Goal: Task Accomplishment & Management: Manage account settings

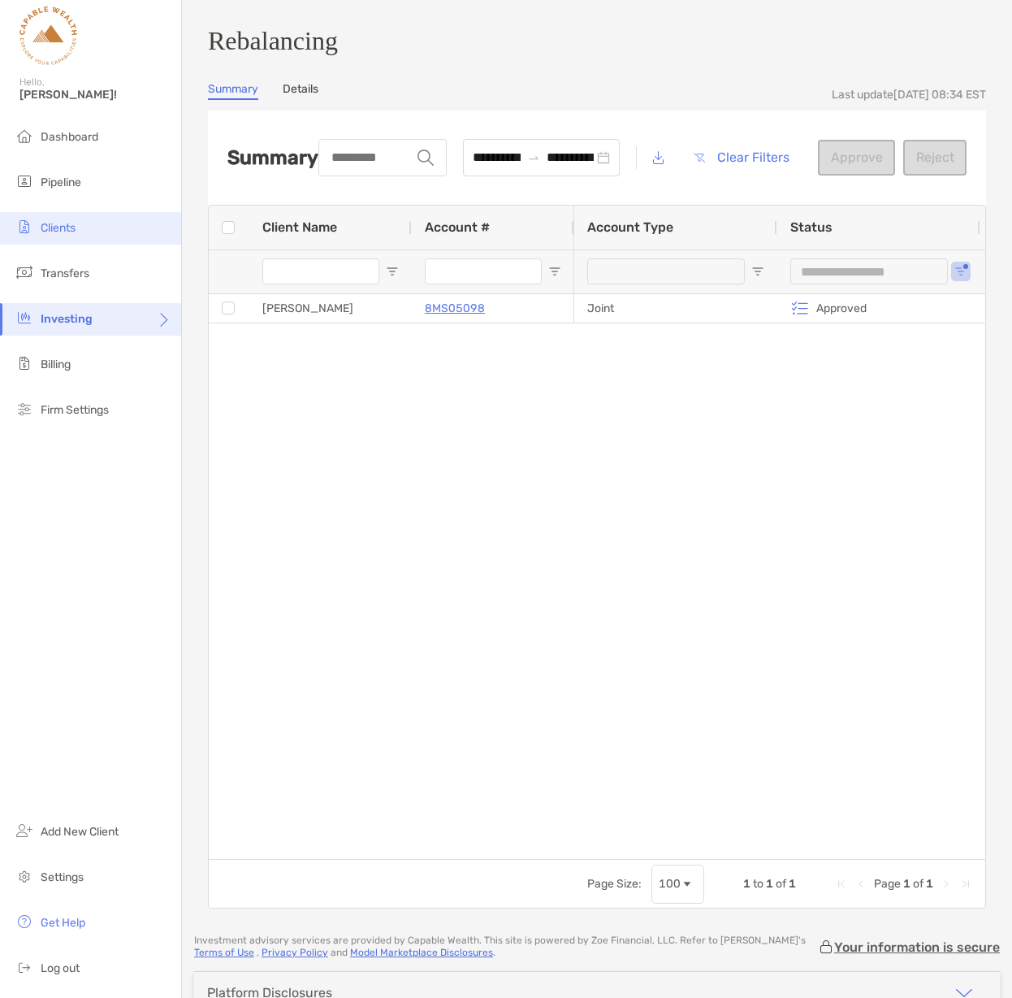
click at [71, 228] on span "Clients" at bounding box center [58, 228] width 35 height 14
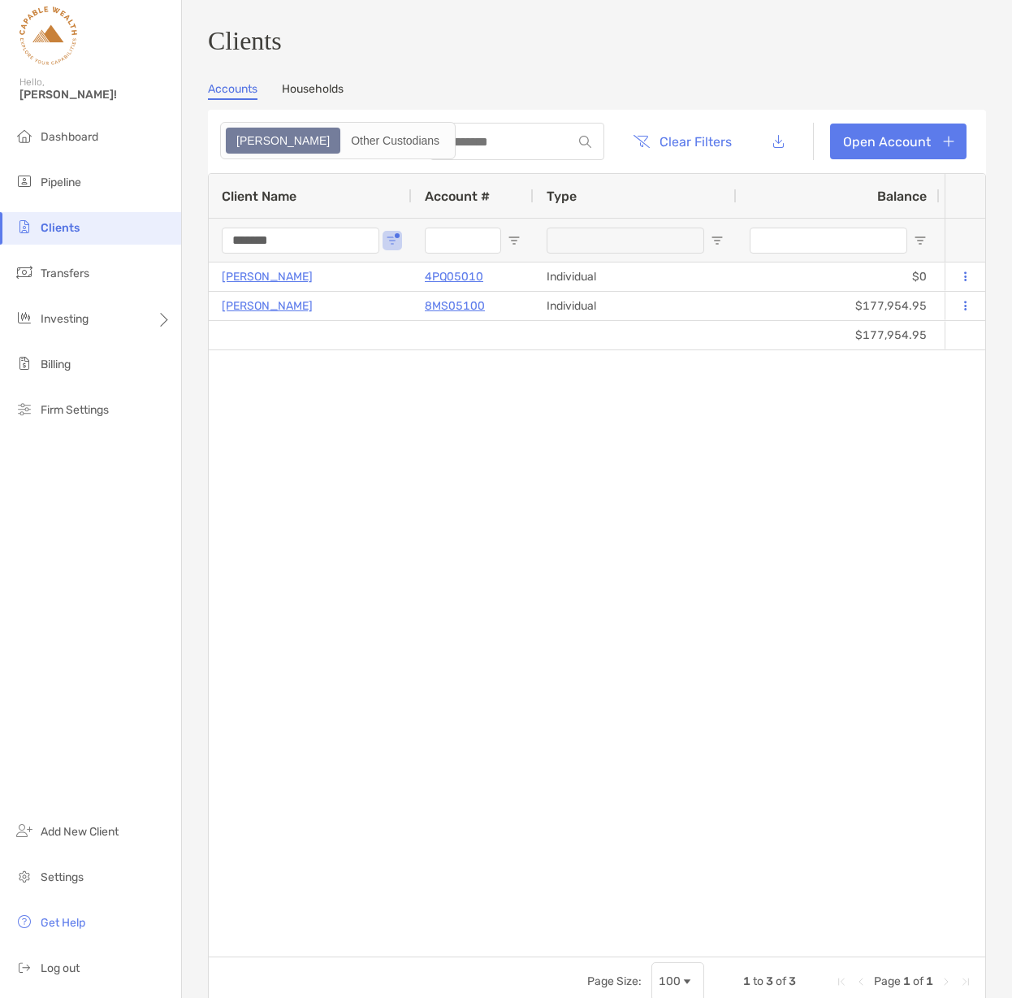
click at [469, 415] on div "Sangita Kumari 4PQ05010 Individual $0 $0 Processing Data... Completed Disabled …" at bounding box center [577, 609] width 736 height 694
click at [294, 246] on input "*******" at bounding box center [301, 240] width 158 height 26
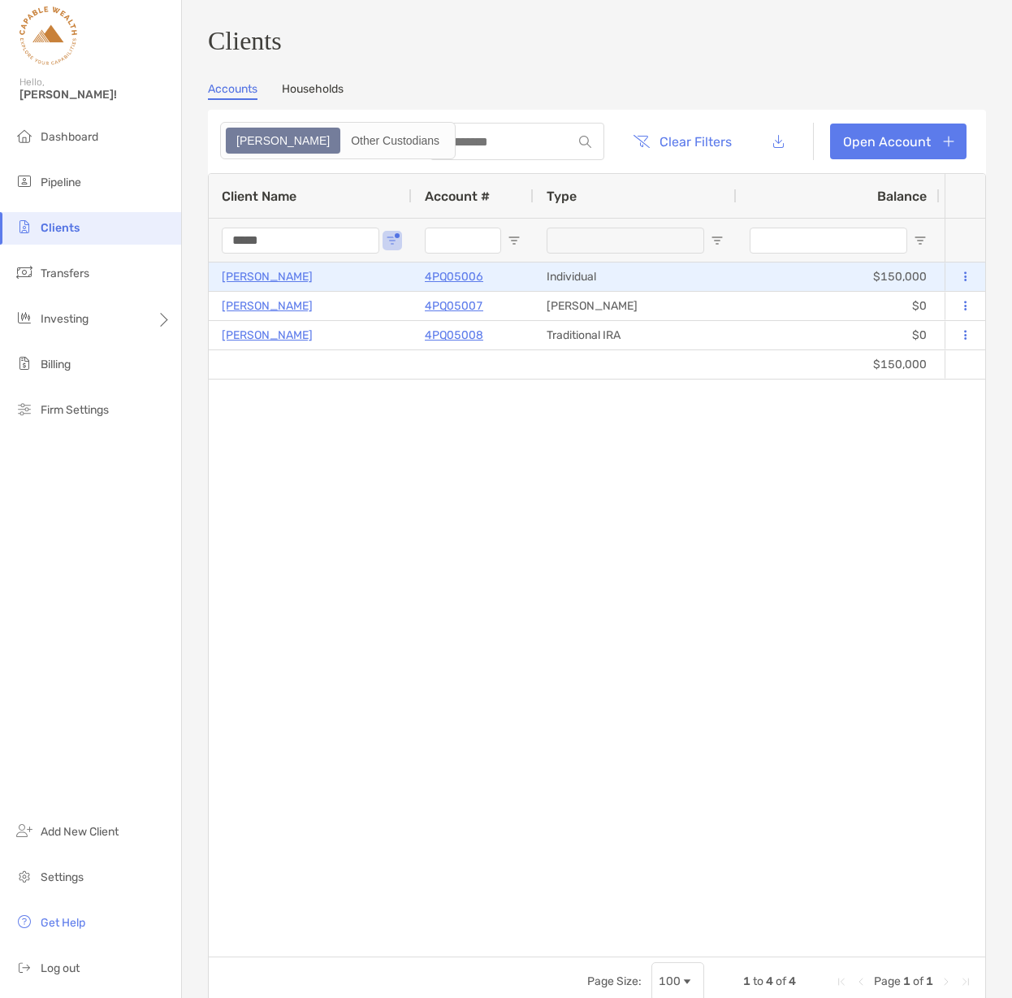
type input "*****"
click at [432, 284] on p "4PQ05006" at bounding box center [454, 276] width 58 height 20
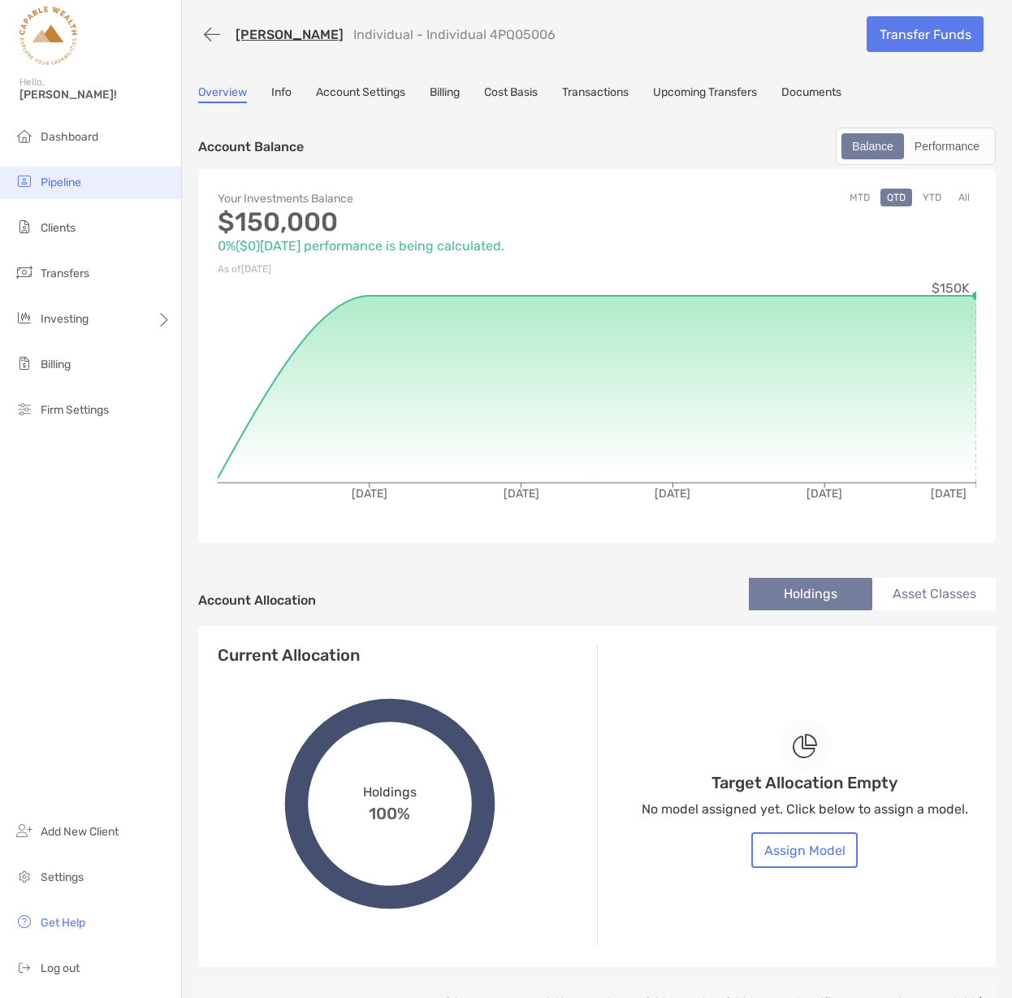
click at [71, 182] on span "Pipeline" at bounding box center [61, 182] width 41 height 14
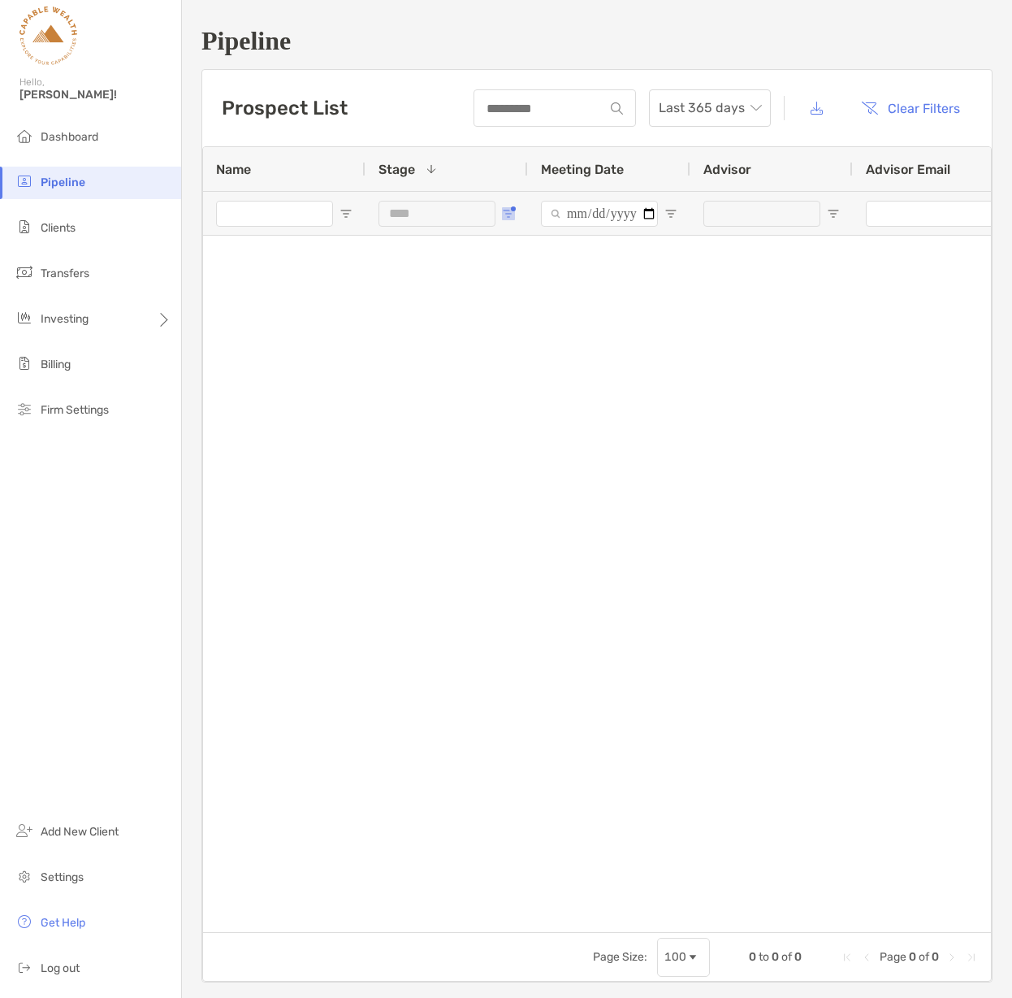
click at [503, 210] on span "Open Filter Menu" at bounding box center [508, 213] width 13 height 13
type input "**********"
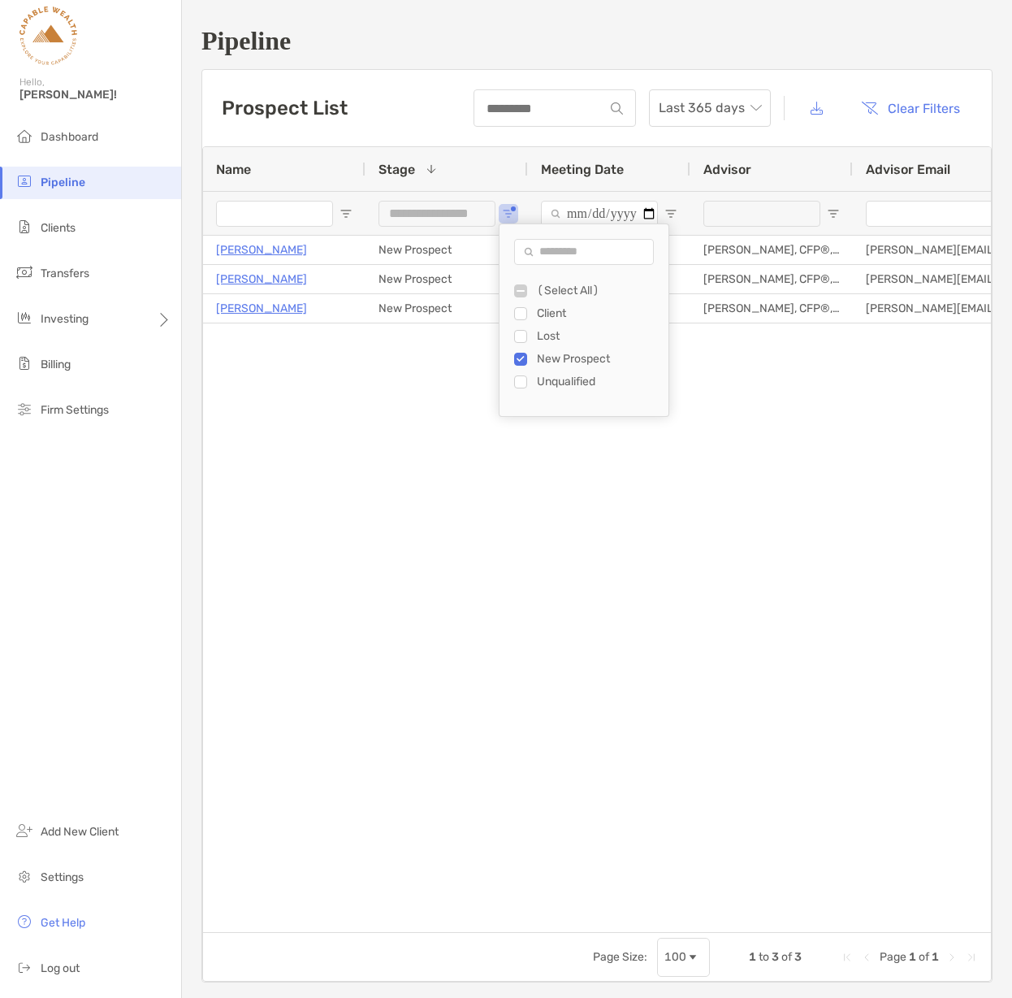
click at [410, 386] on div "Tom Speciale New Prospect 10/15/2025 - 06:00 pm Jared Paul, CFP®, CIMA, CEPA ja…" at bounding box center [597, 584] width 788 height 696
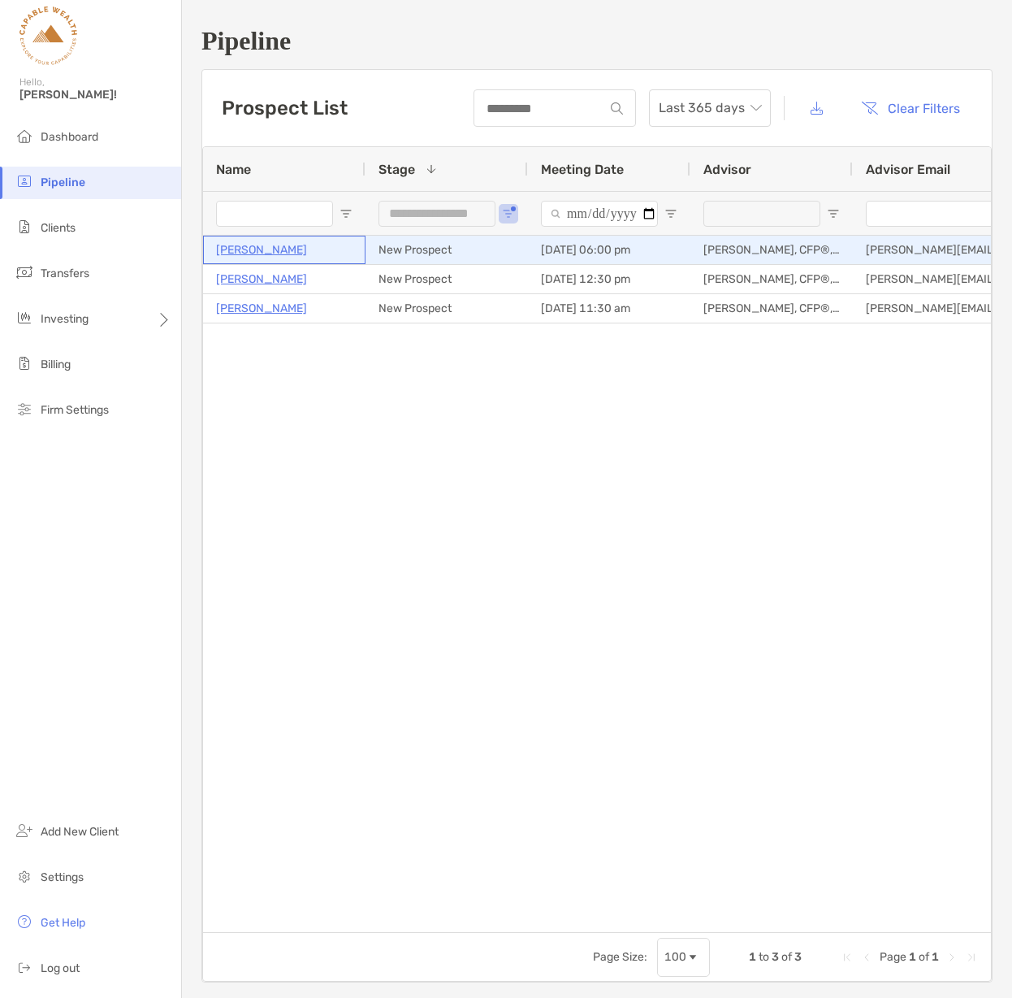
click at [263, 251] on p "[PERSON_NAME]" at bounding box center [261, 250] width 91 height 20
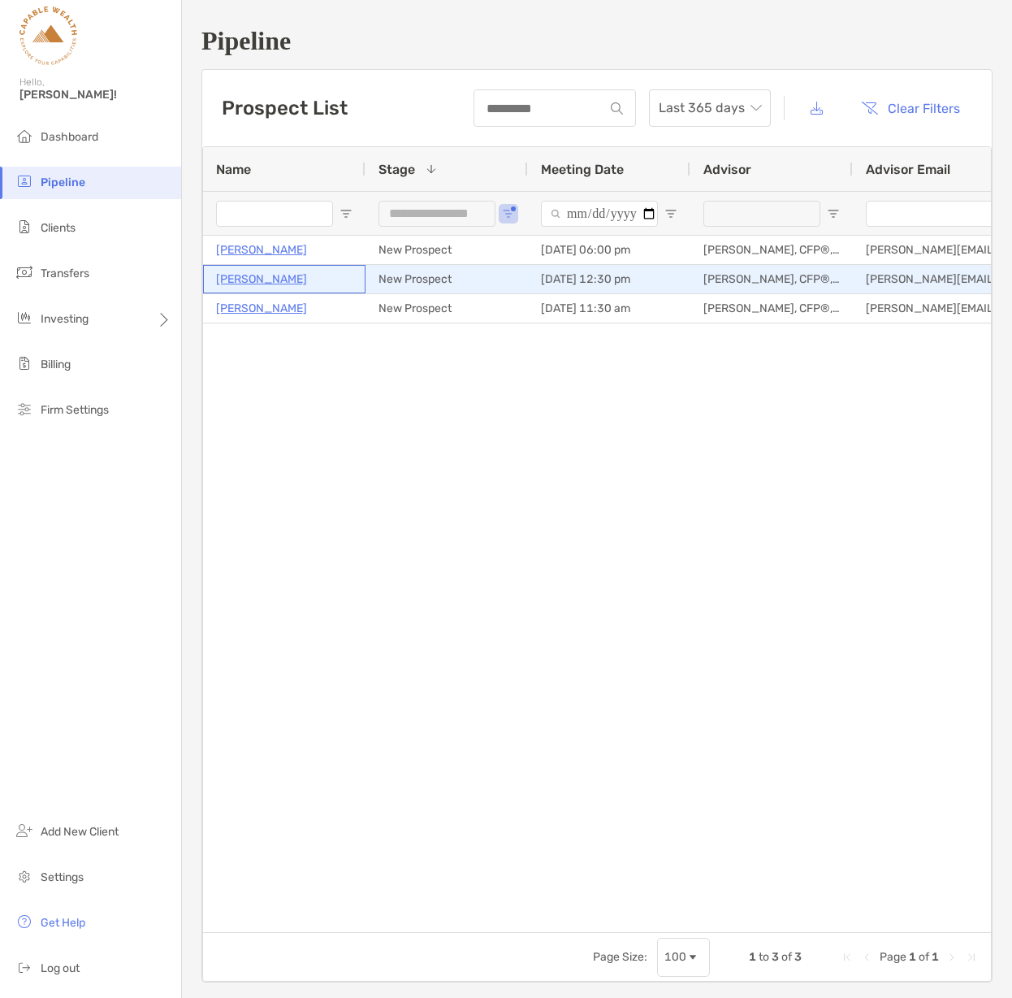
click at [259, 277] on p "[PERSON_NAME]" at bounding box center [261, 279] width 91 height 20
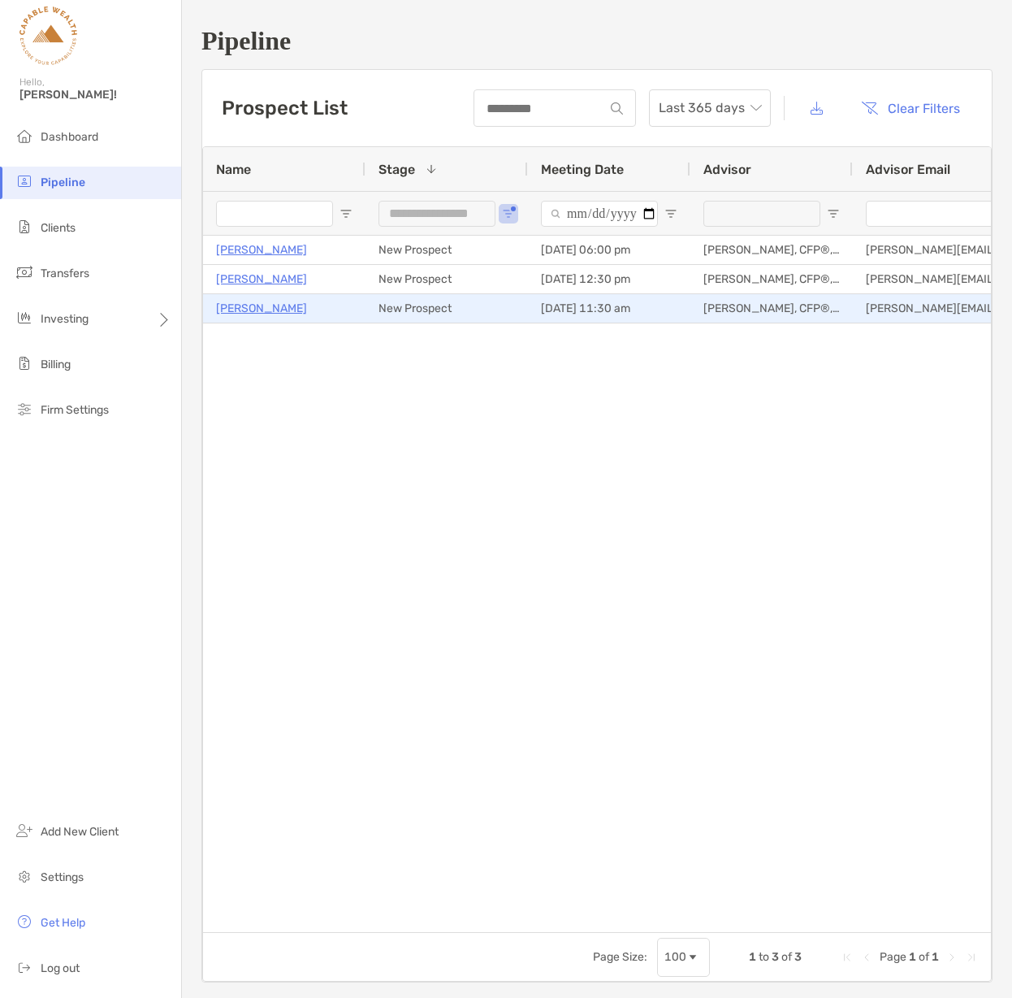
click at [251, 310] on p "[PERSON_NAME]" at bounding box center [261, 308] width 91 height 20
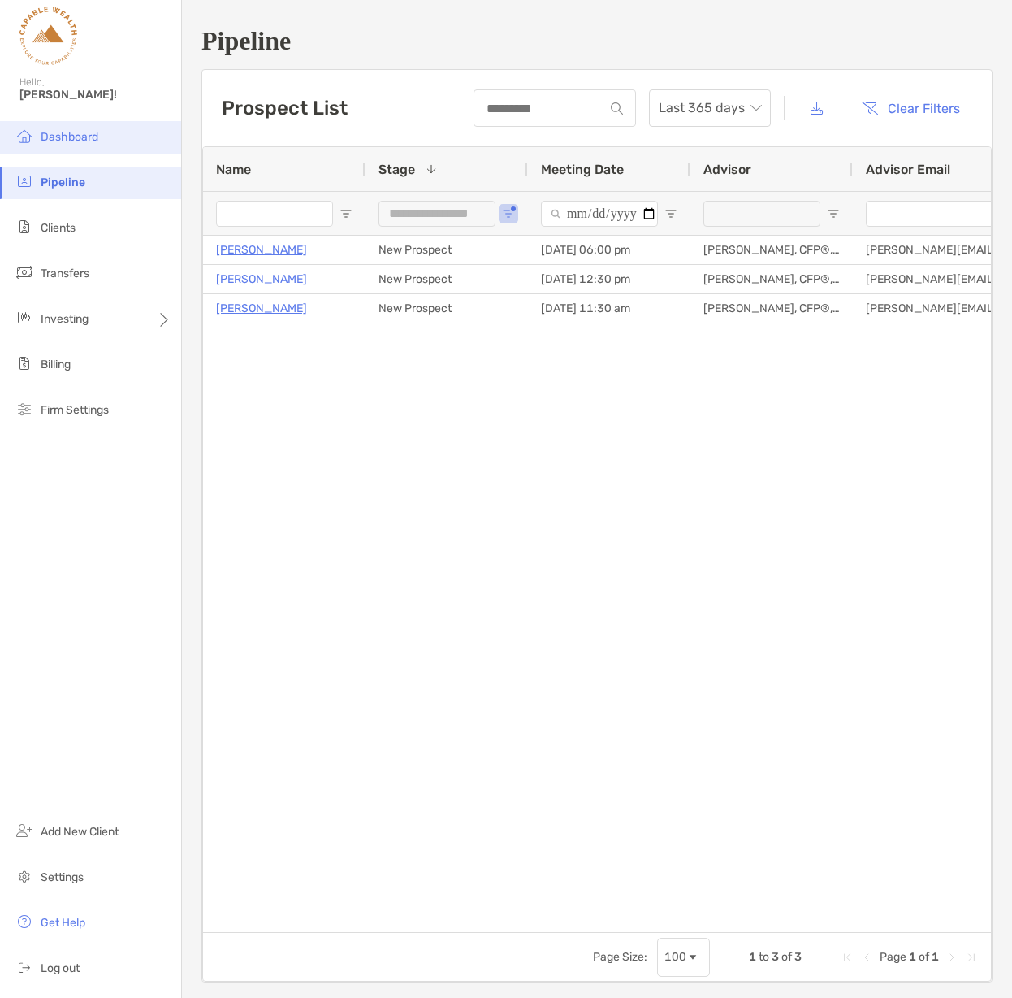
click at [81, 132] on span "Dashboard" at bounding box center [70, 137] width 58 height 14
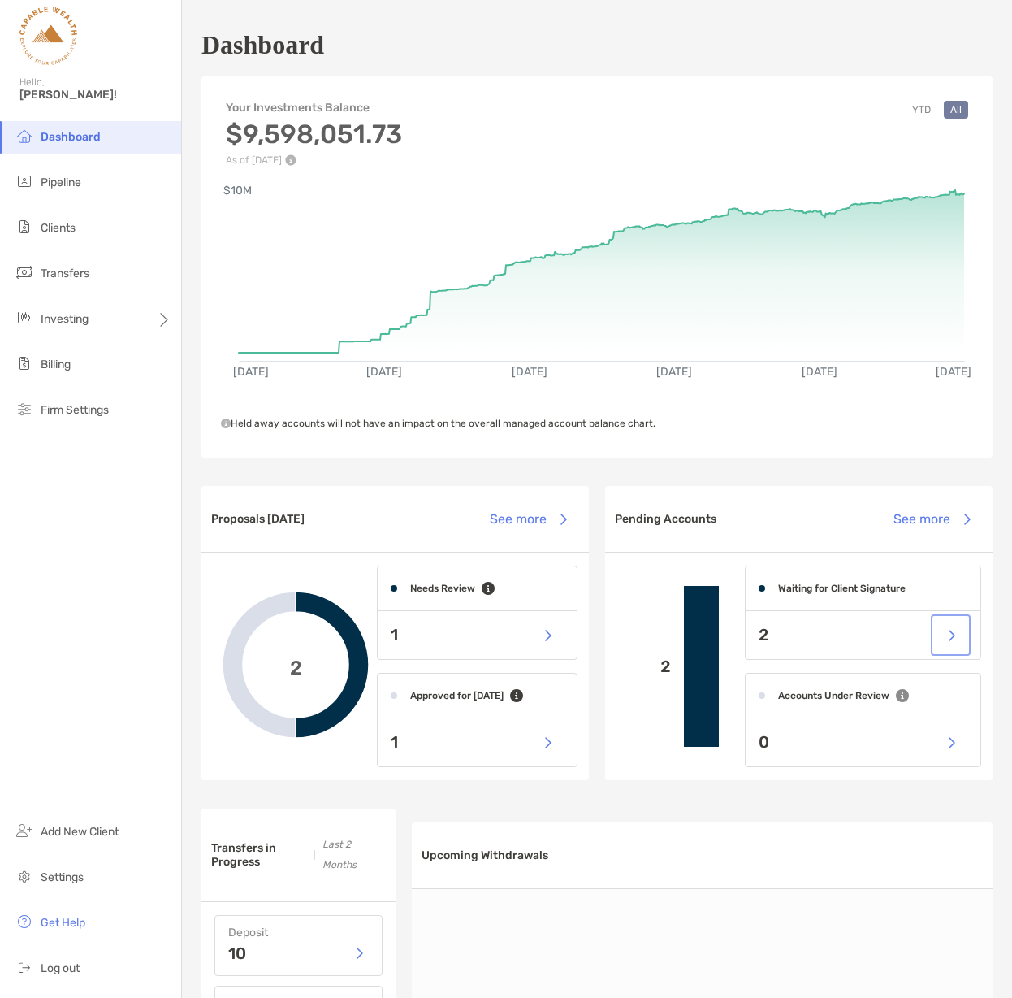
click at [951, 636] on button "button" at bounding box center [950, 634] width 33 height 35
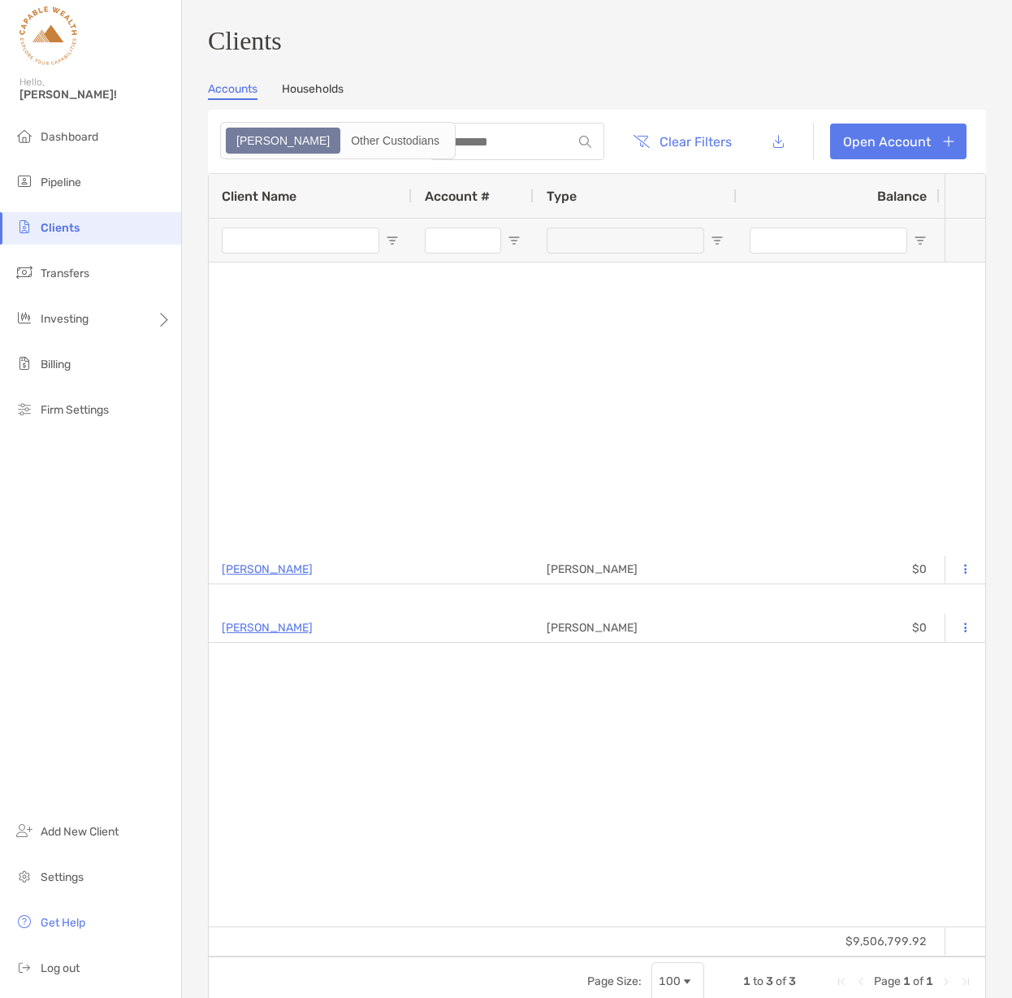
type input "*********"
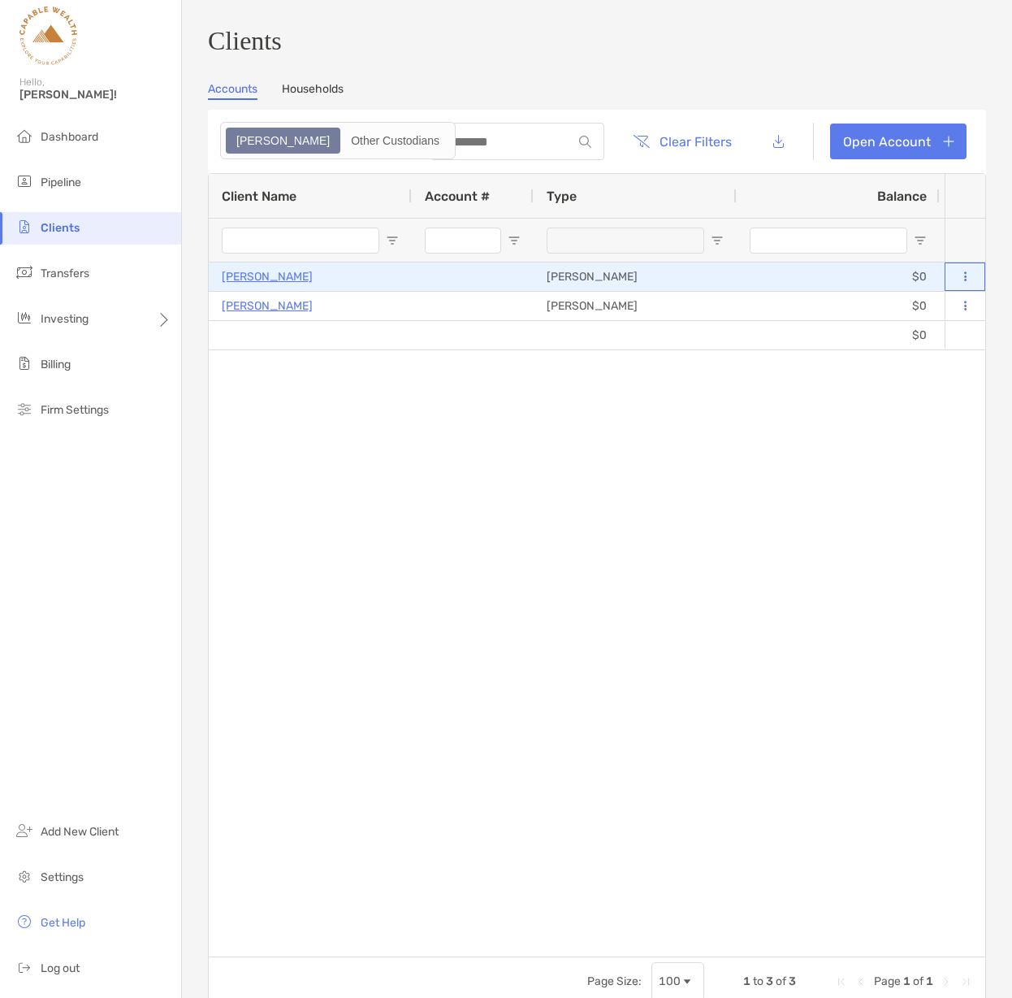
click at [968, 284] on button at bounding box center [965, 277] width 15 height 16
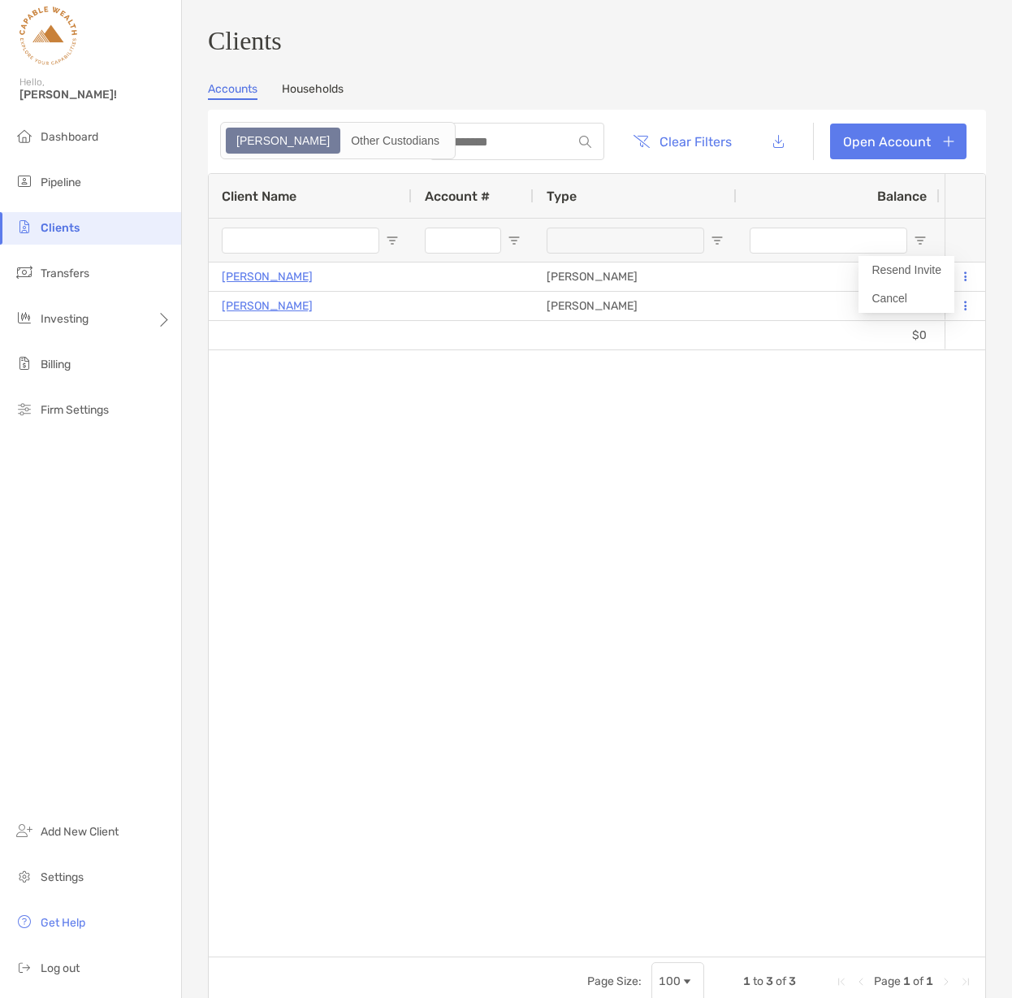
click at [504, 448] on div "Chris Mason Roth IRA $0 $0 Processing Data... Draft Capable Wealth - 60/40 Enab…" at bounding box center [577, 609] width 736 height 694
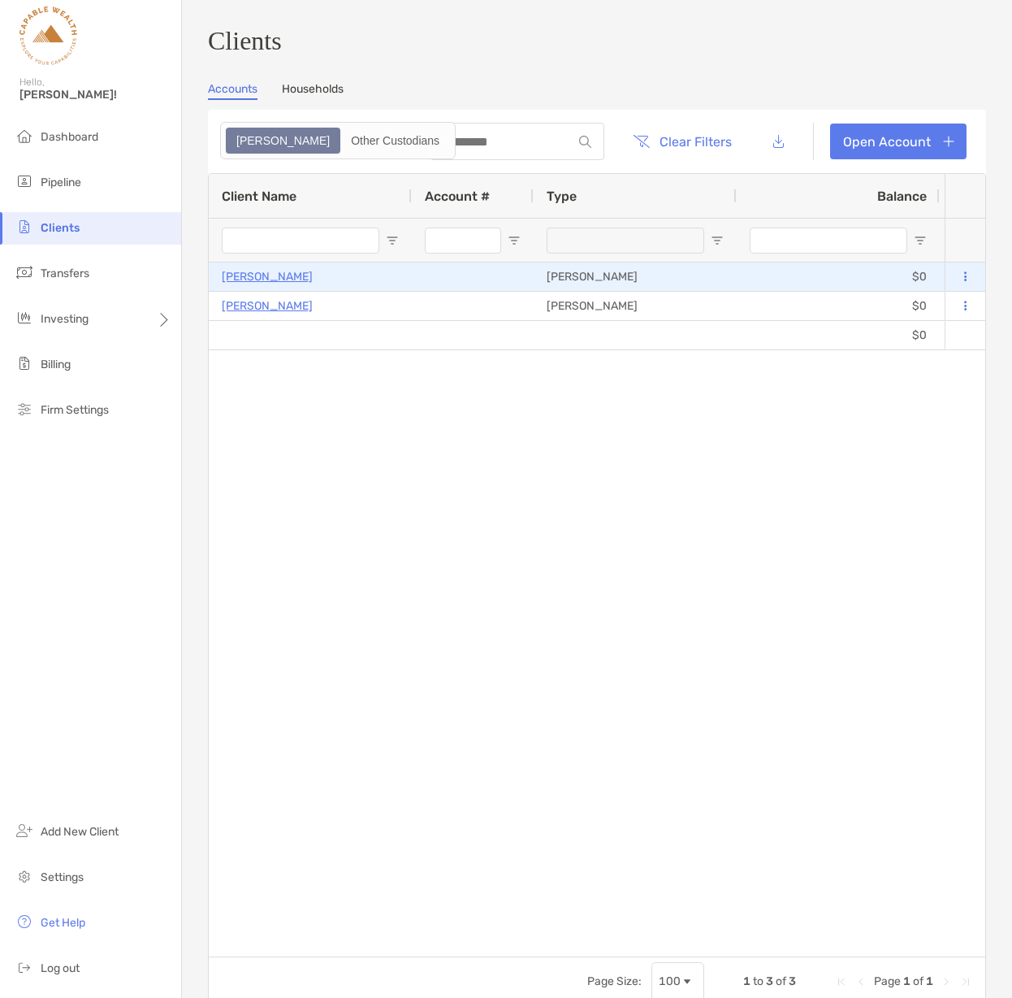
click at [968, 284] on button at bounding box center [965, 277] width 15 height 16
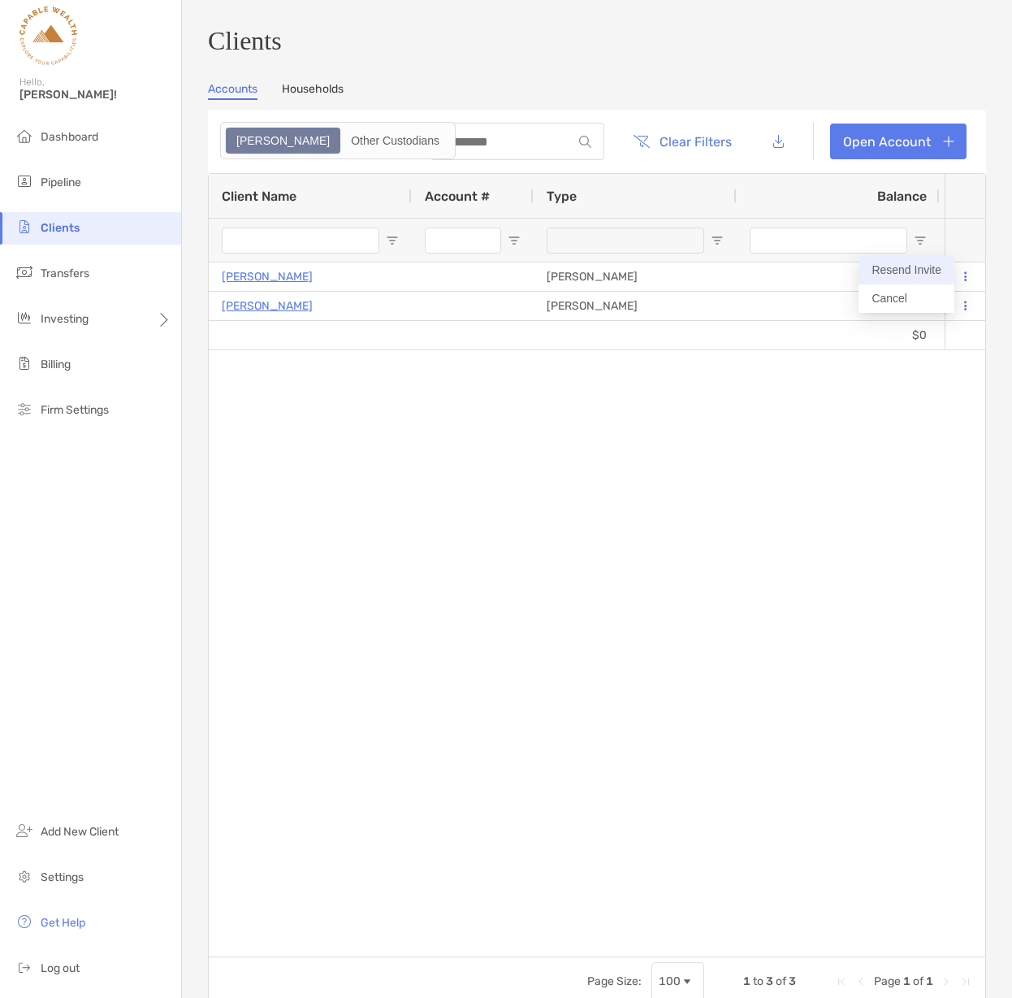
click at [919, 270] on button "Resend Invite" at bounding box center [907, 270] width 96 height 28
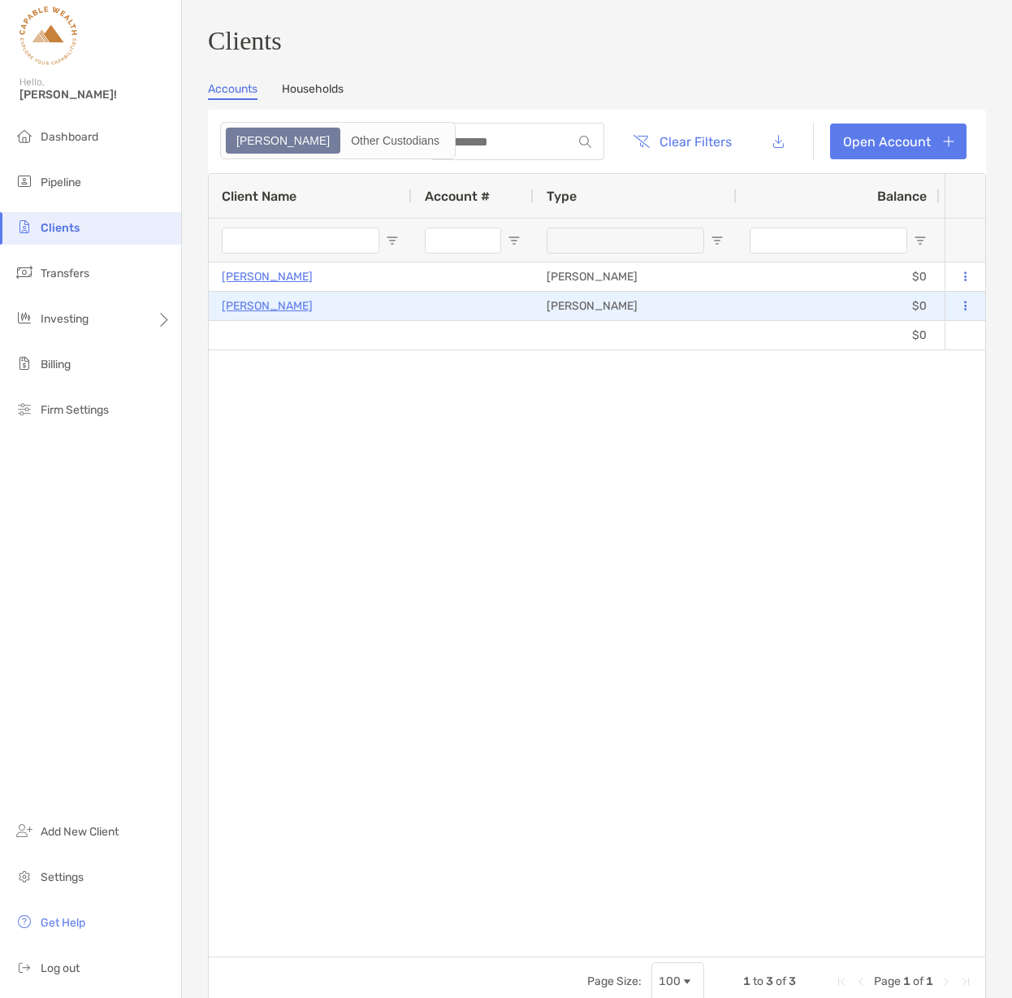
click at [262, 312] on p "[PERSON_NAME]" at bounding box center [267, 306] width 91 height 20
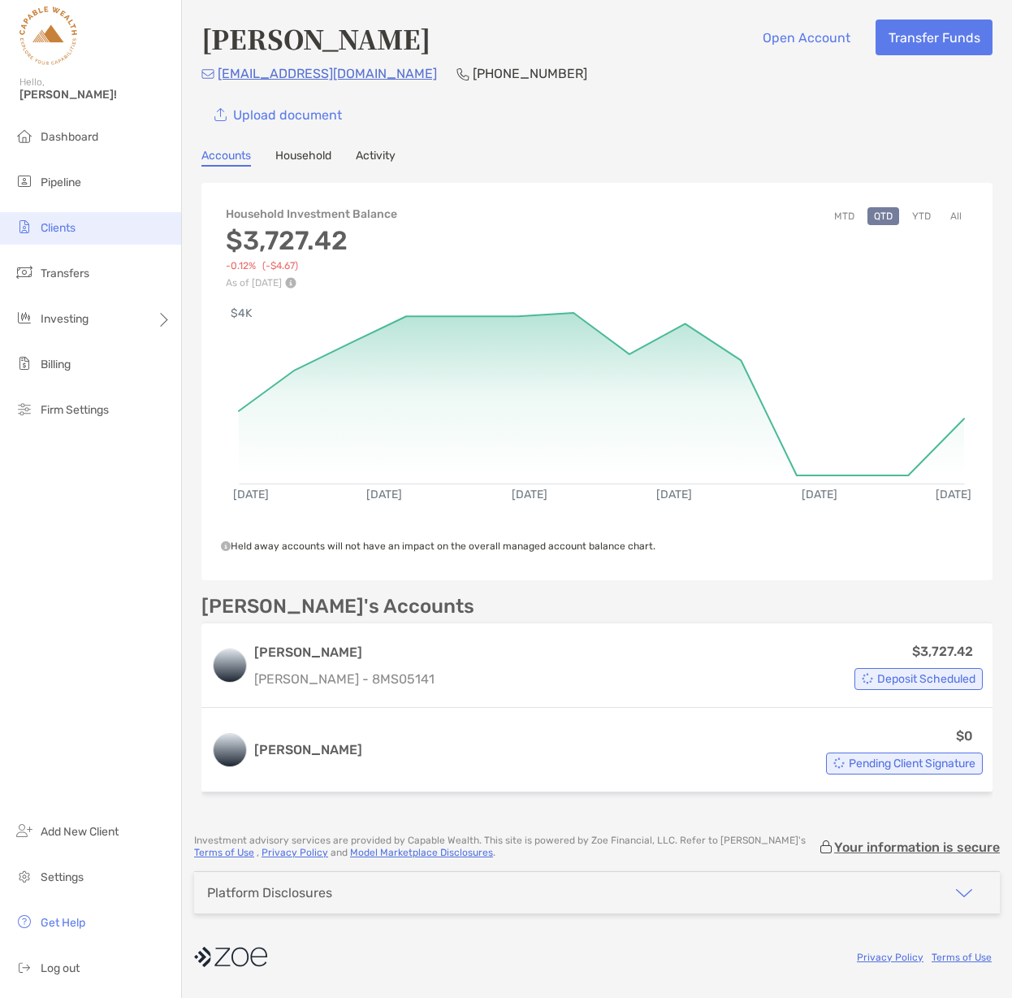
click at [66, 227] on span "Clients" at bounding box center [58, 228] width 35 height 14
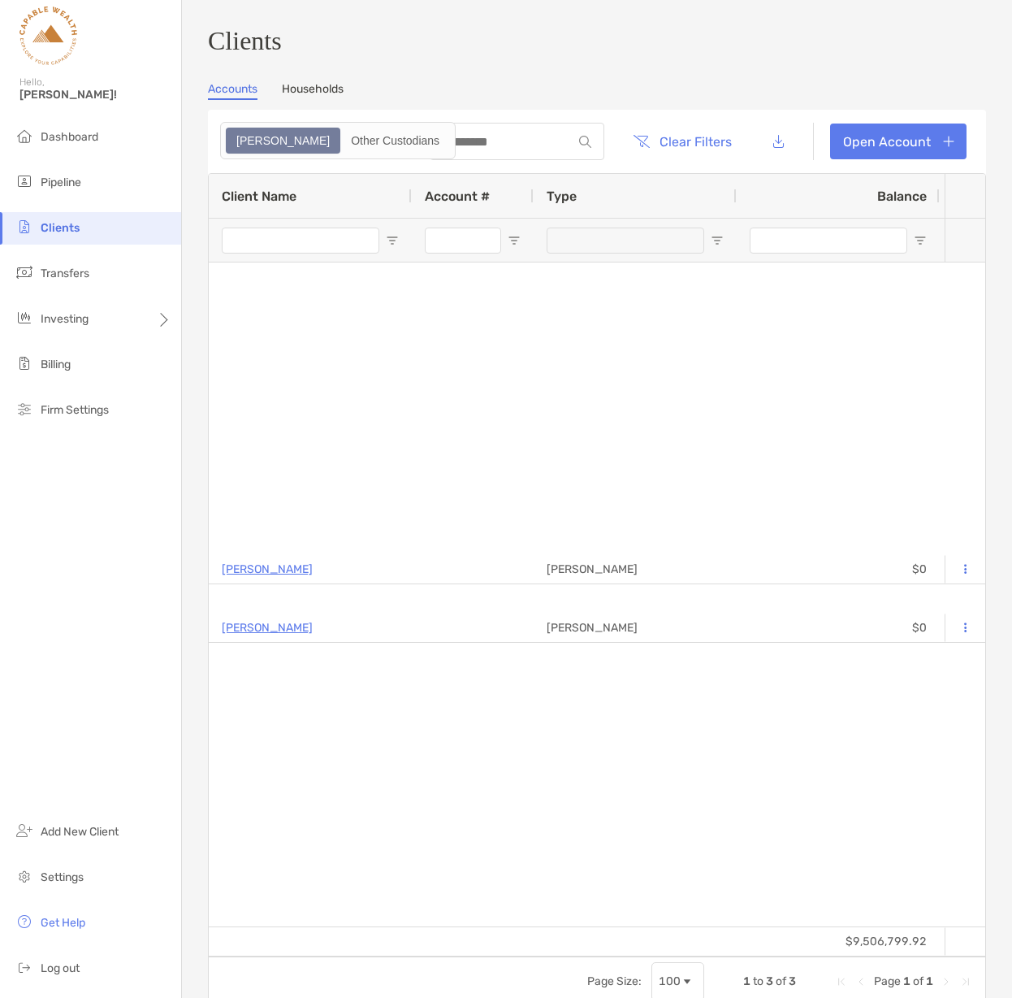
type input "*********"
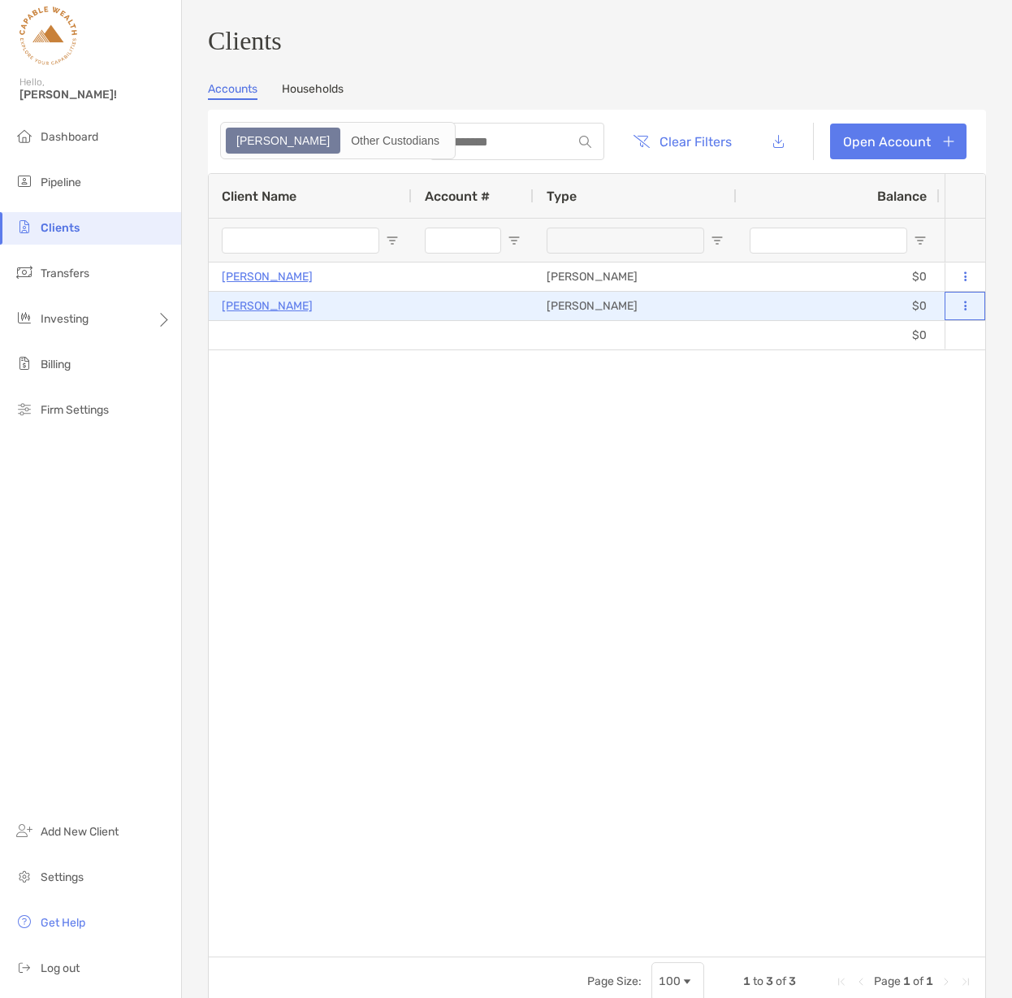
click at [966, 310] on button at bounding box center [965, 306] width 15 height 16
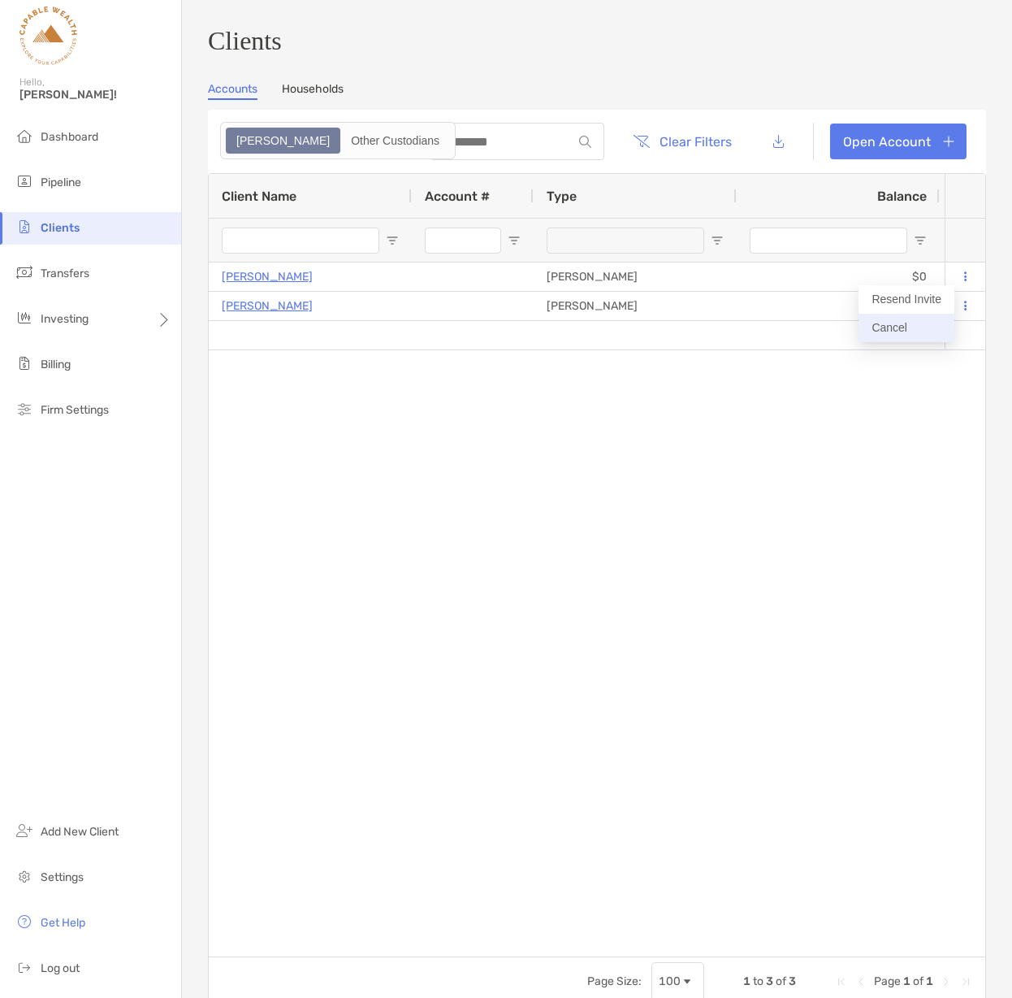
click at [898, 325] on button "Cancel" at bounding box center [907, 328] width 96 height 28
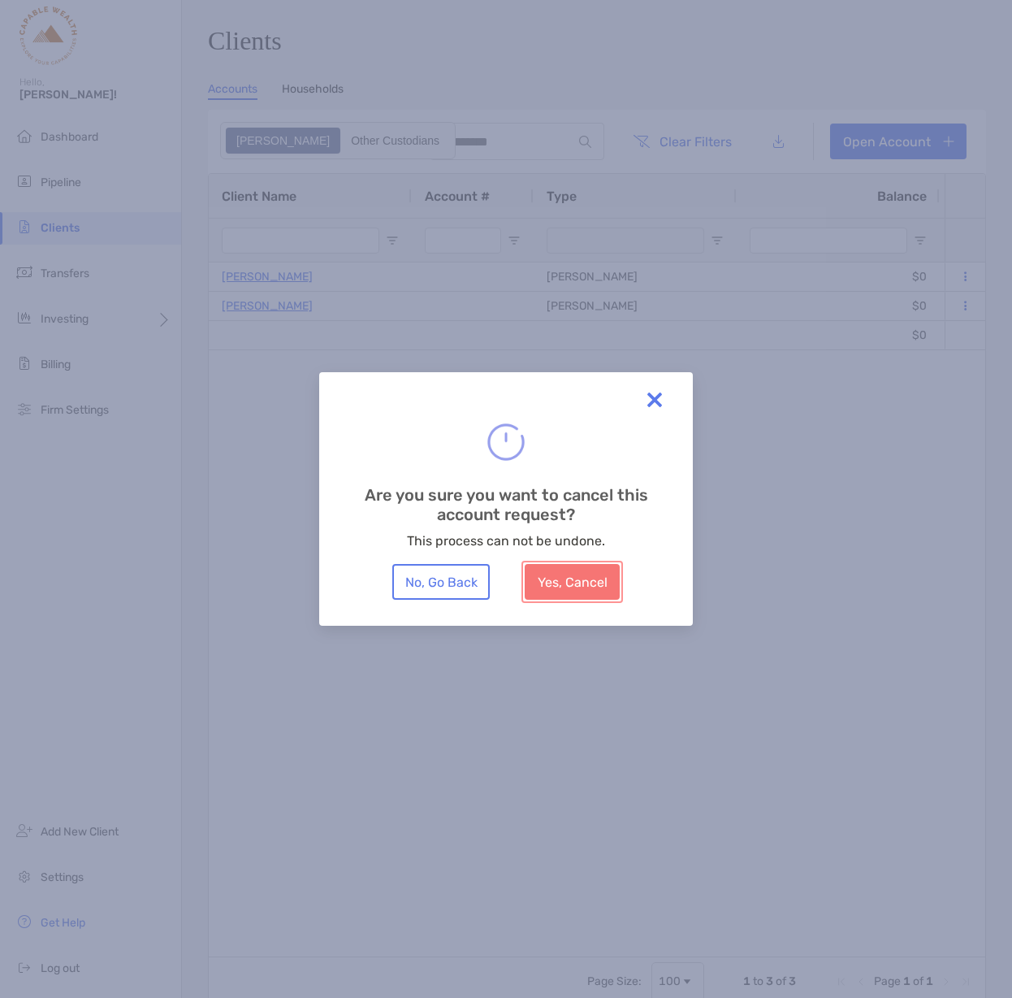
drag, startPoint x: 587, startPoint y: 584, endPoint x: 598, endPoint y: 578, distance: 12.7
click at [587, 584] on button "Yes, Cancel" at bounding box center [572, 582] width 95 height 36
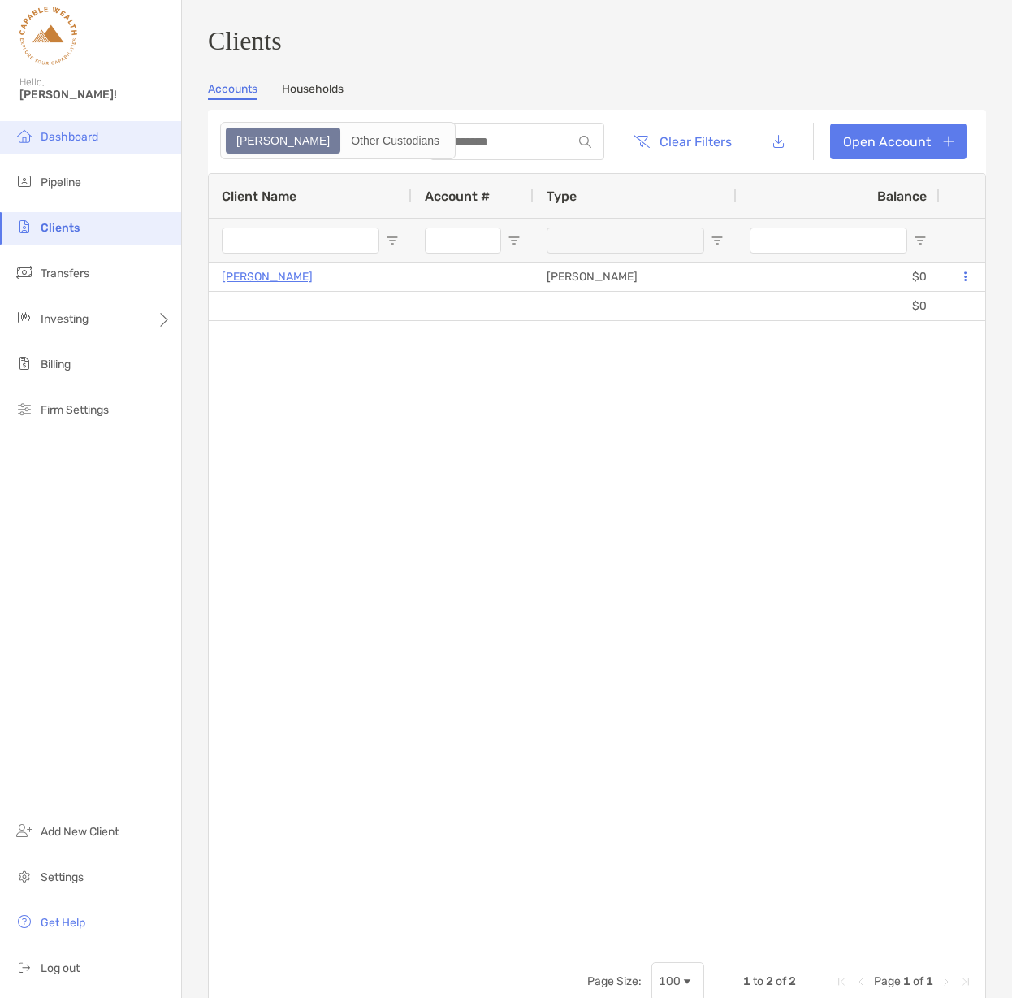
click at [64, 140] on span "Dashboard" at bounding box center [70, 137] width 58 height 14
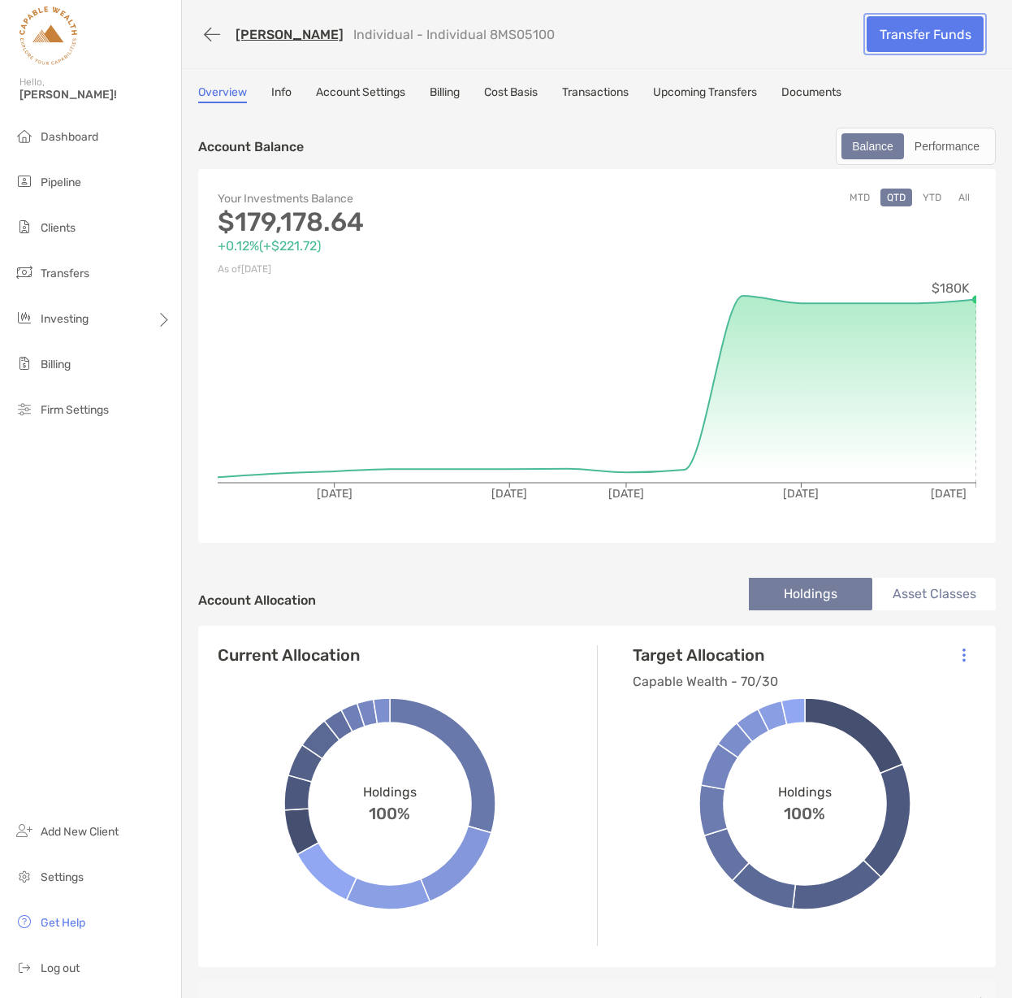
click at [913, 30] on link "Transfer Funds" at bounding box center [925, 34] width 117 height 36
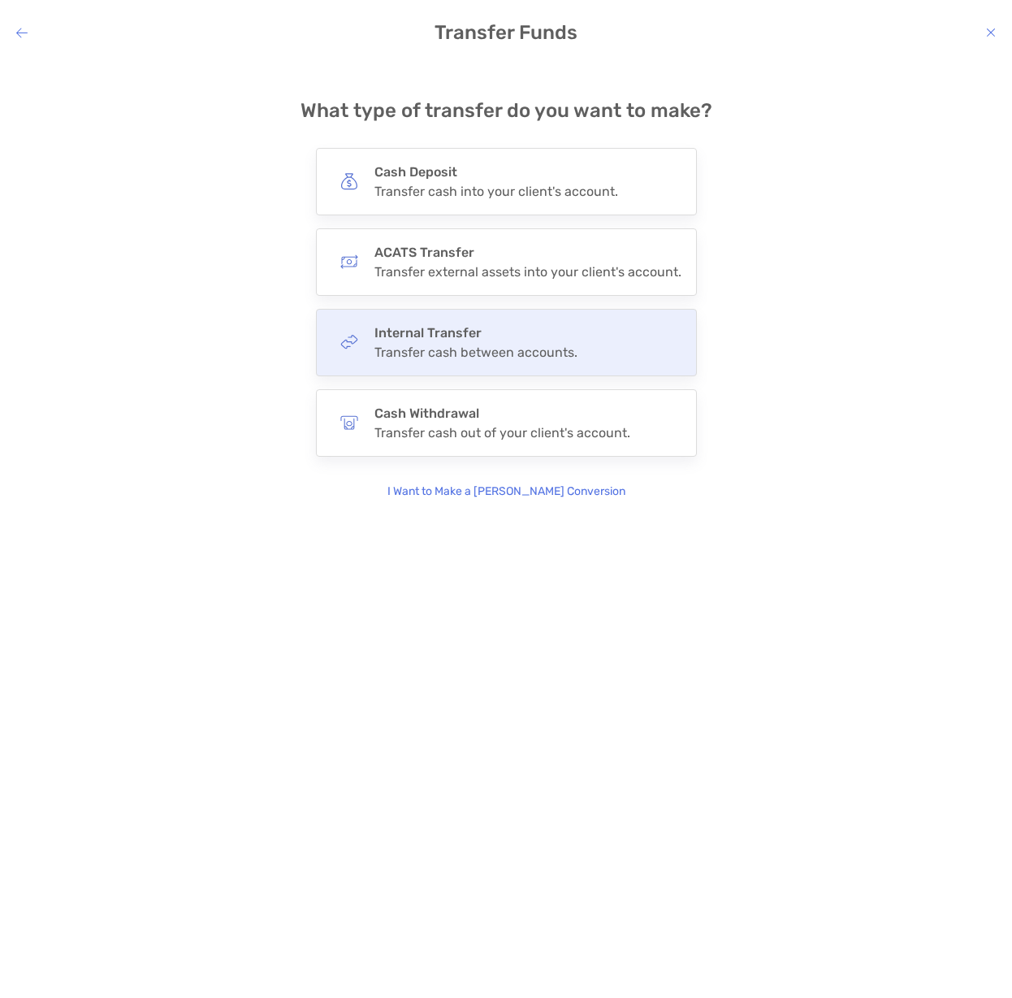
click at [463, 332] on h4 "Internal Transfer" at bounding box center [476, 332] width 203 height 15
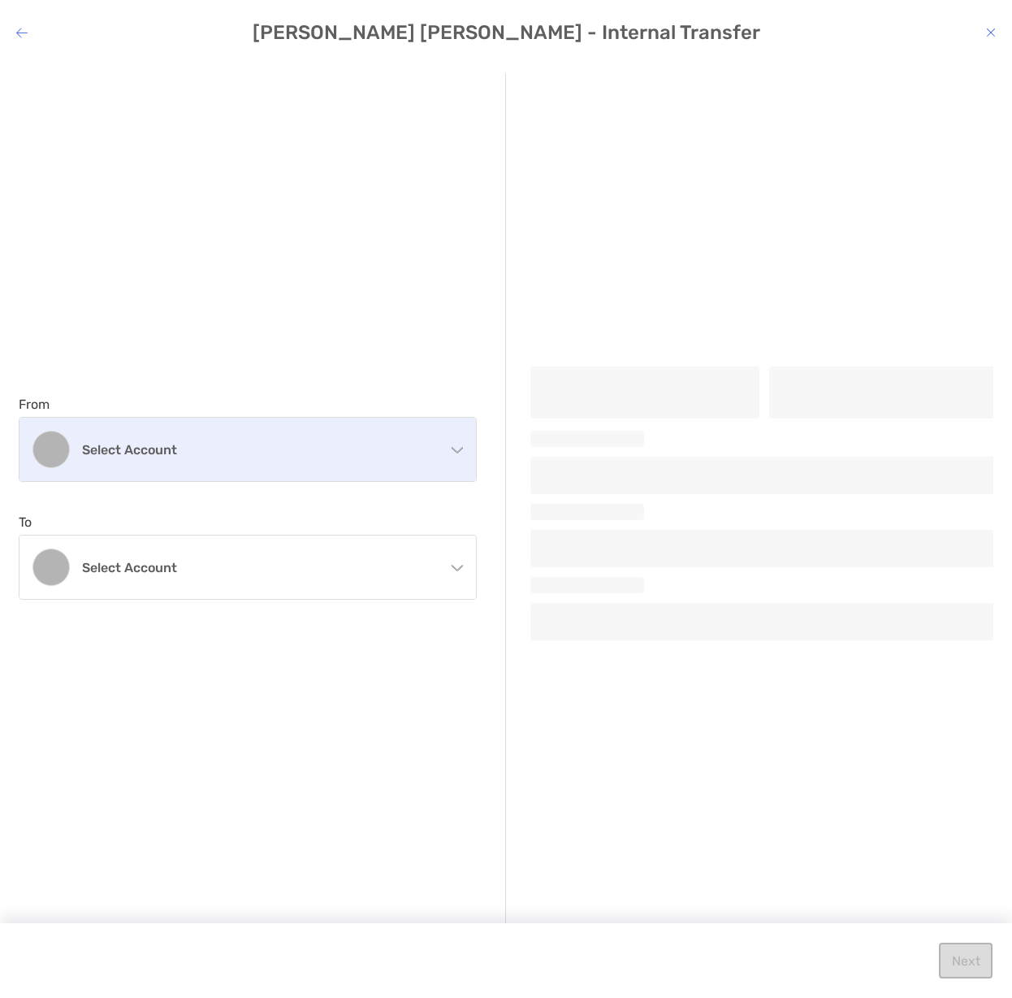
click at [413, 461] on div "Select account" at bounding box center [247, 449] width 457 height 63
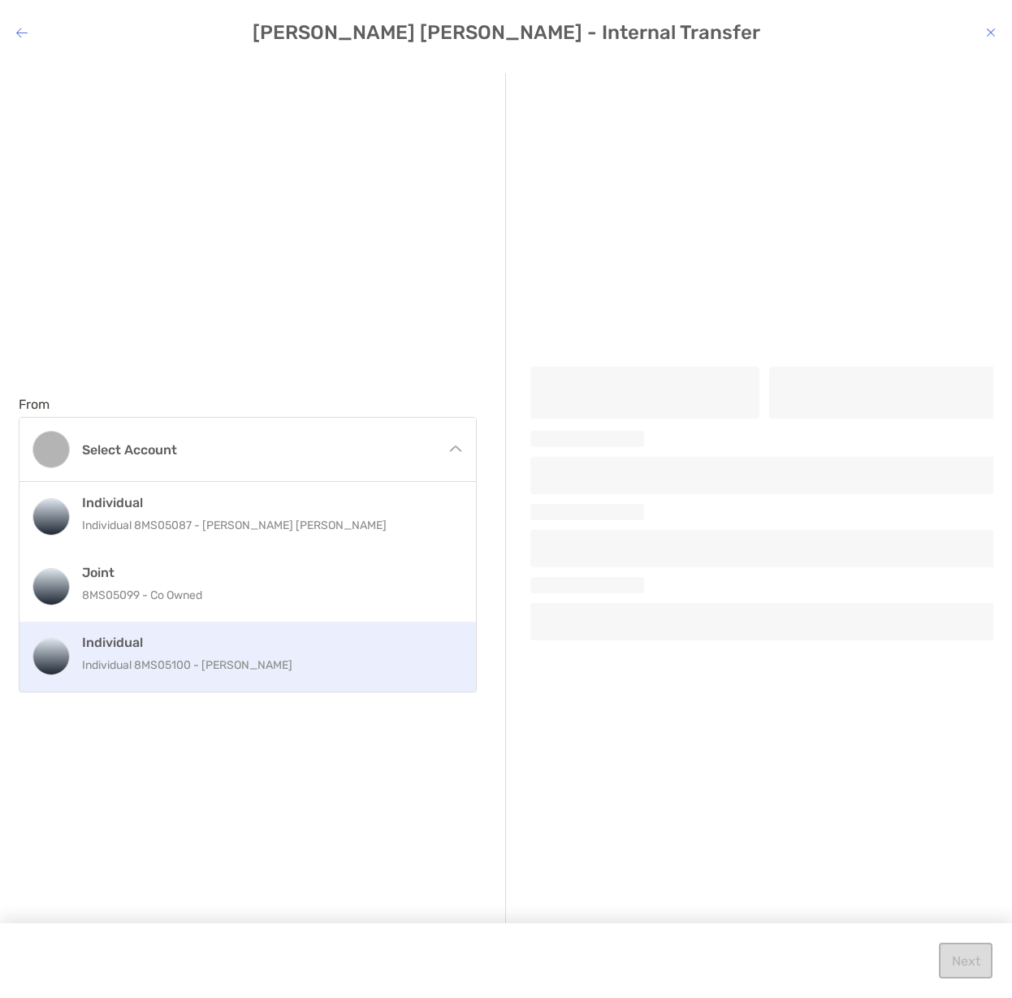
click at [251, 665] on p "Individual 8MS05100 - Sangita Kumari" at bounding box center [265, 665] width 366 height 20
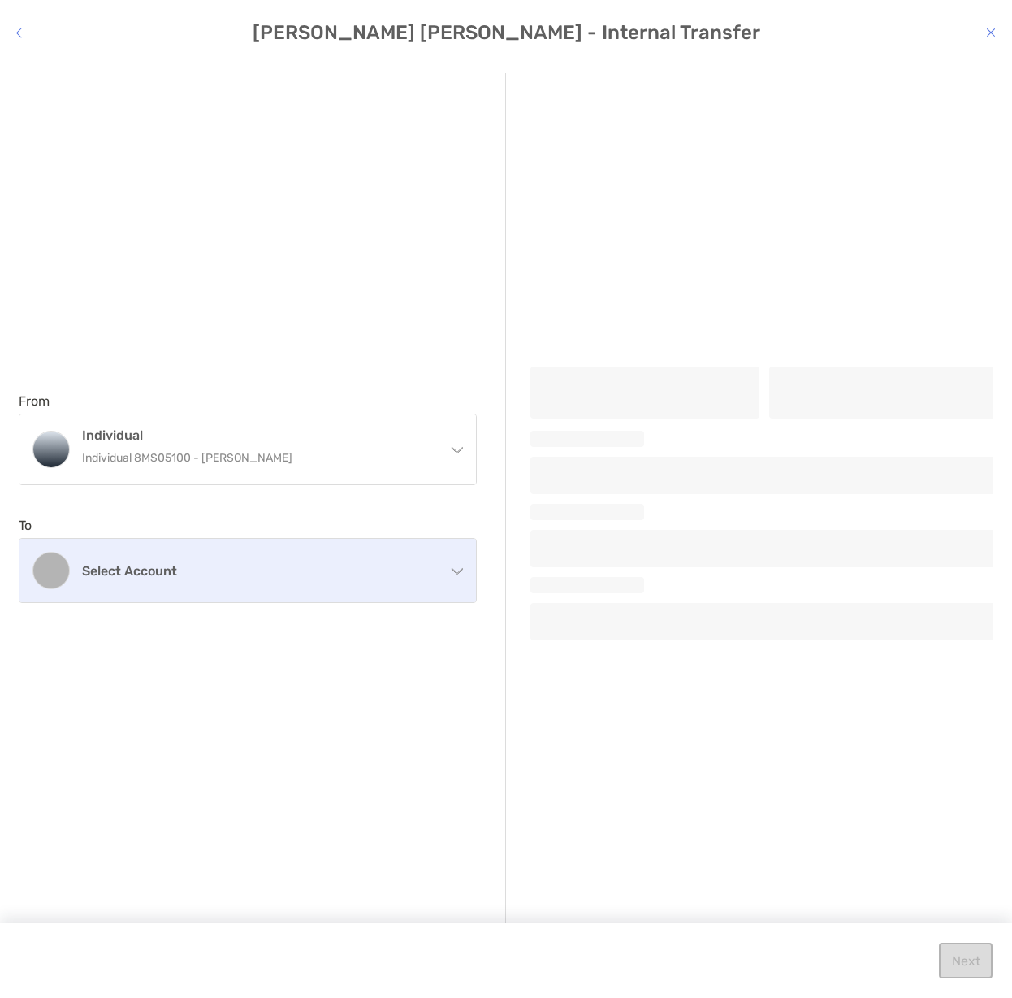
click at [289, 591] on div "Select account" at bounding box center [247, 570] width 457 height 63
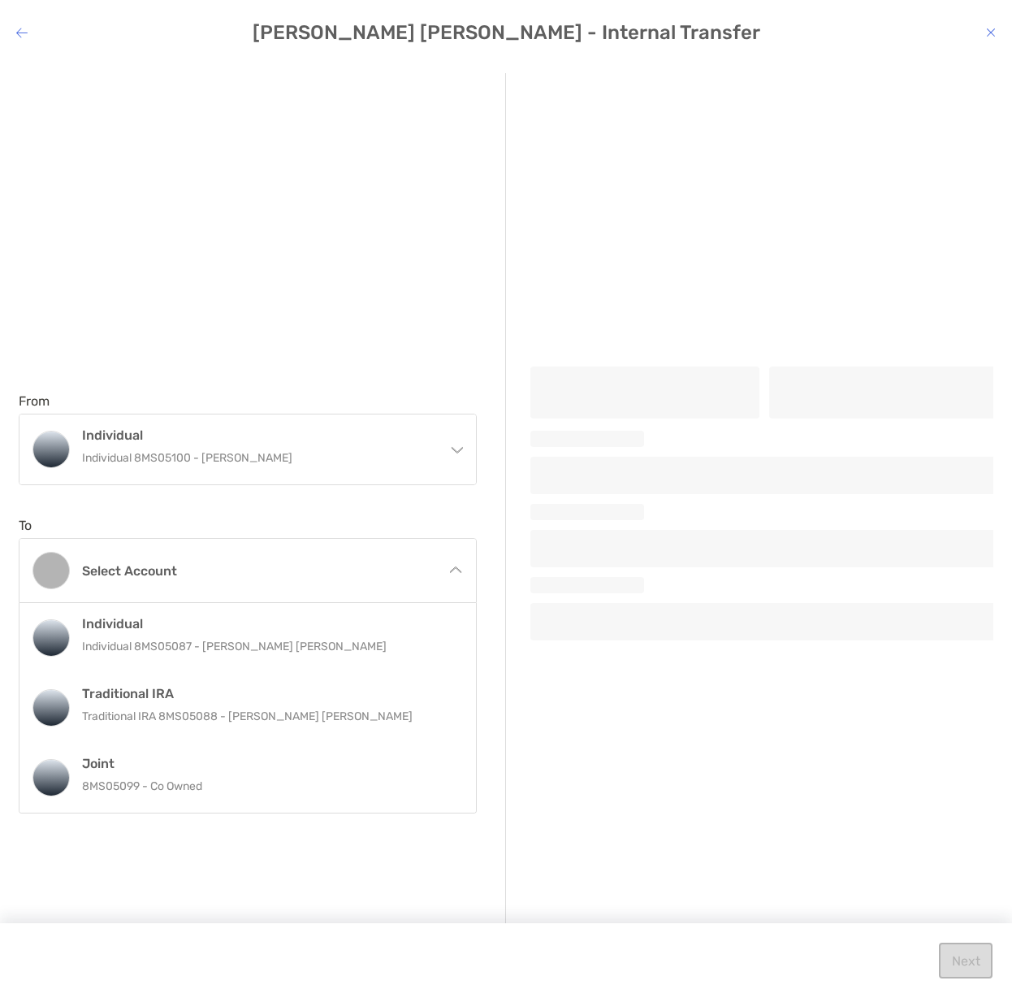
click at [526, 698] on div "From Individual Individual 8MS05100 - Sangita Kumari Individual Individual 8MS0…" at bounding box center [506, 507] width 975 height 869
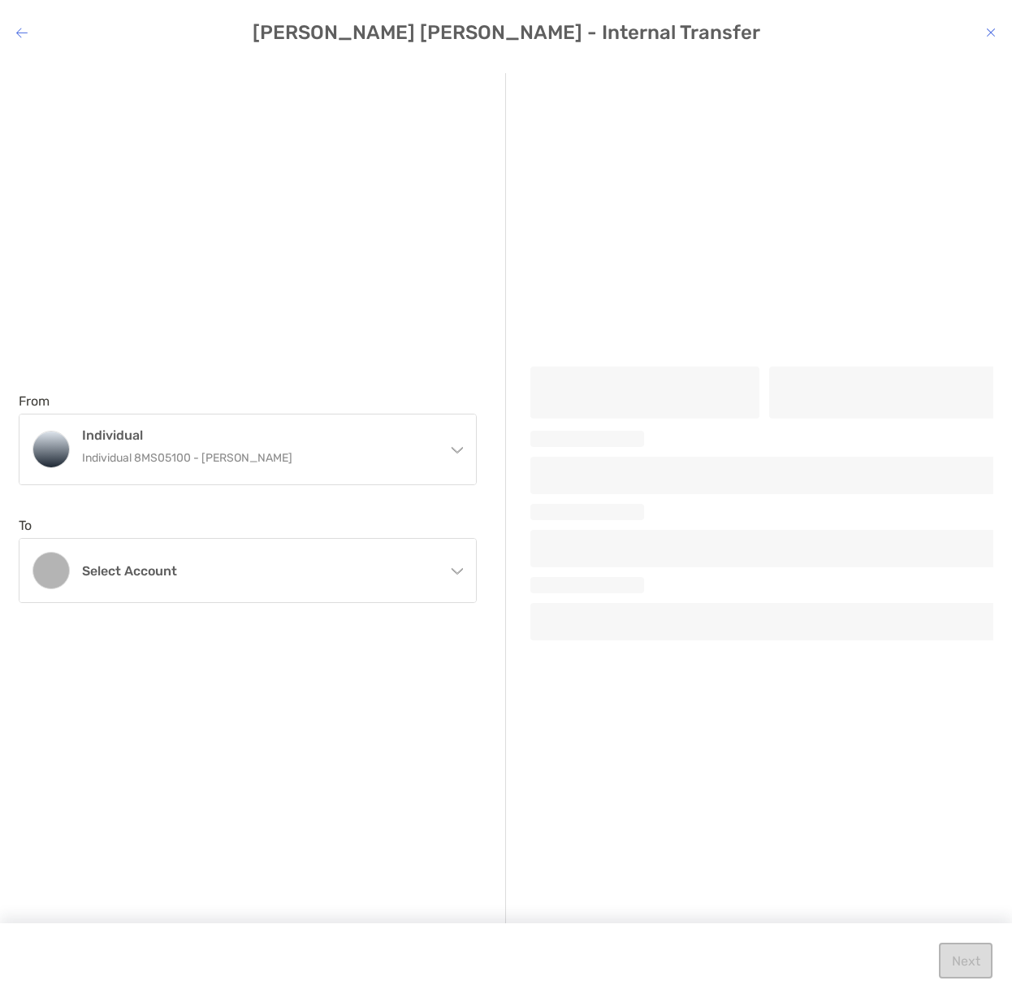
click at [305, 183] on div "From Individual Individual 8MS05100 - Sangita Kumari Individual Individual 8MS0…" at bounding box center [262, 498] width 487 height 850
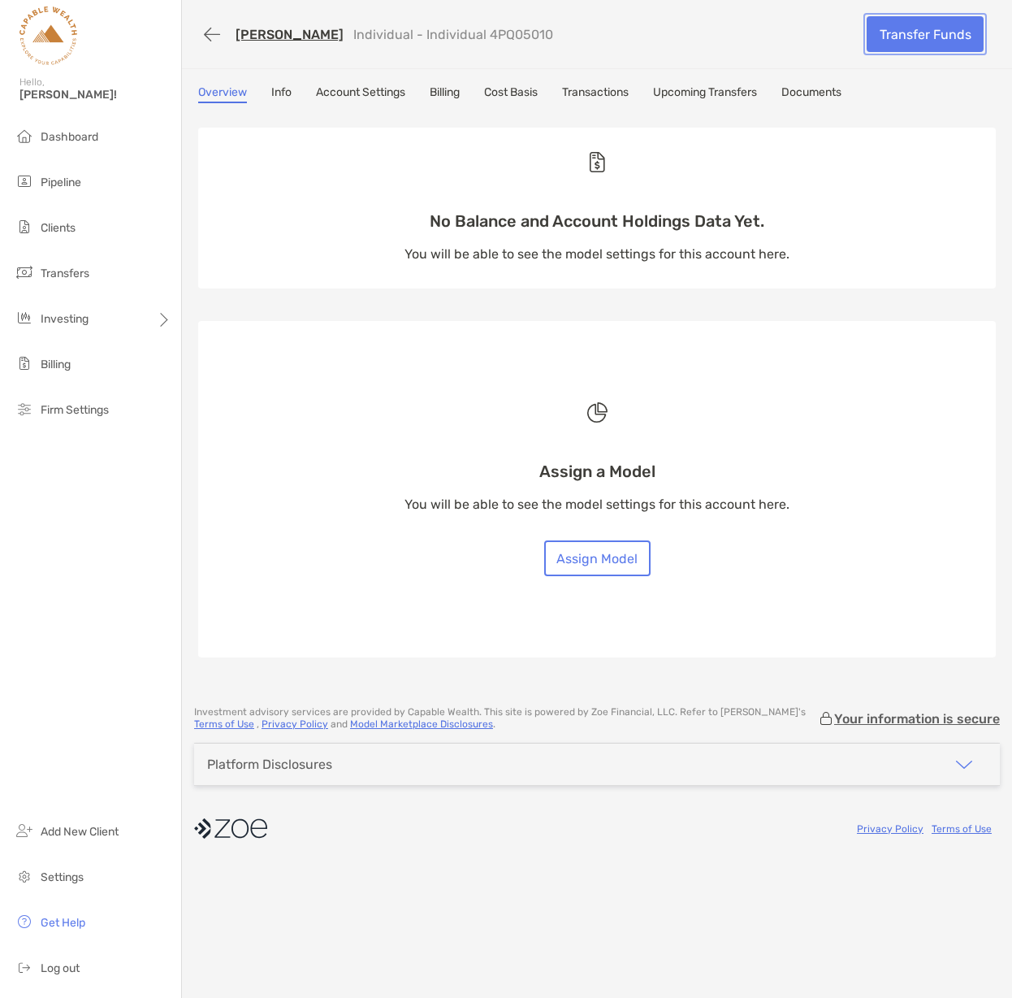
click at [904, 41] on link "Transfer Funds" at bounding box center [925, 34] width 117 height 36
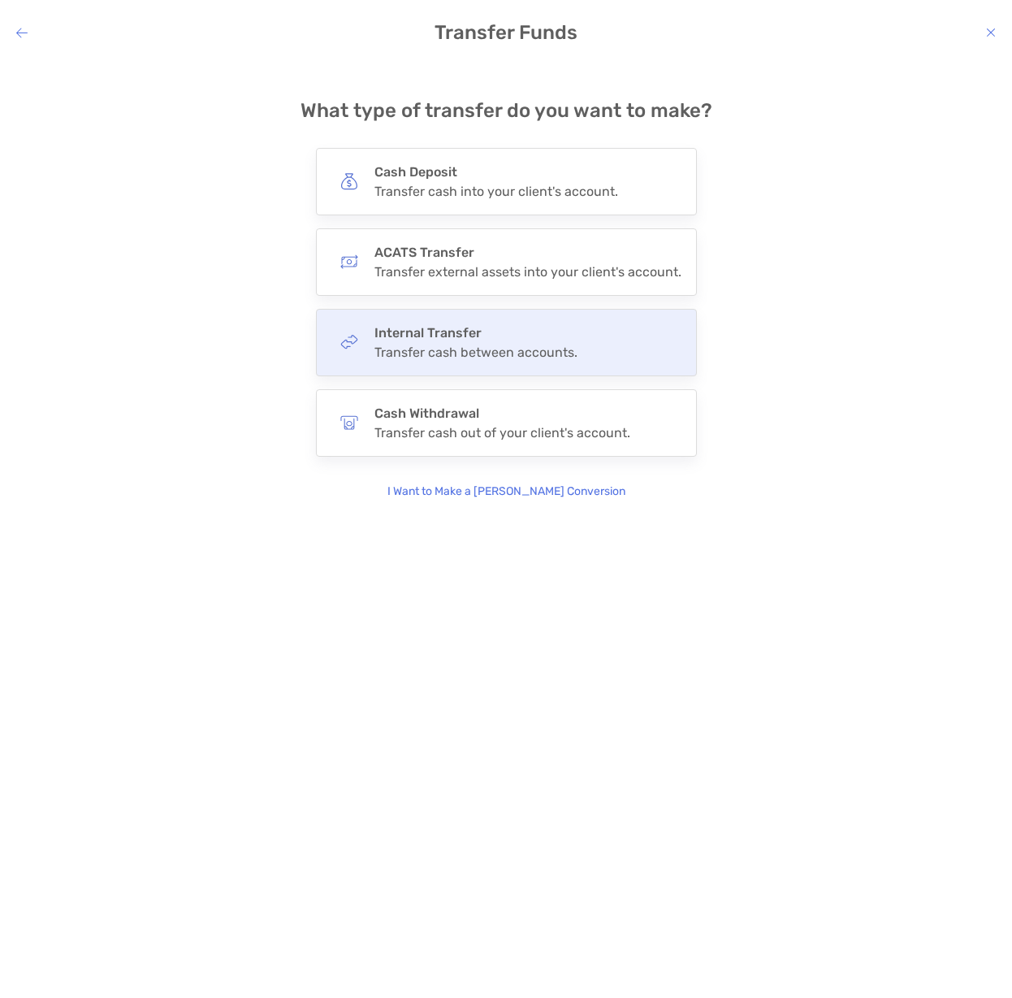
click at [416, 336] on h4 "Internal Transfer" at bounding box center [476, 332] width 203 height 15
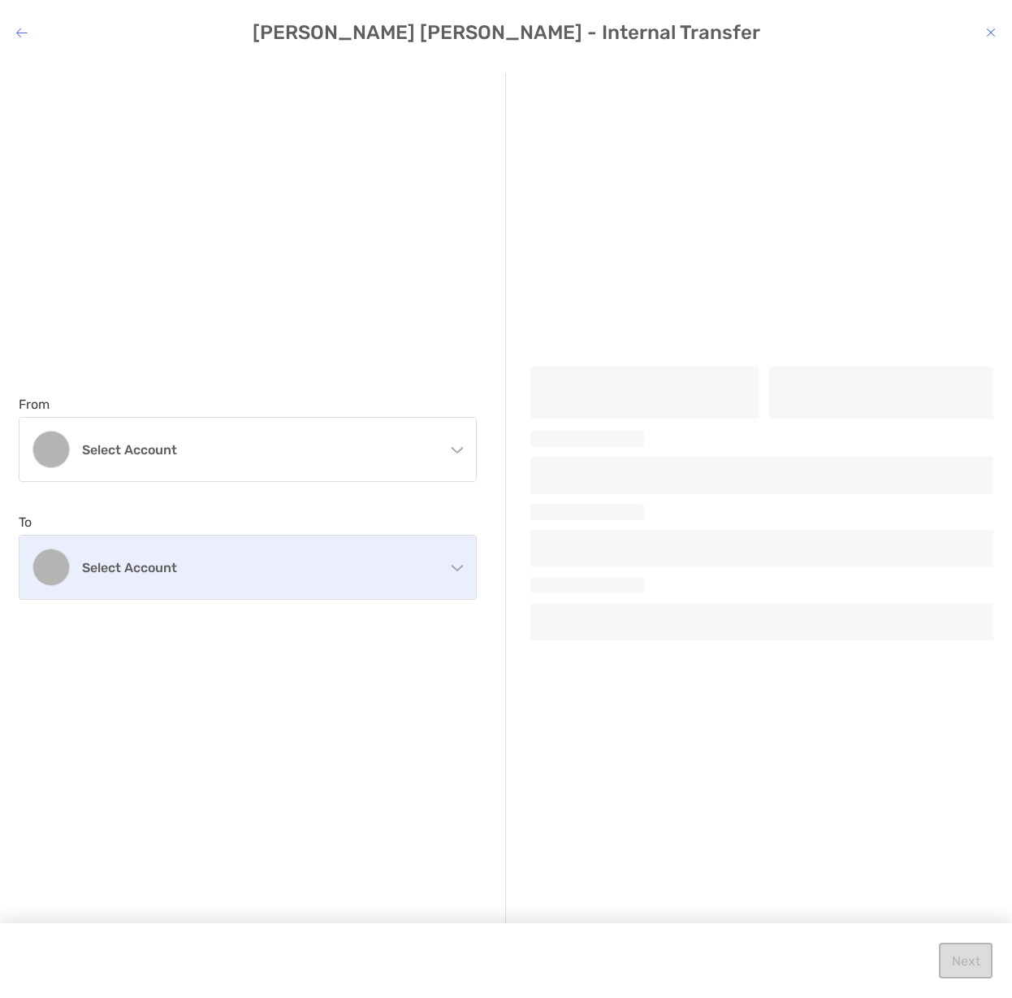
click at [307, 574] on div "Select account" at bounding box center [247, 566] width 457 height 63
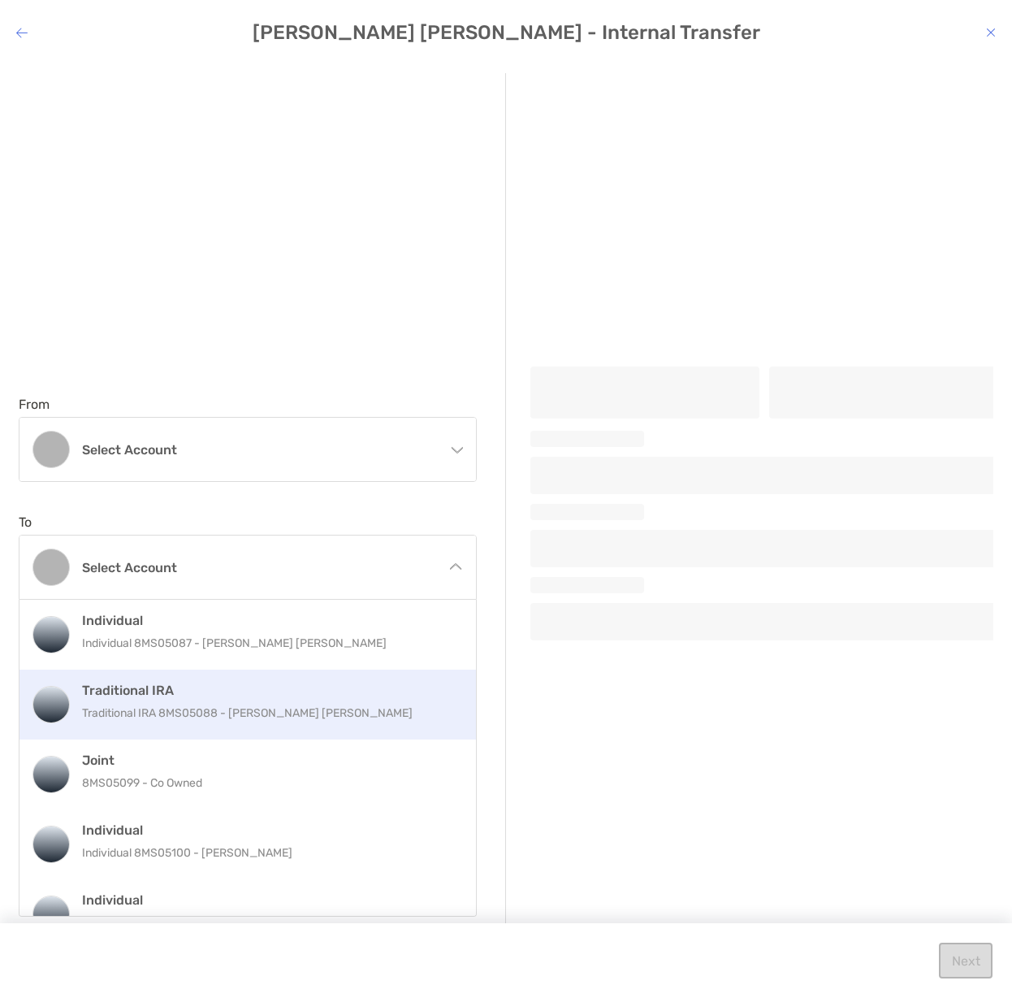
scroll to position [33, 0]
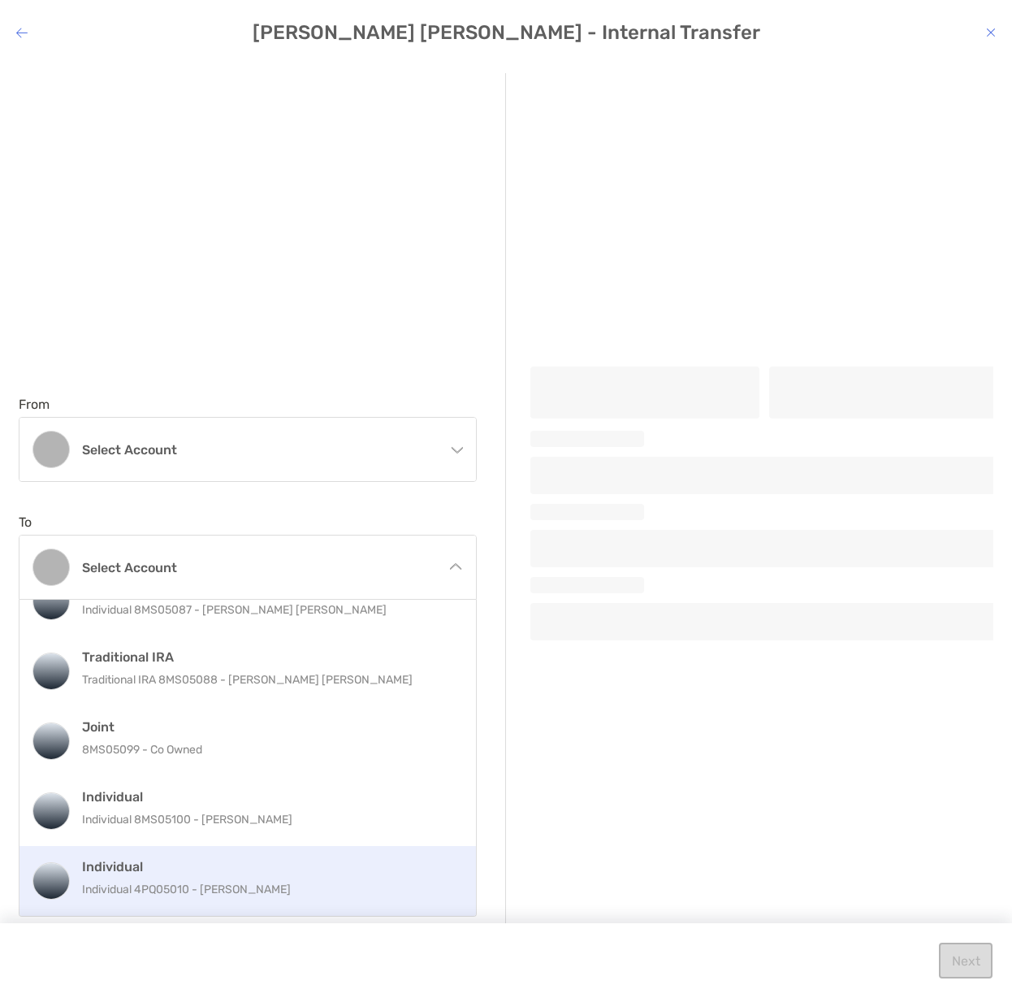
click at [210, 886] on p "Individual 4PQ05010 - Sangita Kumari" at bounding box center [265, 889] width 366 height 20
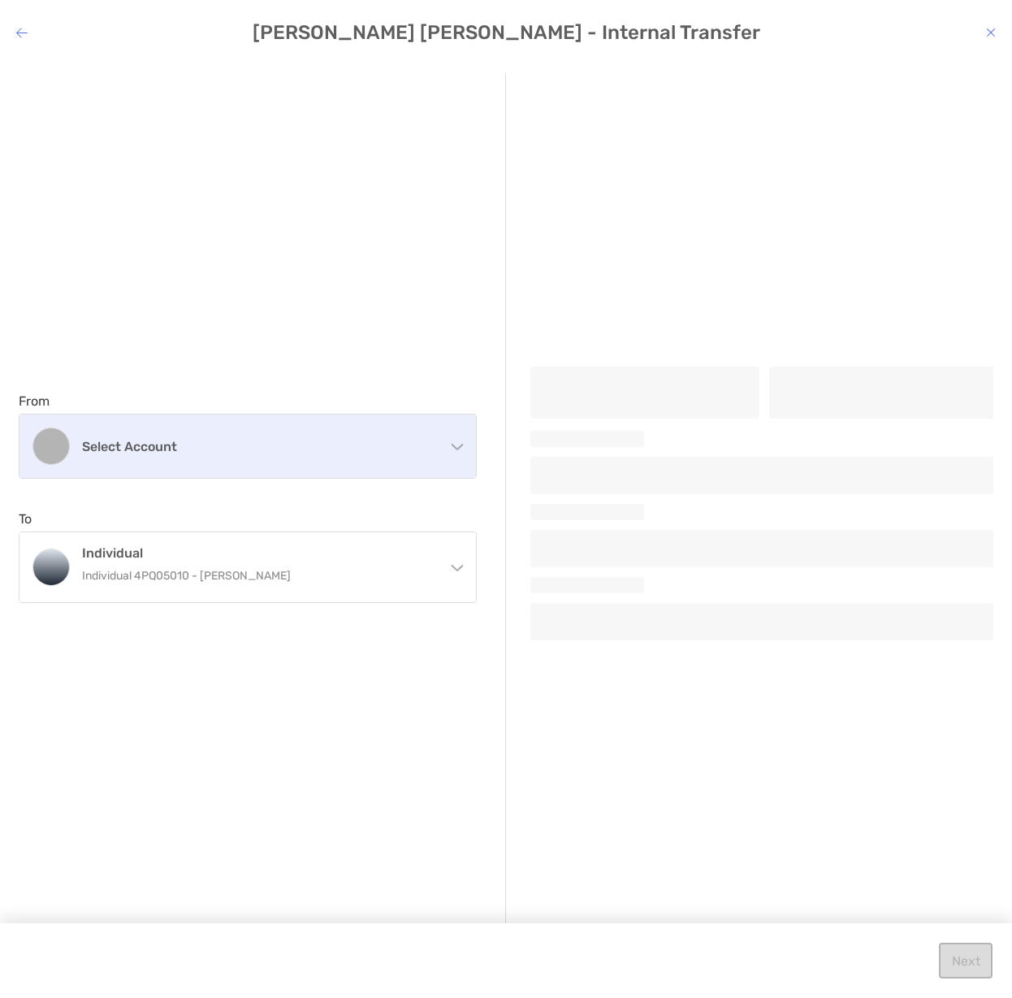
click at [310, 454] on div "Select account" at bounding box center [247, 445] width 457 height 63
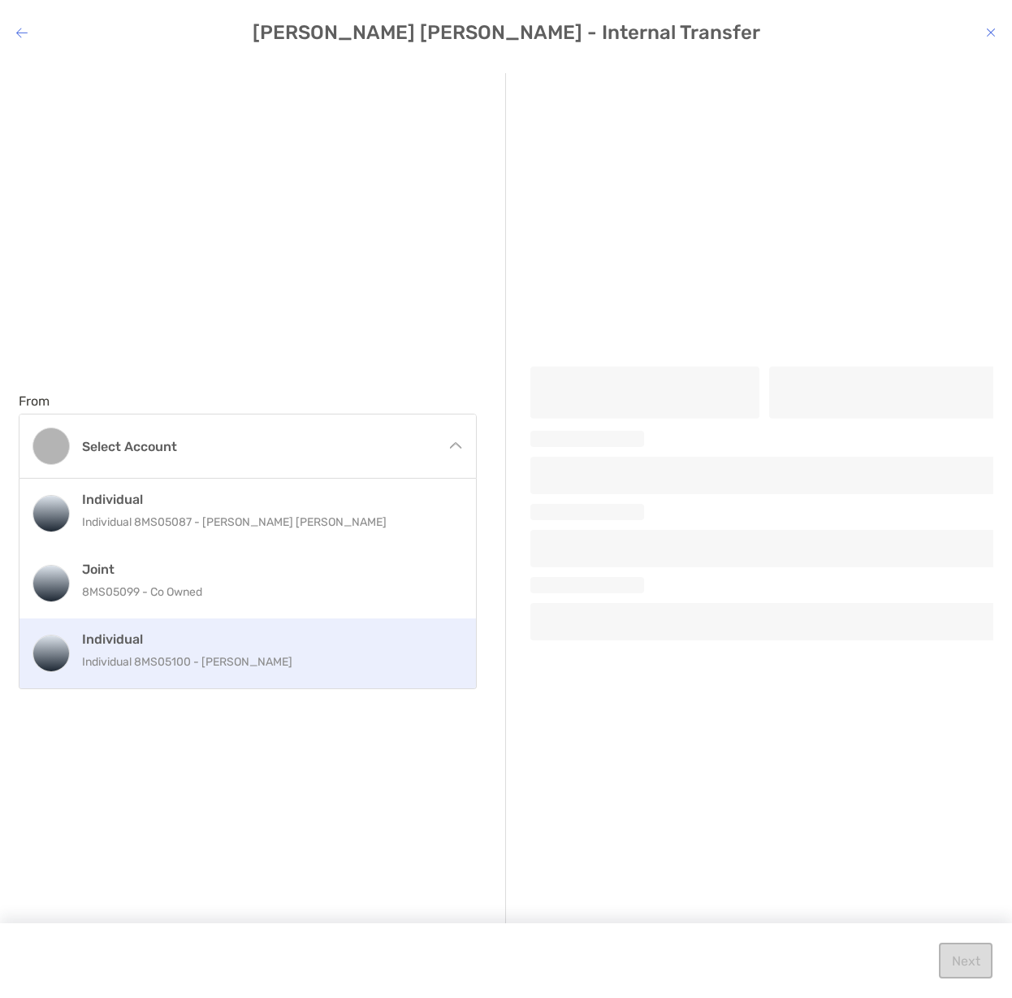
click at [239, 654] on p "Individual 8MS05100 - Sangita Kumari" at bounding box center [265, 662] width 366 height 20
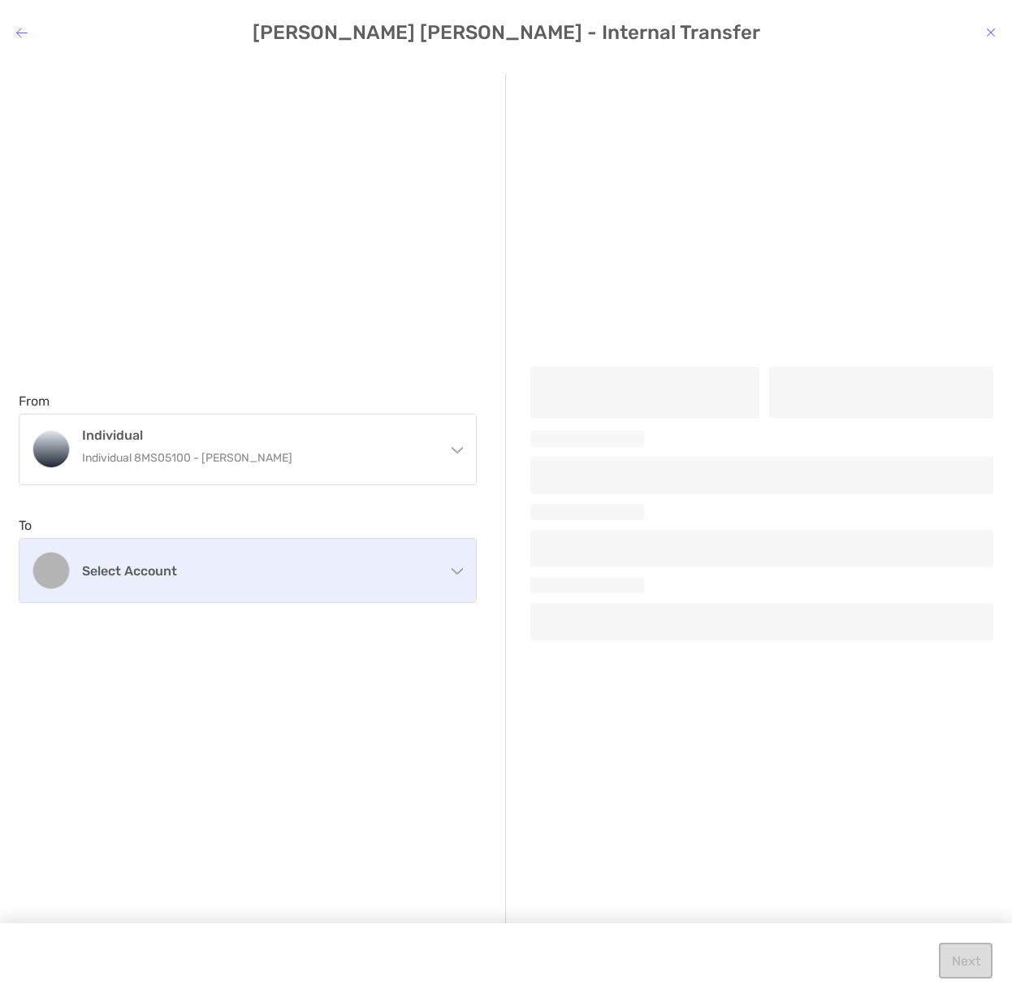
click at [388, 571] on h4 "Select account" at bounding box center [257, 570] width 351 height 15
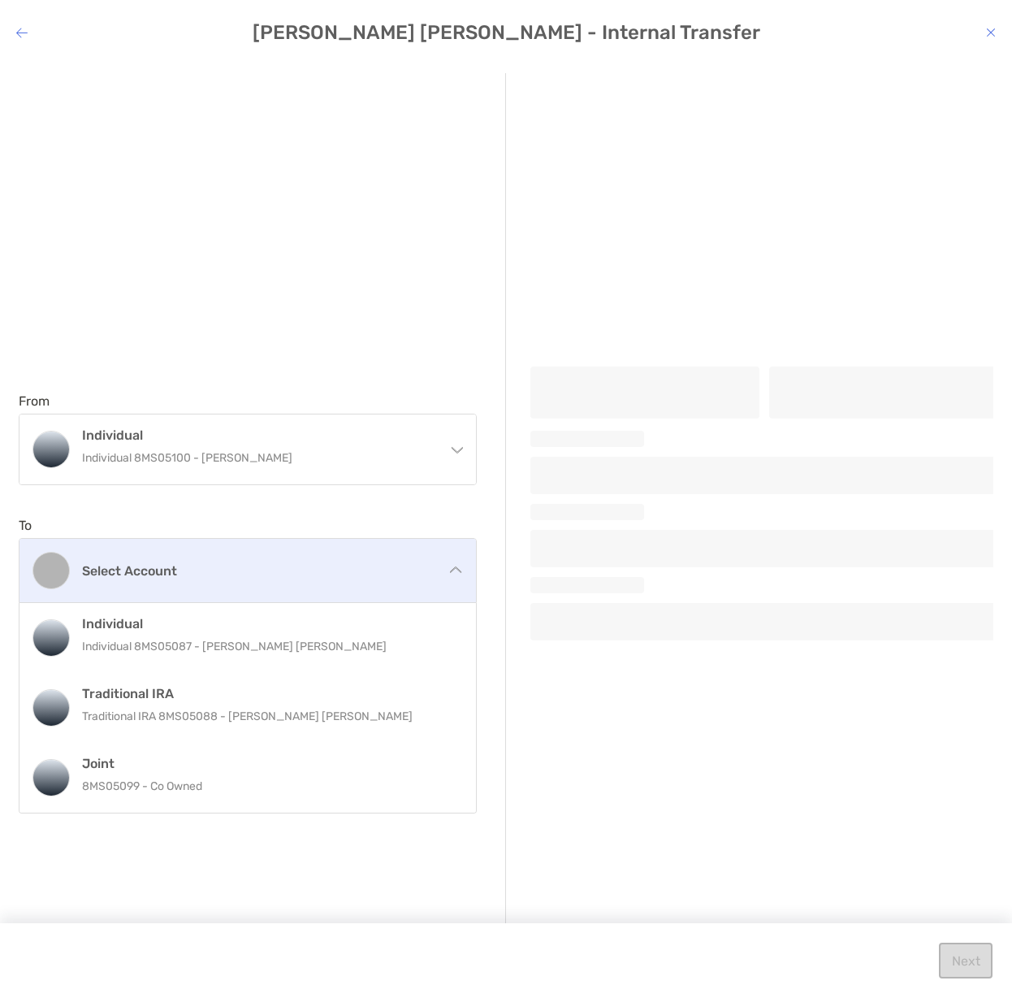
scroll to position [0, 0]
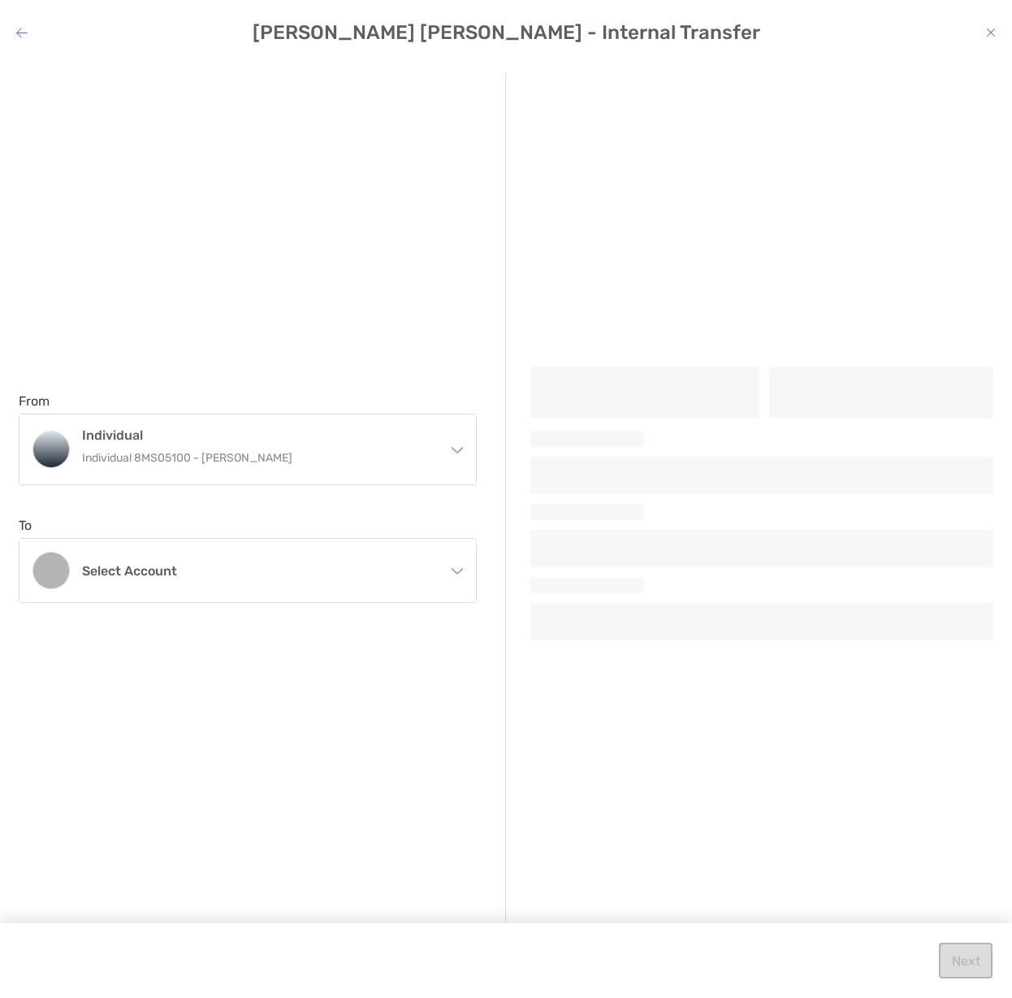
click at [524, 698] on div "From Individual Individual 8MS05100 - Sangita Kumari Individual Individual 8MS0…" at bounding box center [506, 507] width 975 height 869
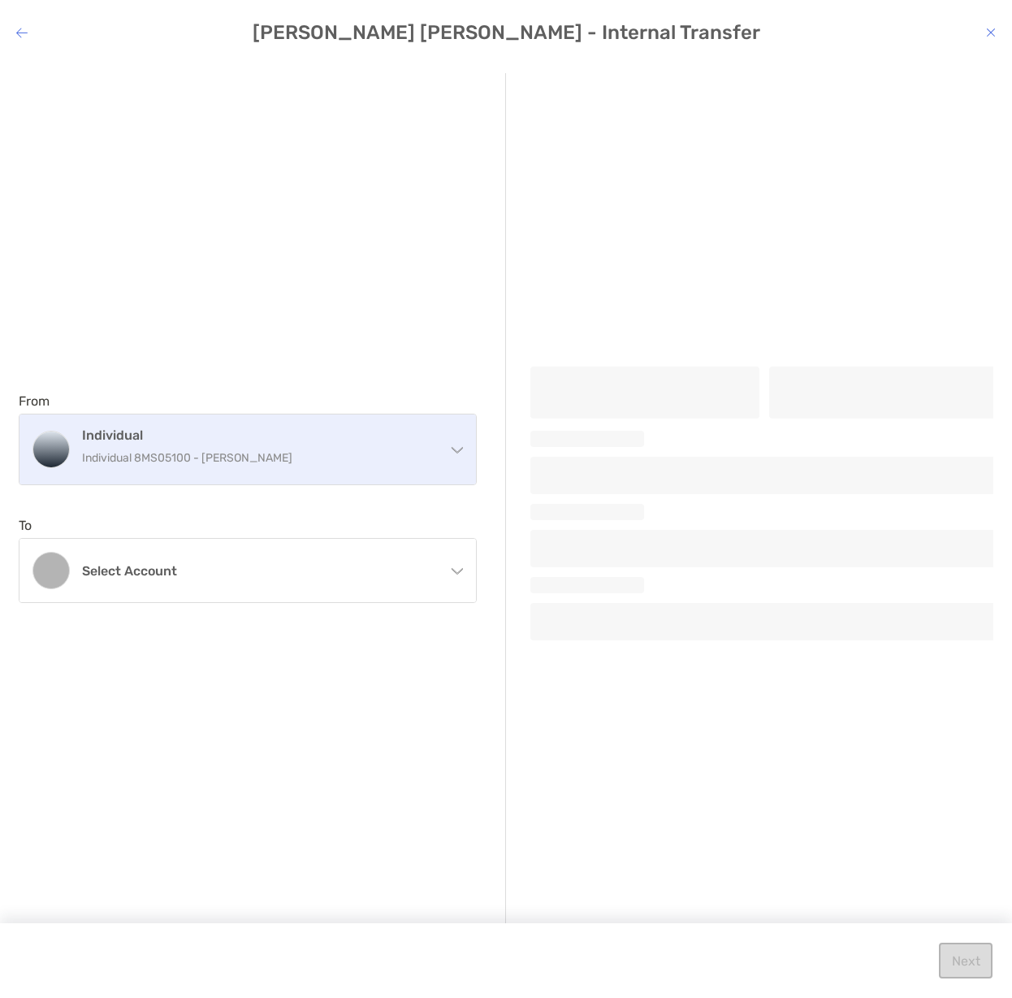
click at [448, 454] on div "Individual Individual 8MS05100 - Sangita Kumari" at bounding box center [247, 449] width 457 height 70
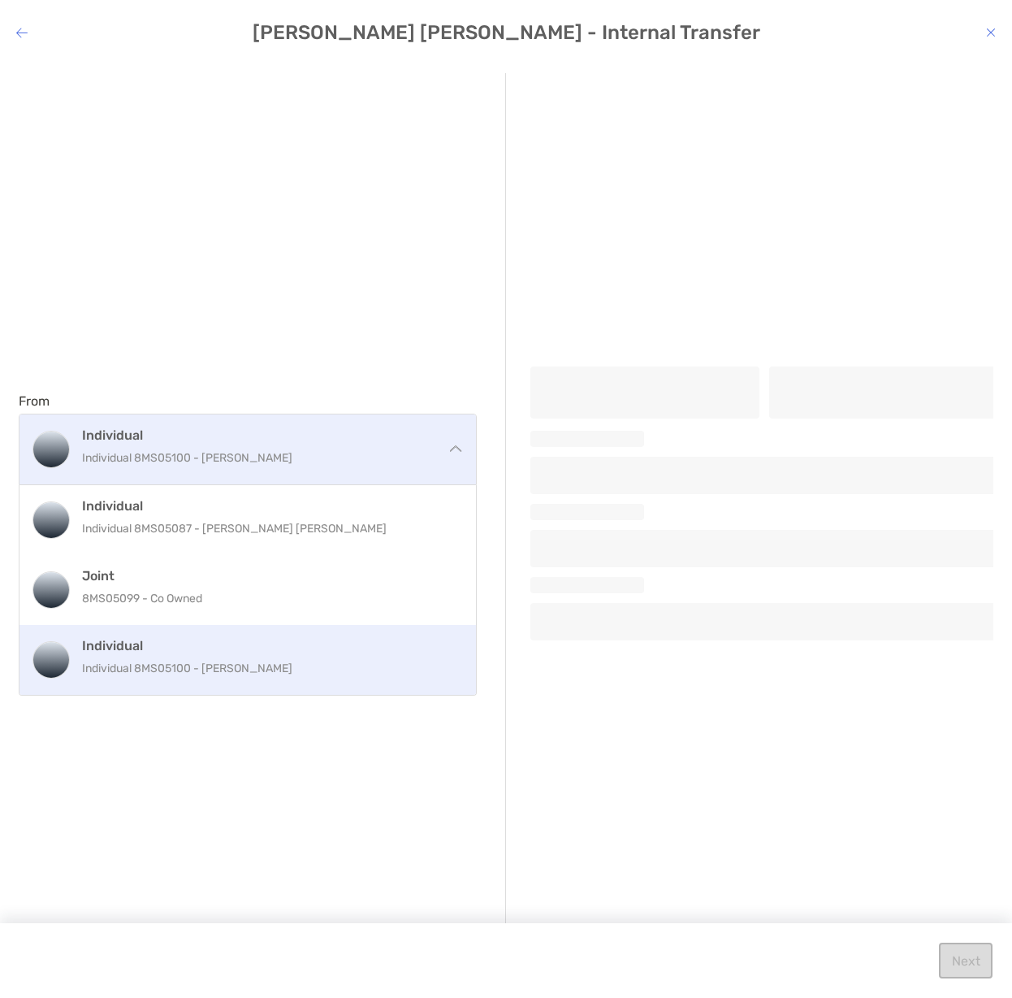
drag, startPoint x: 447, startPoint y: 442, endPoint x: 450, endPoint y: 425, distance: 17.4
click at [447, 442] on div "Individual Individual 8MS05100 - Sangita Kumari" at bounding box center [247, 449] width 457 height 70
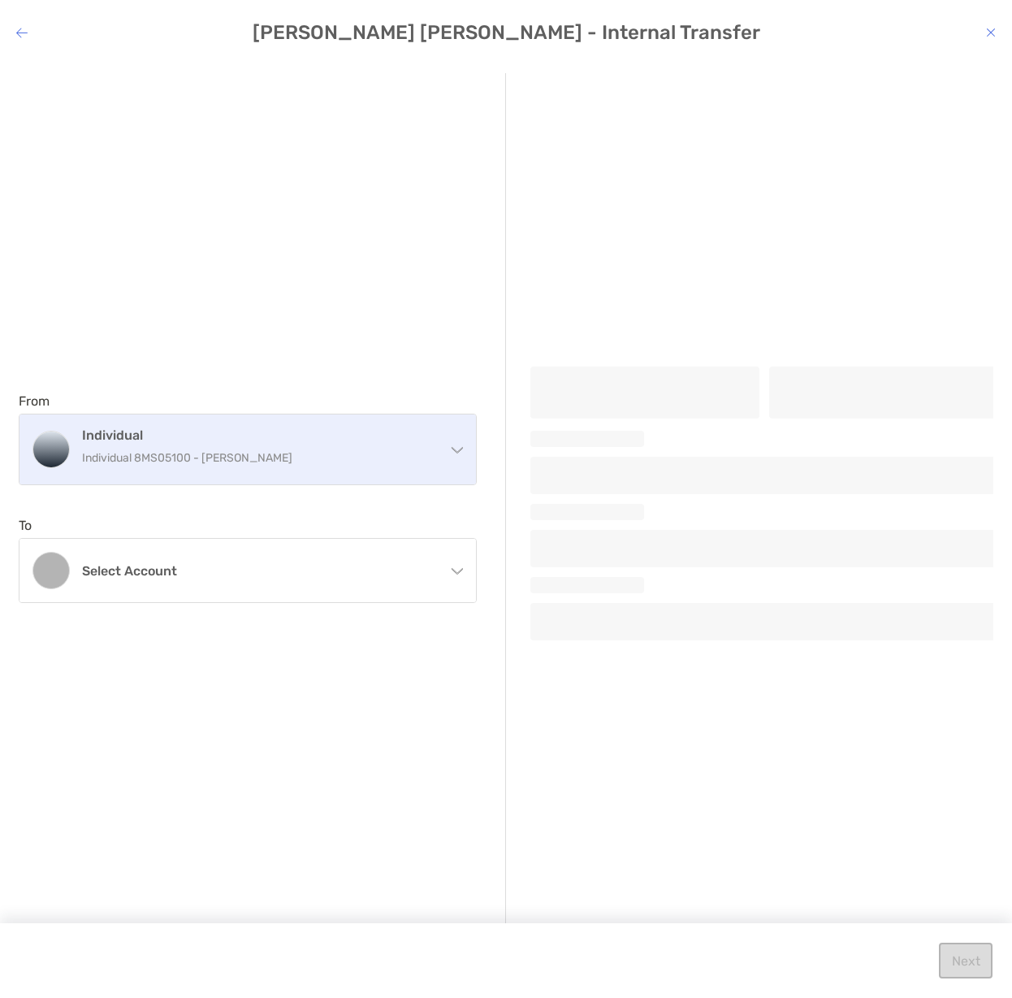
click at [465, 435] on div "Individual Individual 8MS05100 - Sangita Kumari" at bounding box center [247, 449] width 457 height 70
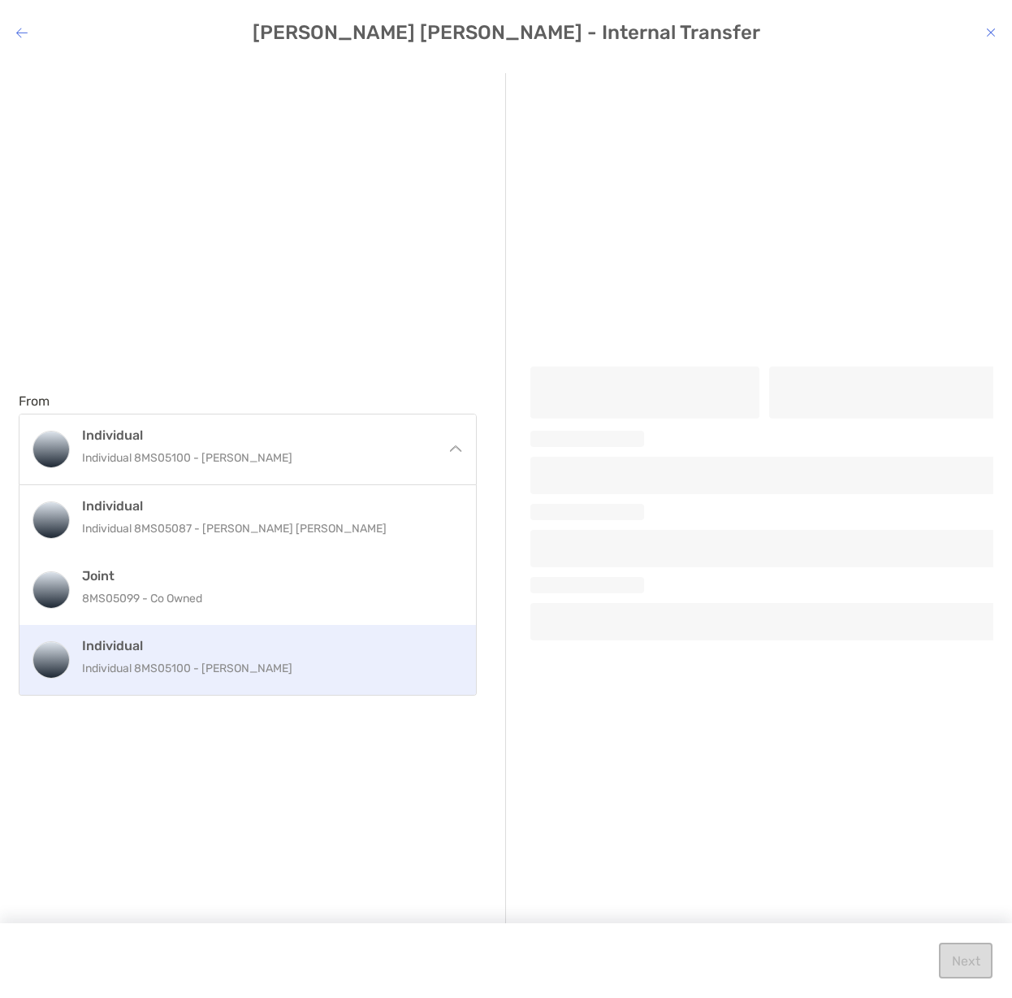
click at [237, 355] on div "From Individual Individual 8MS05100 - Sangita Kumari Individual Individual 8MS0…" at bounding box center [262, 498] width 487 height 850
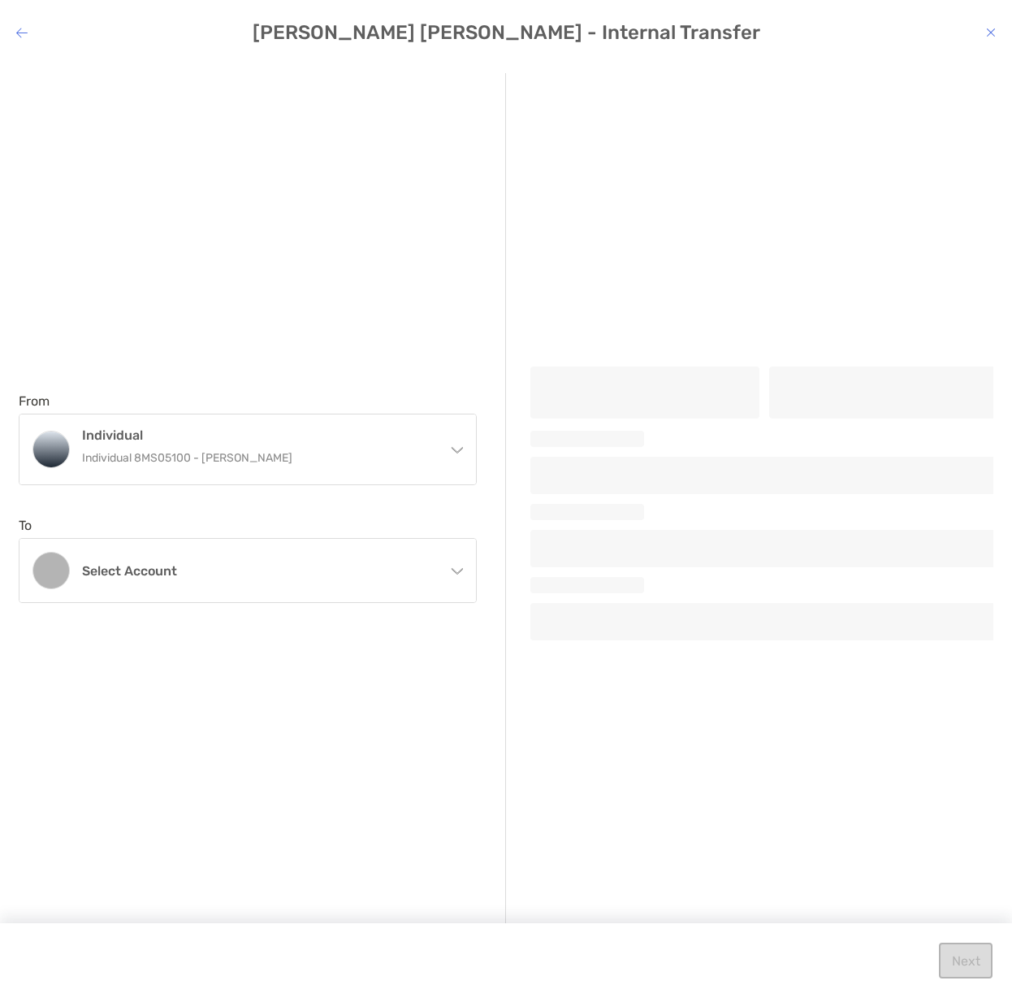
click at [991, 32] on icon "modal" at bounding box center [991, 32] width 10 height 13
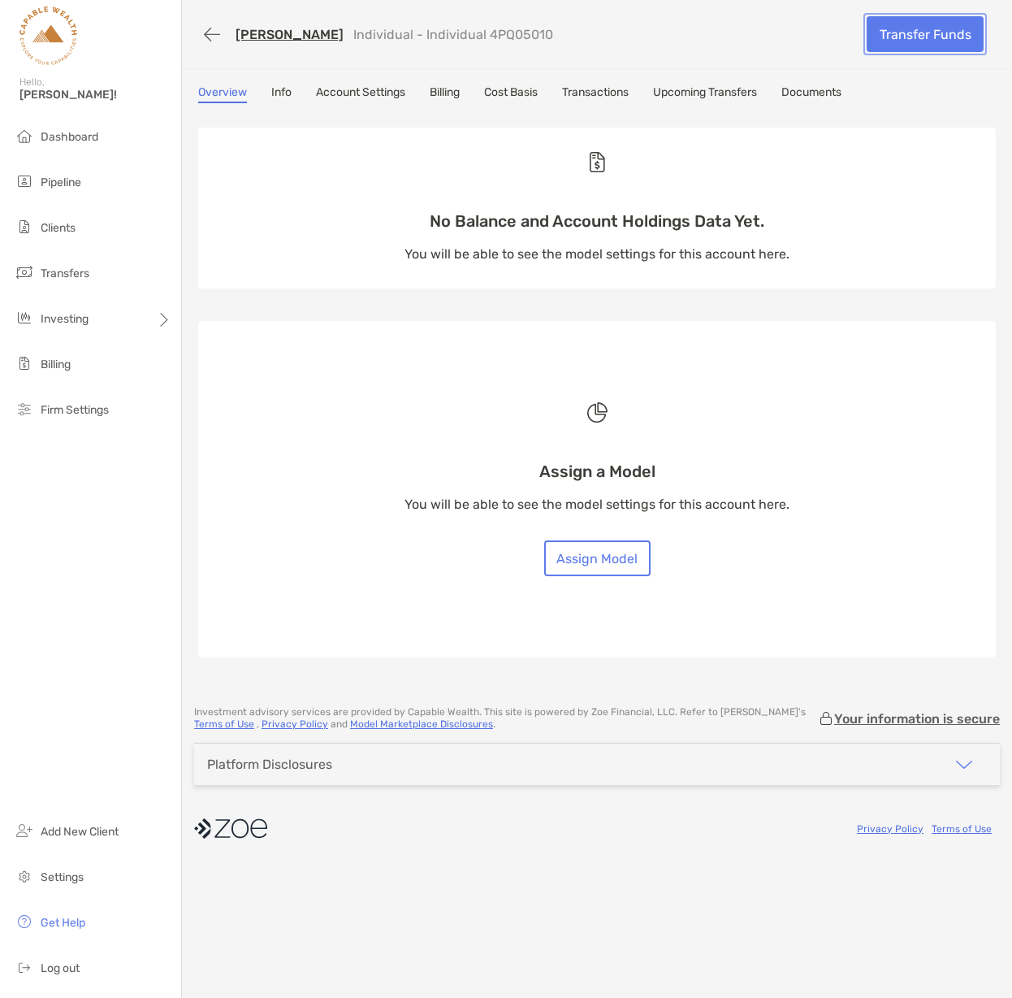
click at [924, 37] on link "Transfer Funds" at bounding box center [925, 34] width 117 height 36
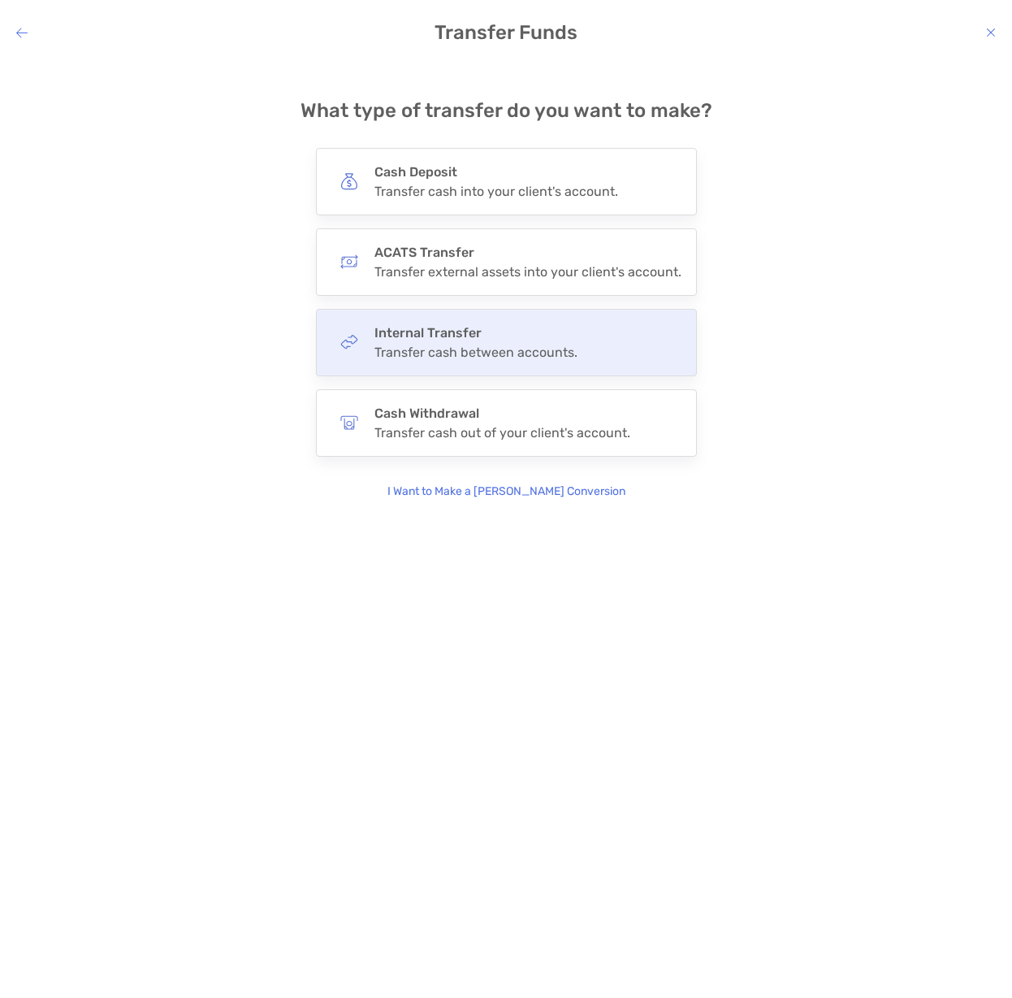
click at [479, 328] on h4 "Internal Transfer" at bounding box center [476, 332] width 203 height 15
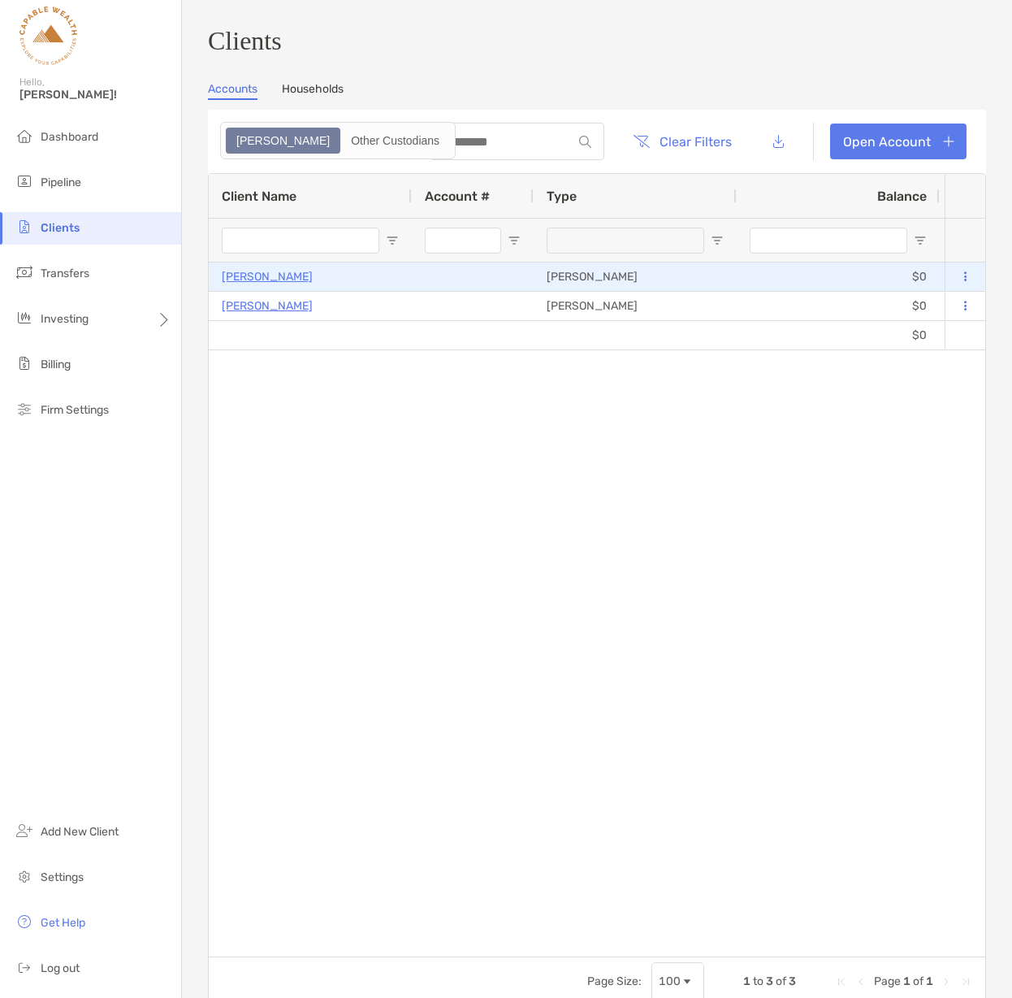
click at [264, 283] on p "[PERSON_NAME]" at bounding box center [267, 276] width 91 height 20
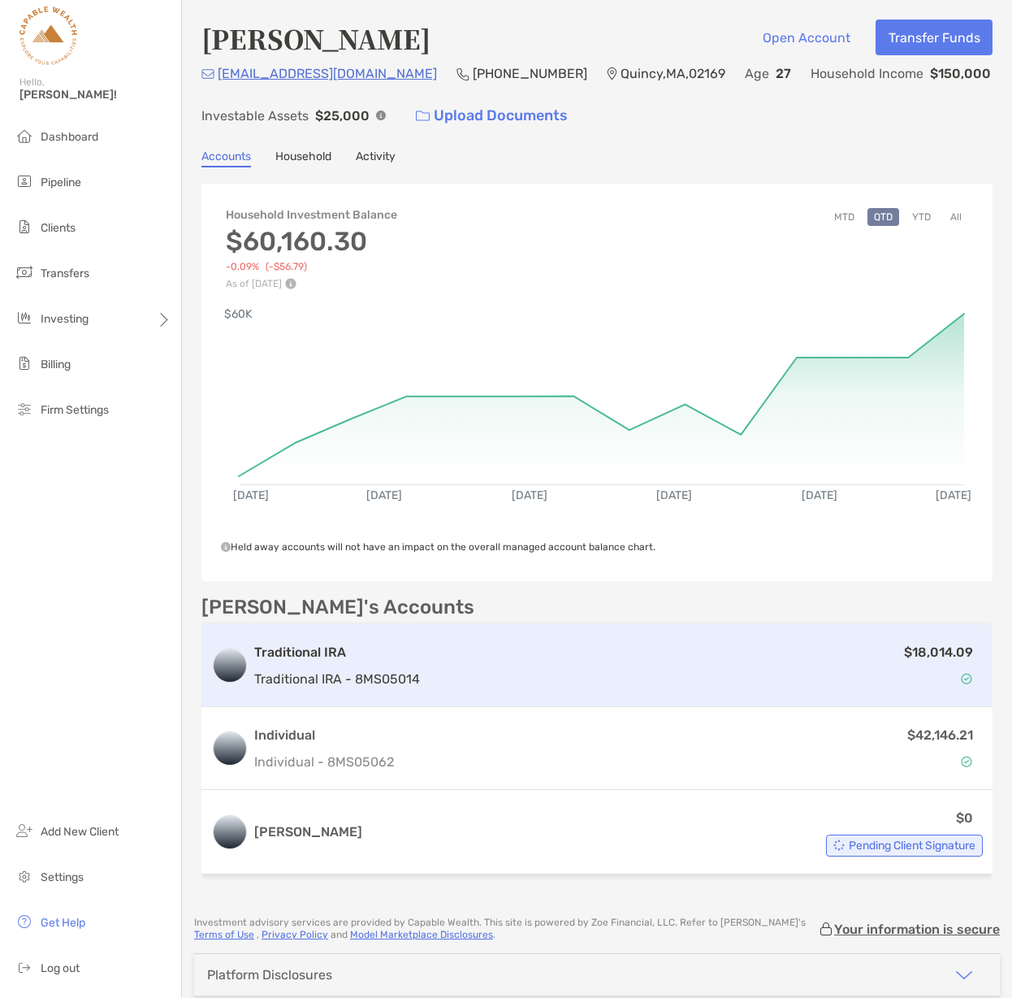
click at [328, 652] on h3 "Traditional IRA" at bounding box center [337, 652] width 166 height 19
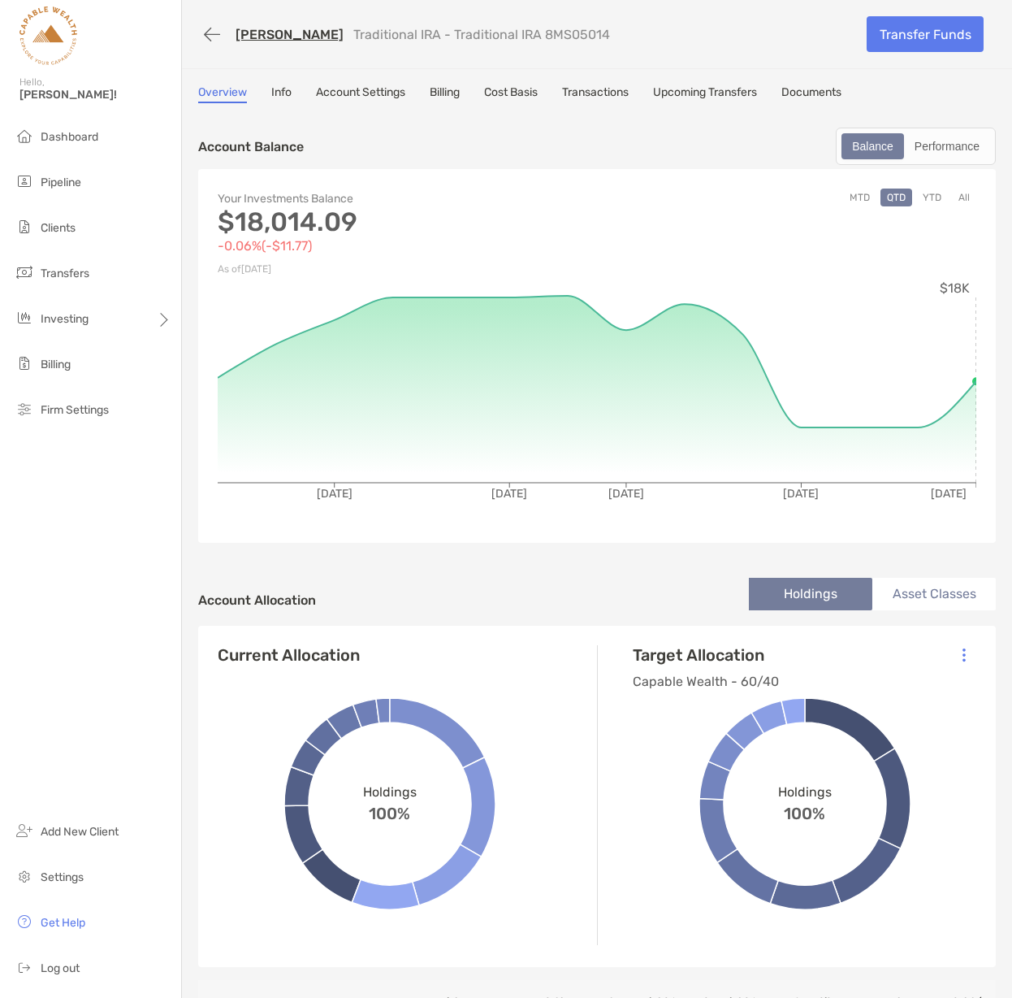
click at [965, 197] on button "All" at bounding box center [964, 197] width 24 height 18
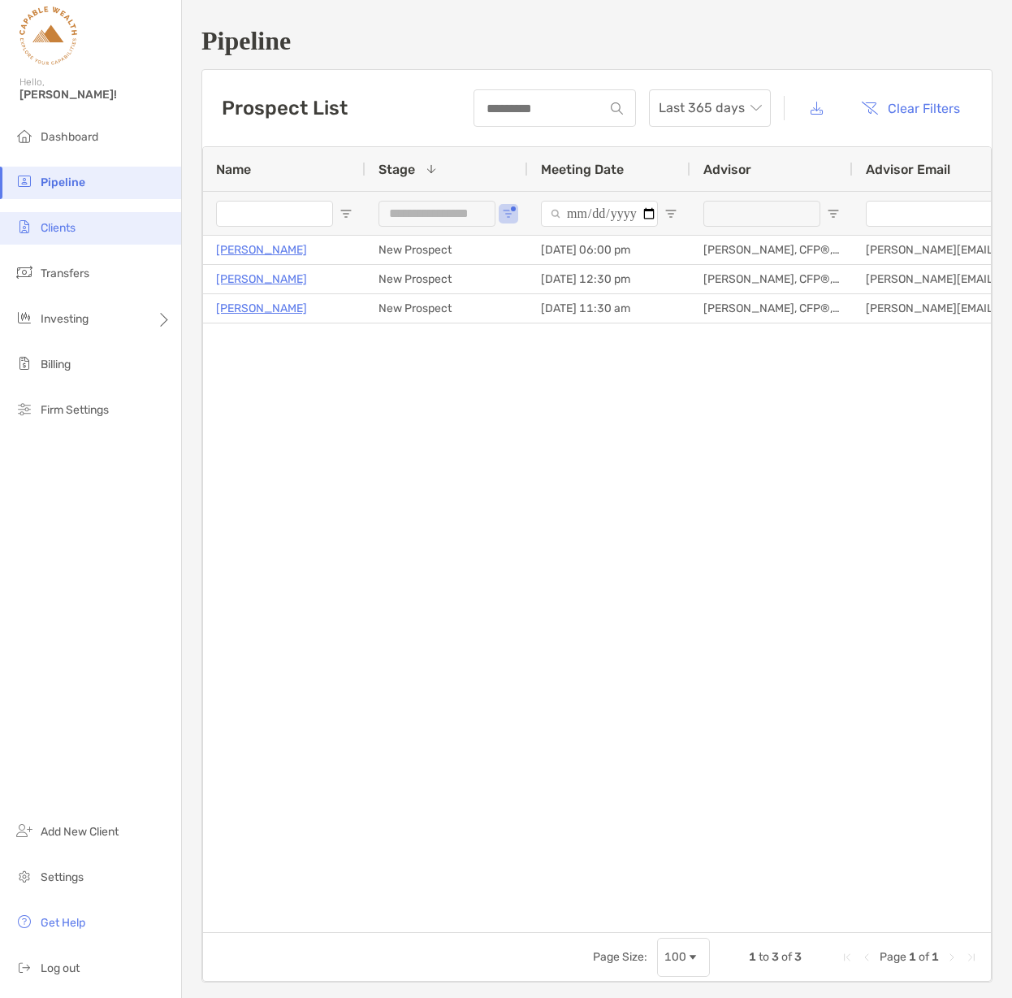
click at [80, 232] on li "Clients" at bounding box center [90, 228] width 181 height 32
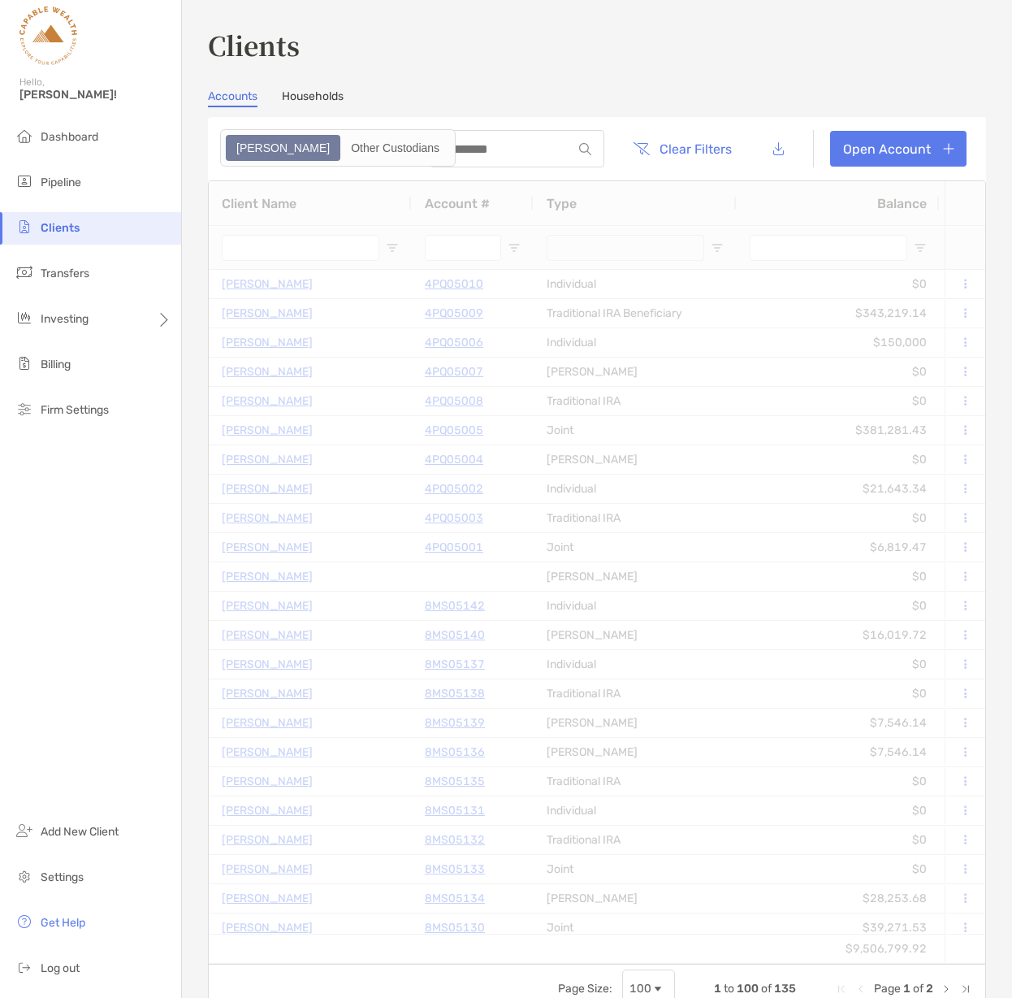
type input "*********"
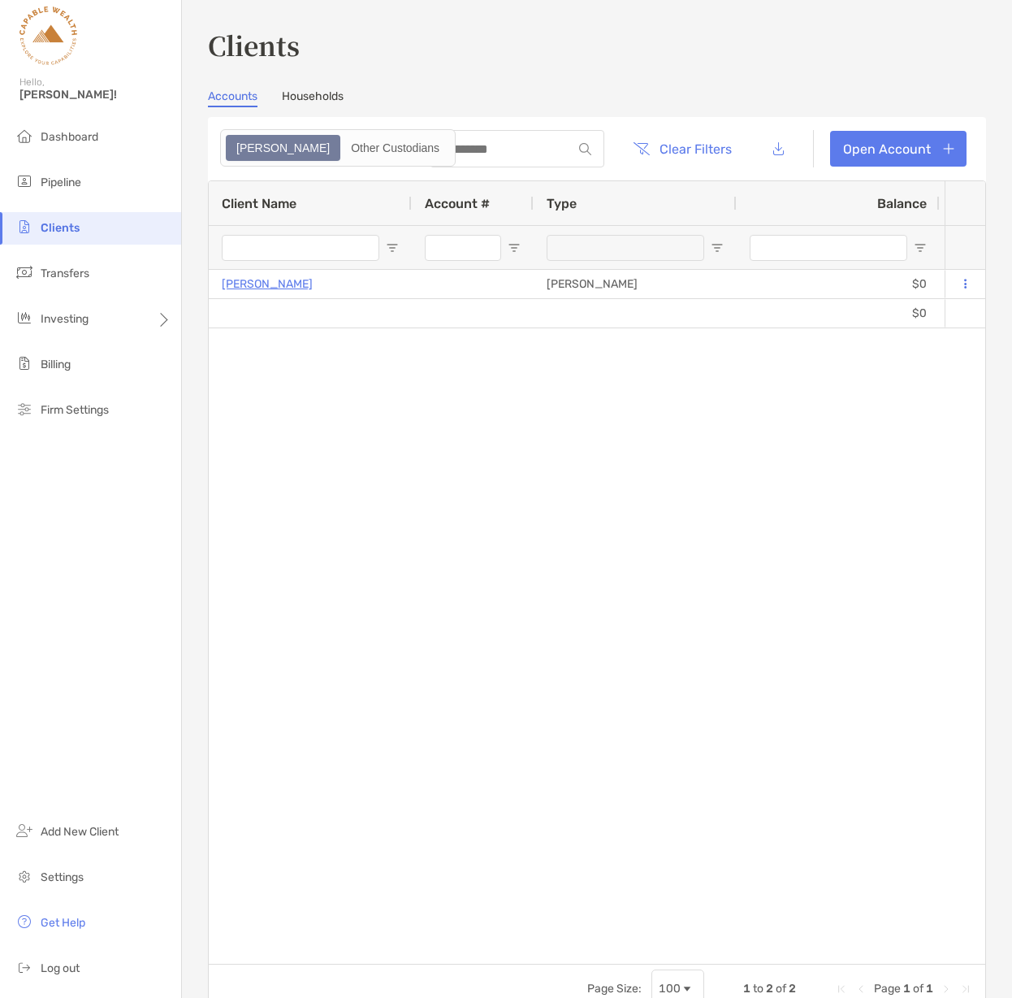
click at [317, 244] on input "Client Name Filter Input" at bounding box center [301, 248] width 158 height 26
click at [317, 245] on input "Client Name Filter Input" at bounding box center [301, 248] width 158 height 26
type input "*******"
type input "***"
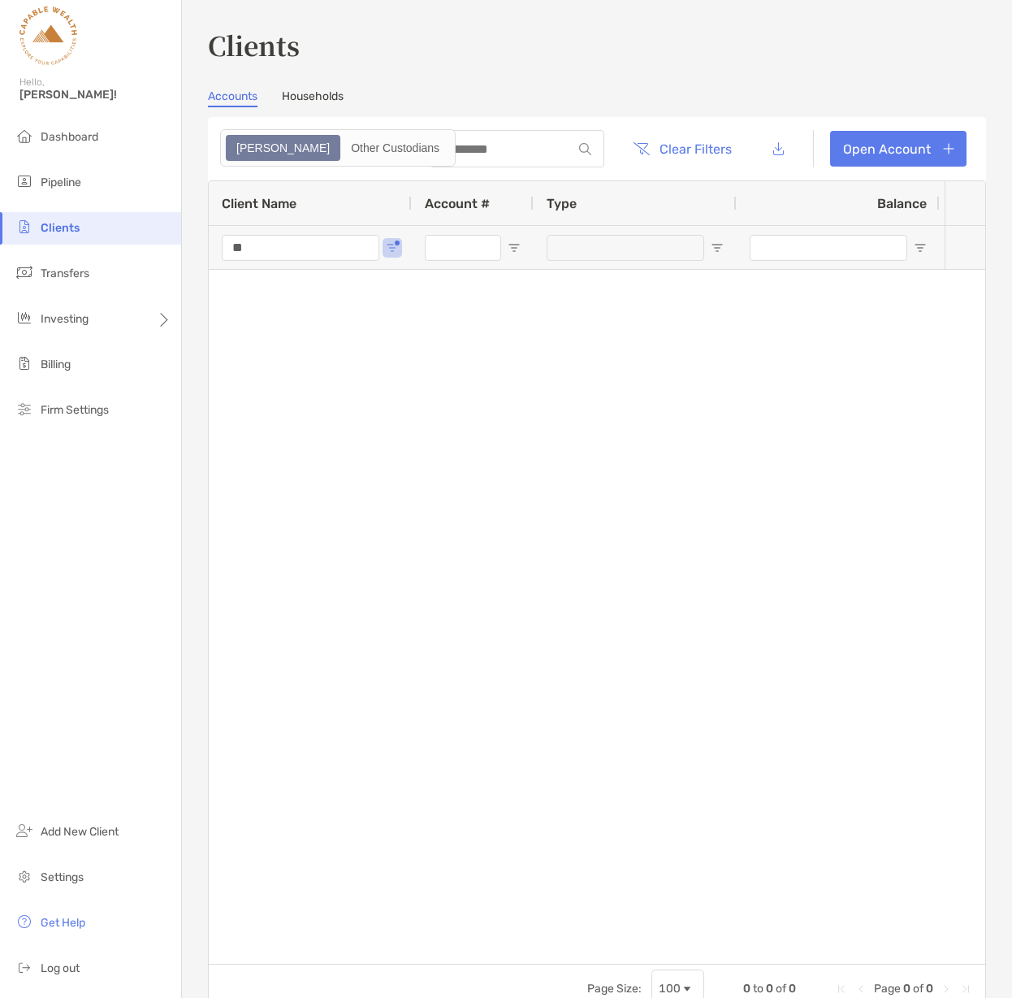
type input "*"
type input "******"
click at [387, 246] on span "Open Filter Menu" at bounding box center [392, 247] width 13 height 13
click at [388, 246] on span "Open Filter Menu" at bounding box center [392, 247] width 13 height 13
click at [639, 361] on div at bounding box center [577, 617] width 736 height 694
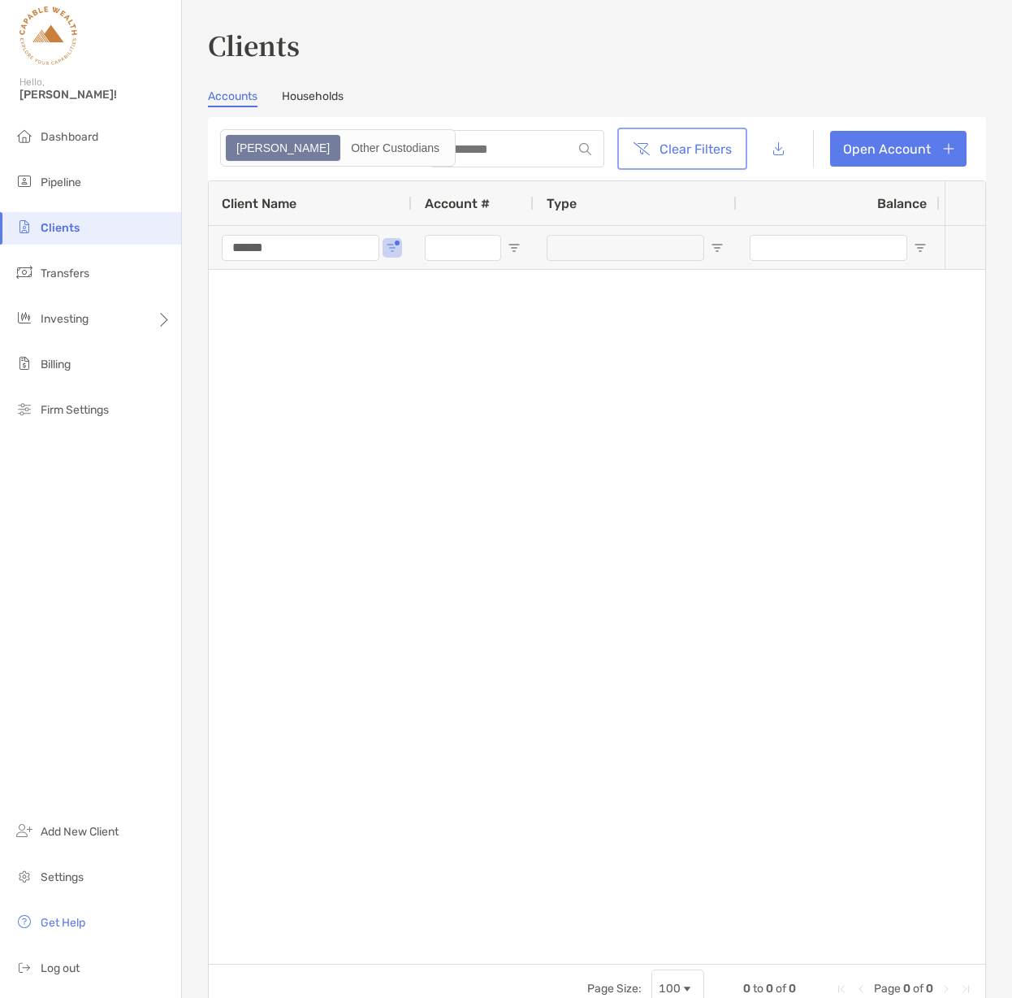
click at [698, 154] on button "Clear Filters" at bounding box center [682, 149] width 123 height 36
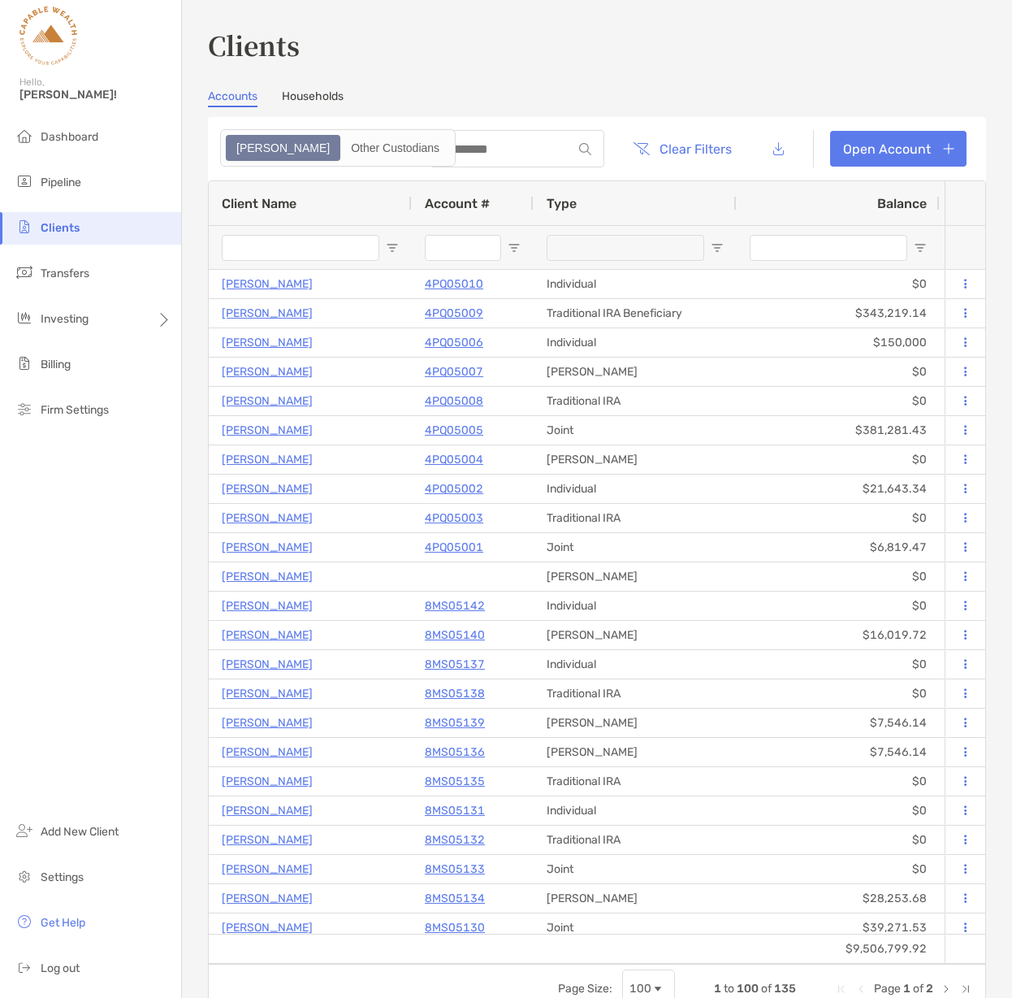
click at [297, 255] on input "Client Name Filter Input" at bounding box center [301, 248] width 158 height 26
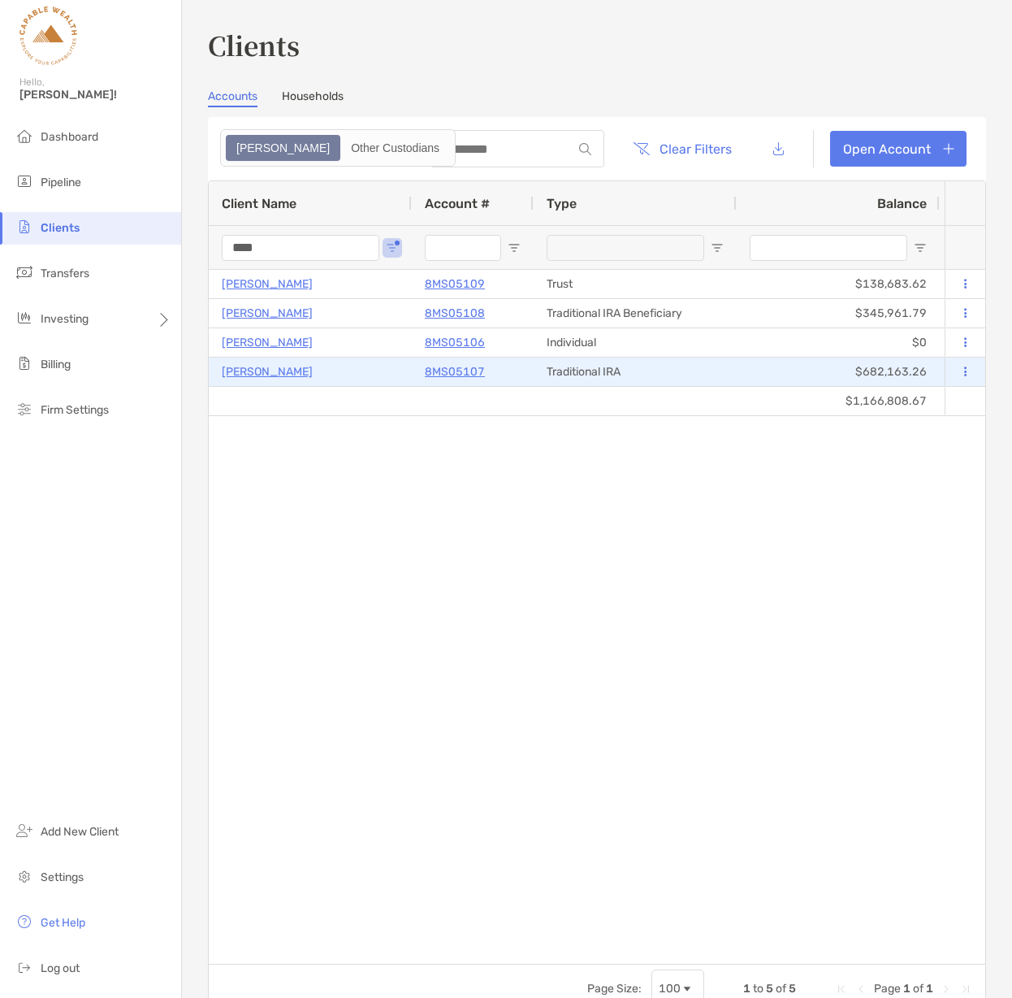
type input "****"
click at [967, 369] on button at bounding box center [965, 372] width 15 height 16
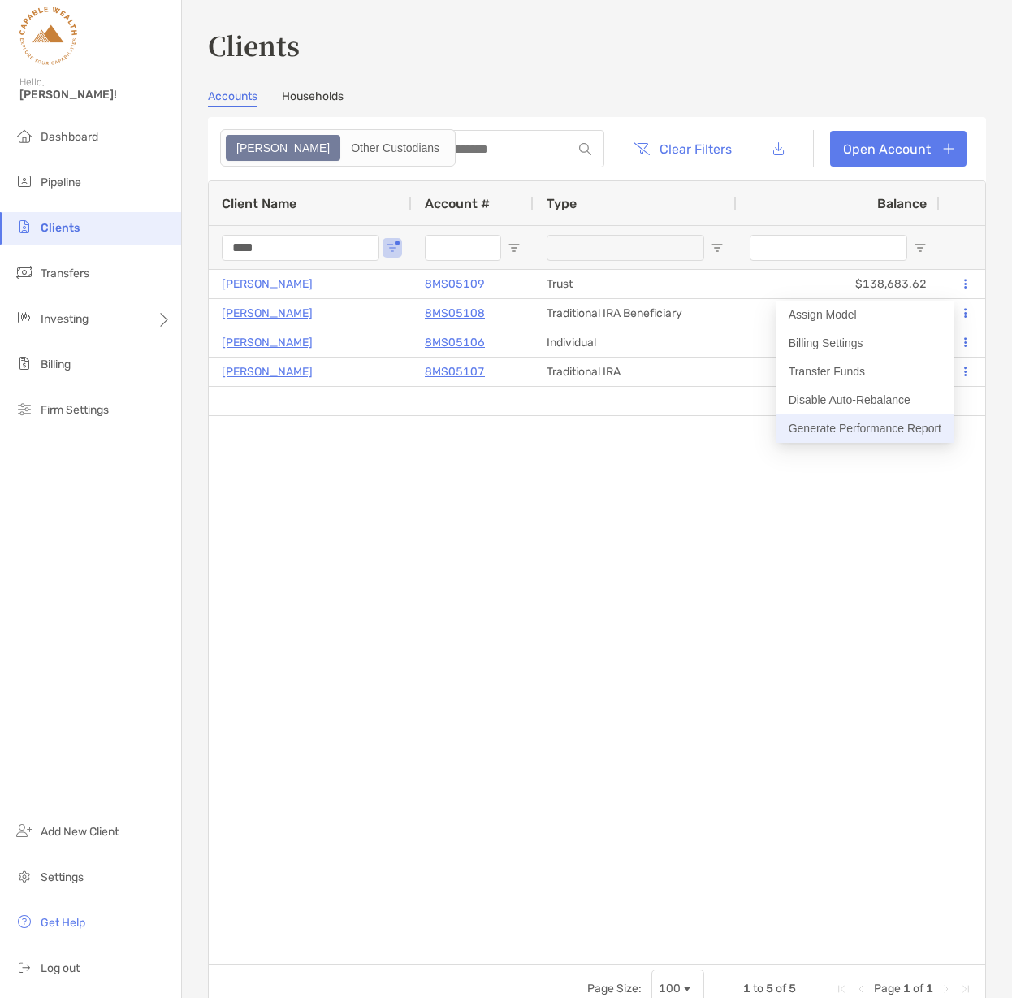
click at [840, 426] on button "Generate Performance Report" at bounding box center [865, 428] width 179 height 28
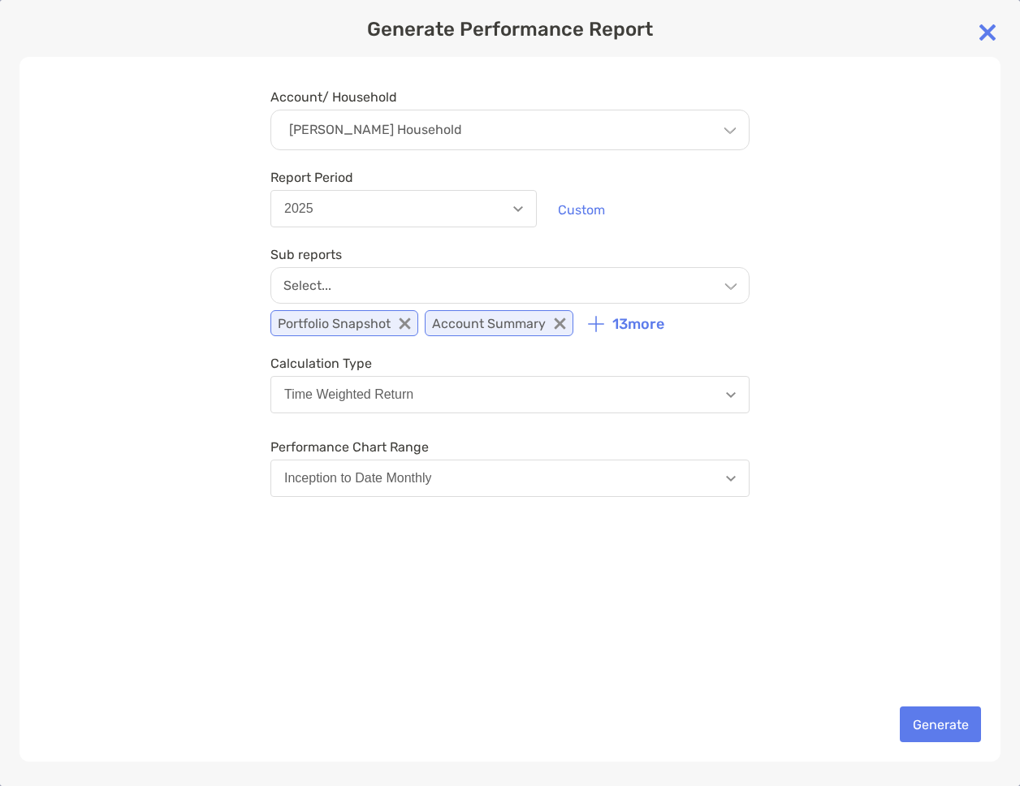
click at [988, 31] on img at bounding box center [988, 32] width 32 height 32
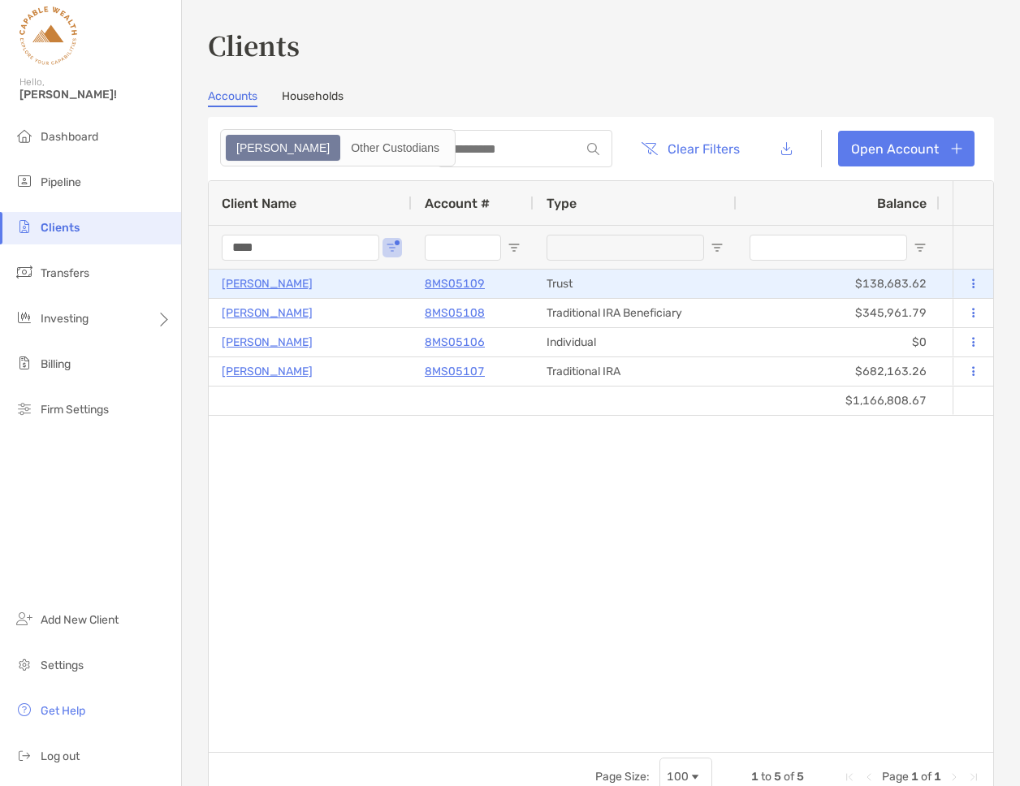
click at [271, 284] on p "[PERSON_NAME]" at bounding box center [267, 284] width 91 height 20
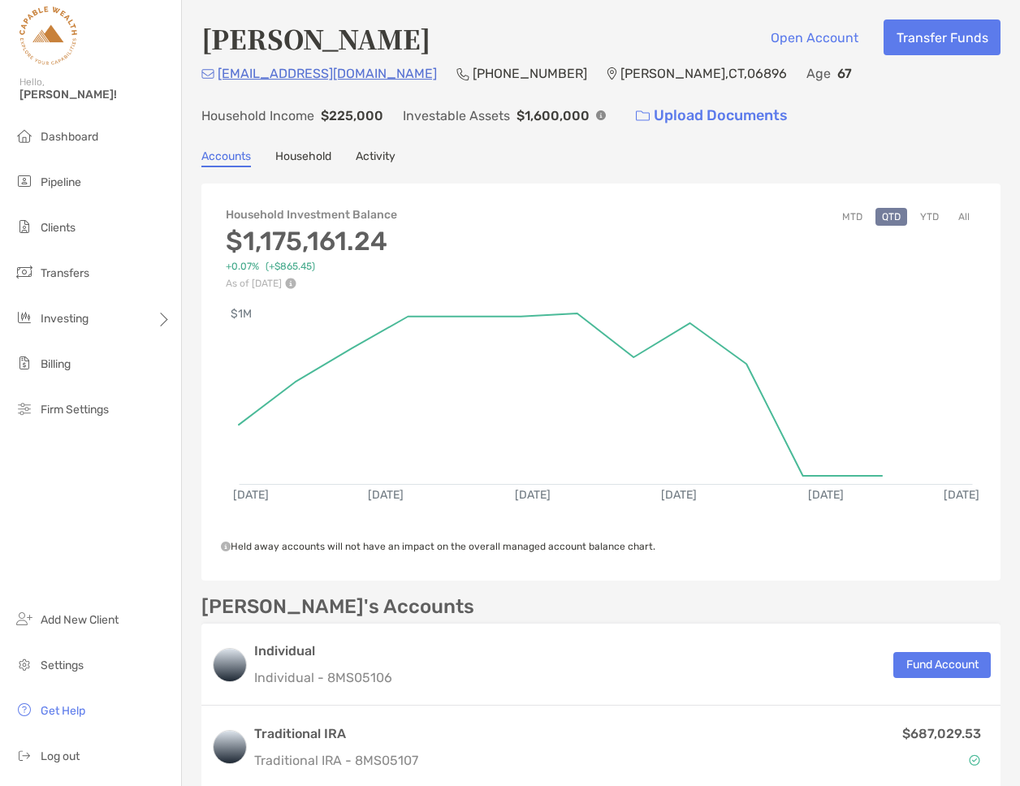
click at [968, 214] on button "All" at bounding box center [964, 217] width 24 height 18
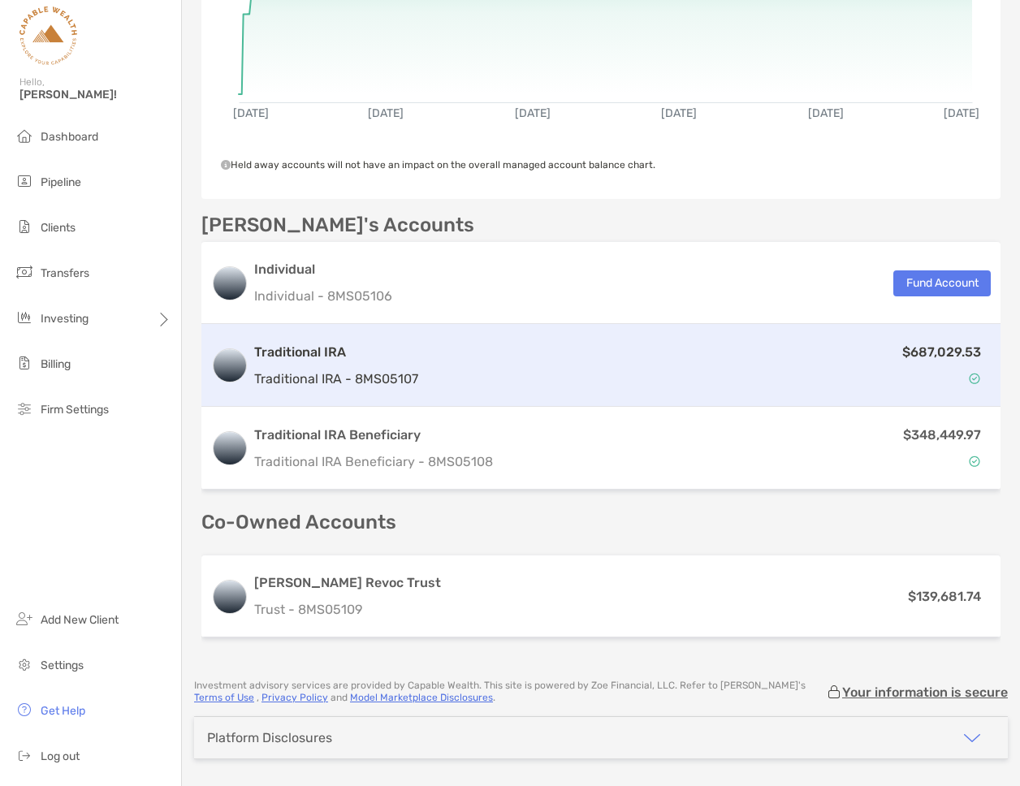
scroll to position [384, 0]
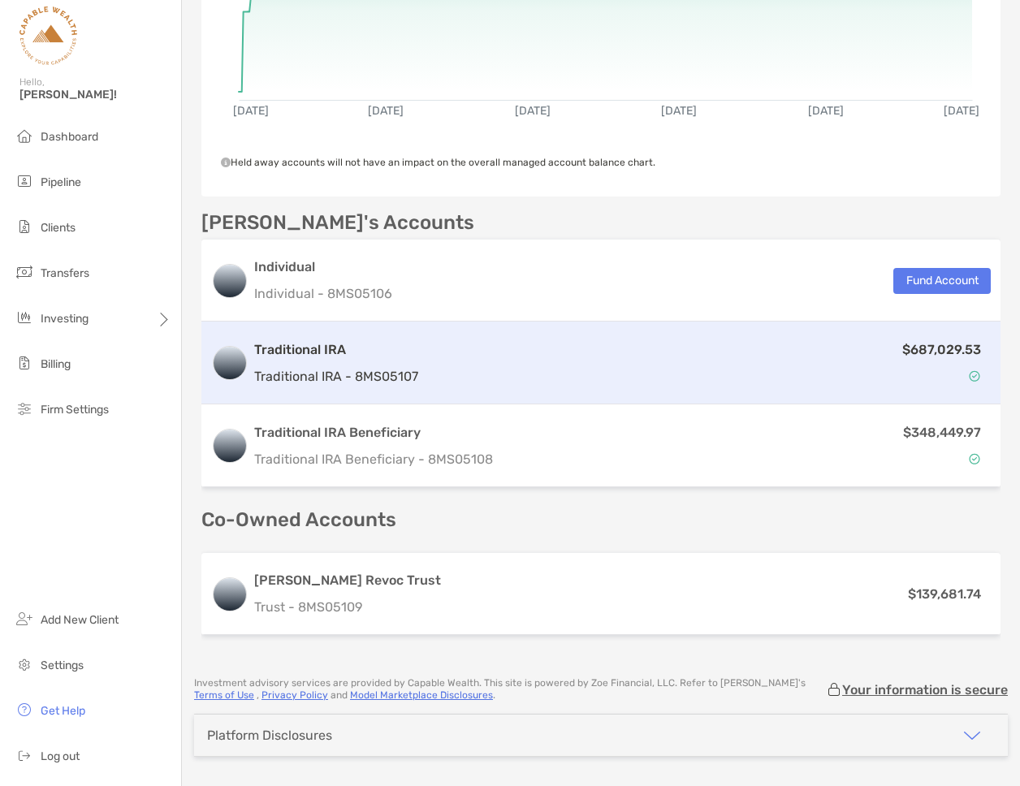
click at [353, 352] on h3 "Traditional IRA" at bounding box center [336, 349] width 164 height 19
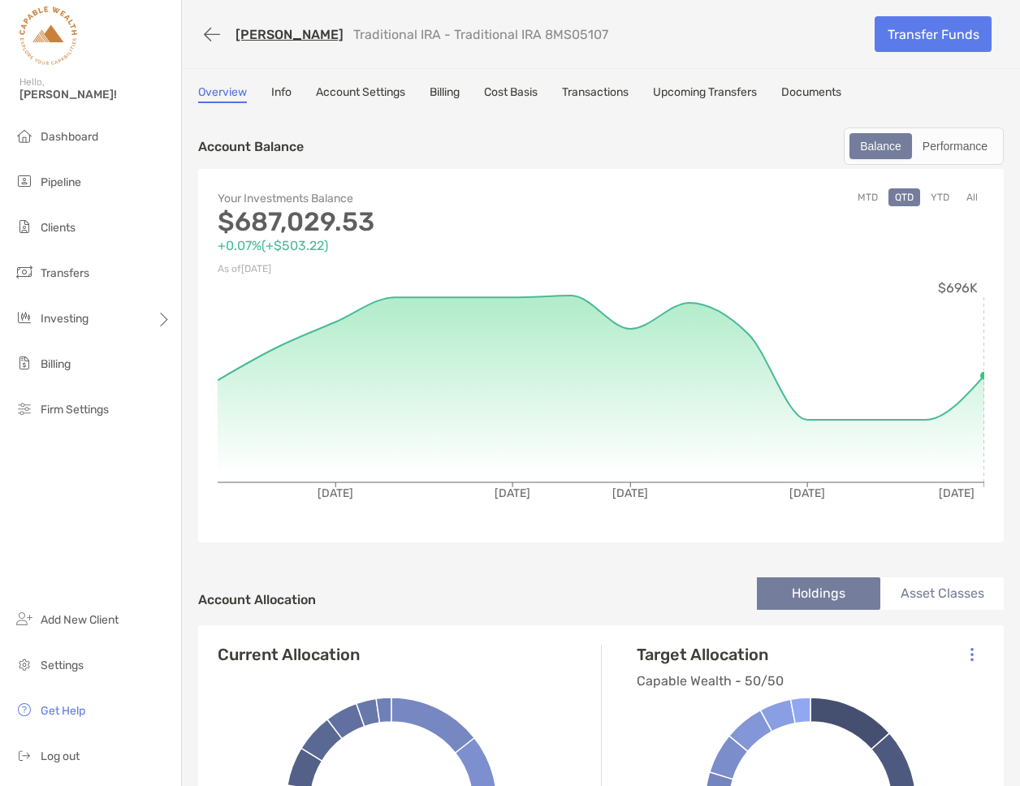
click at [609, 92] on link "Transactions" at bounding box center [595, 94] width 67 height 18
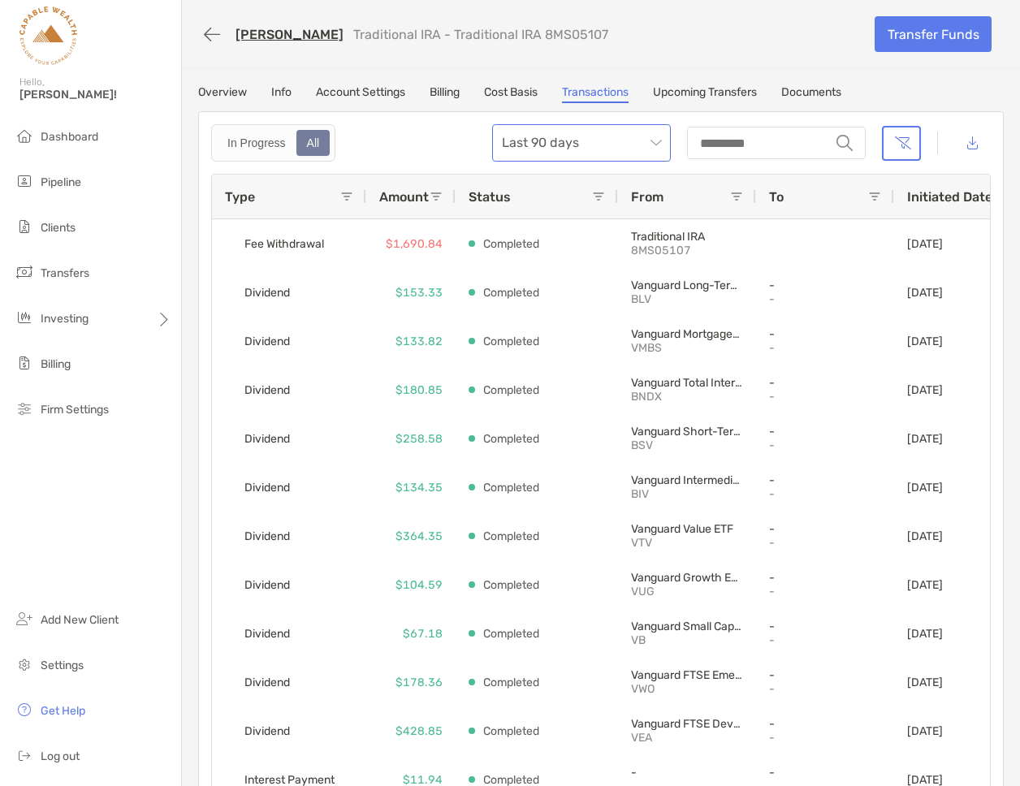
click at [660, 147] on span "Last 90 days" at bounding box center [581, 143] width 159 height 36
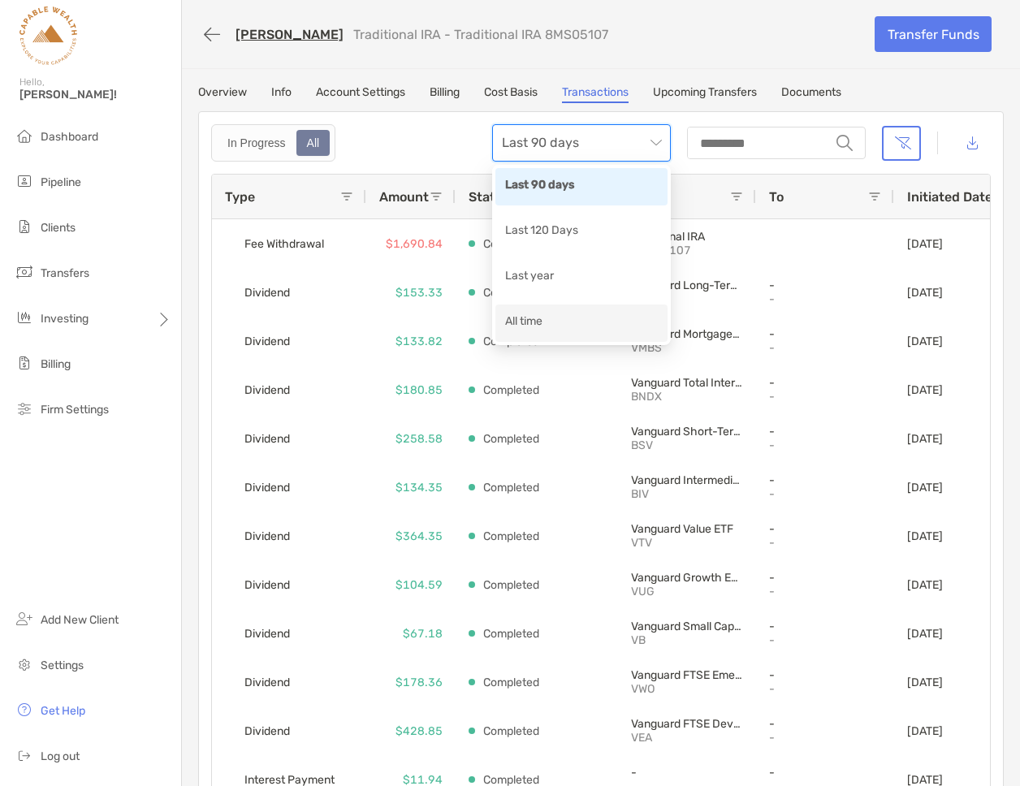
click at [536, 324] on div "All time" at bounding box center [581, 323] width 153 height 20
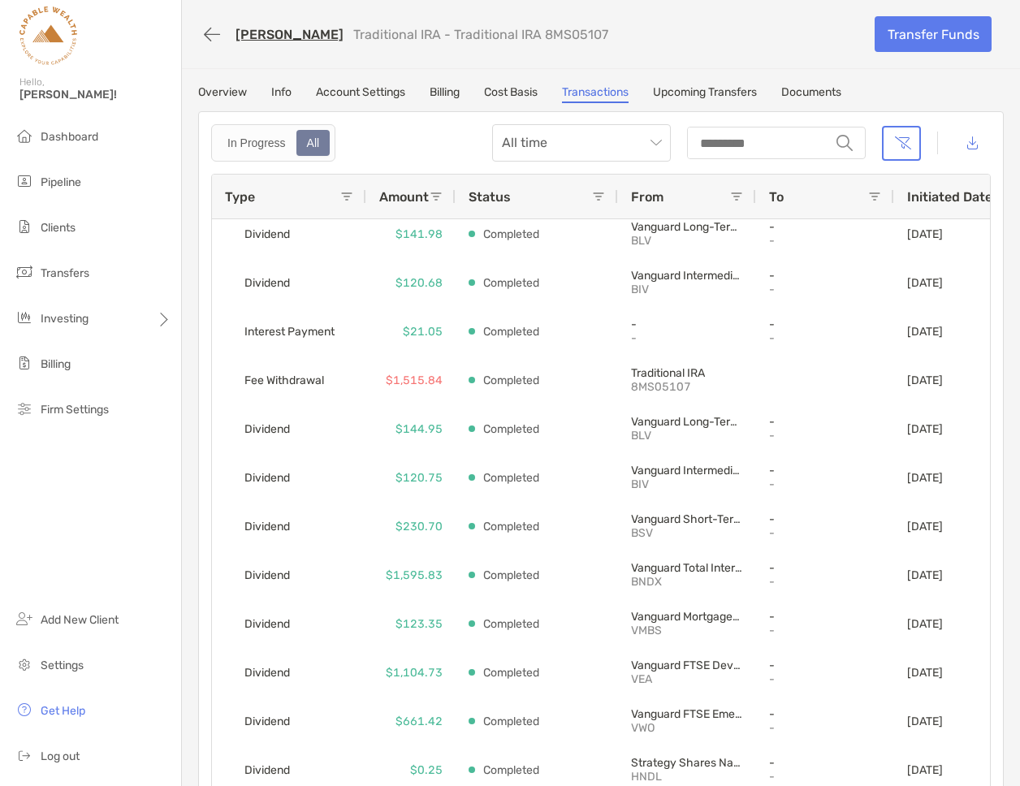
scroll to position [3931, 0]
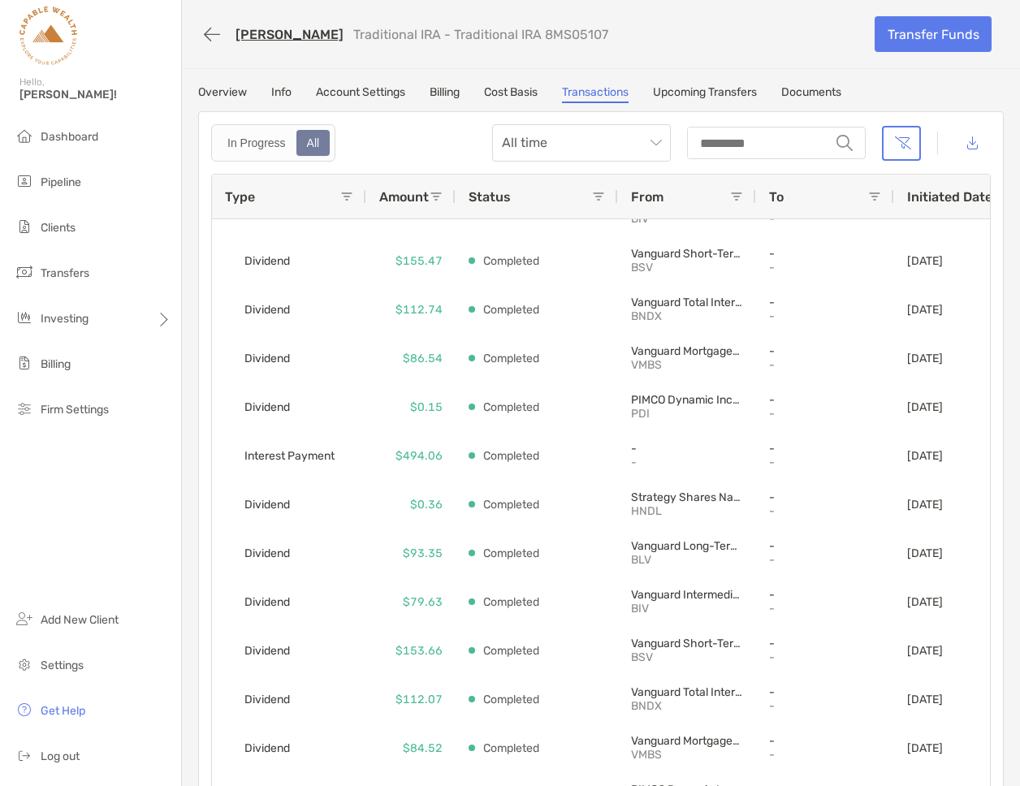
click at [349, 195] on span at bounding box center [346, 196] width 13 height 13
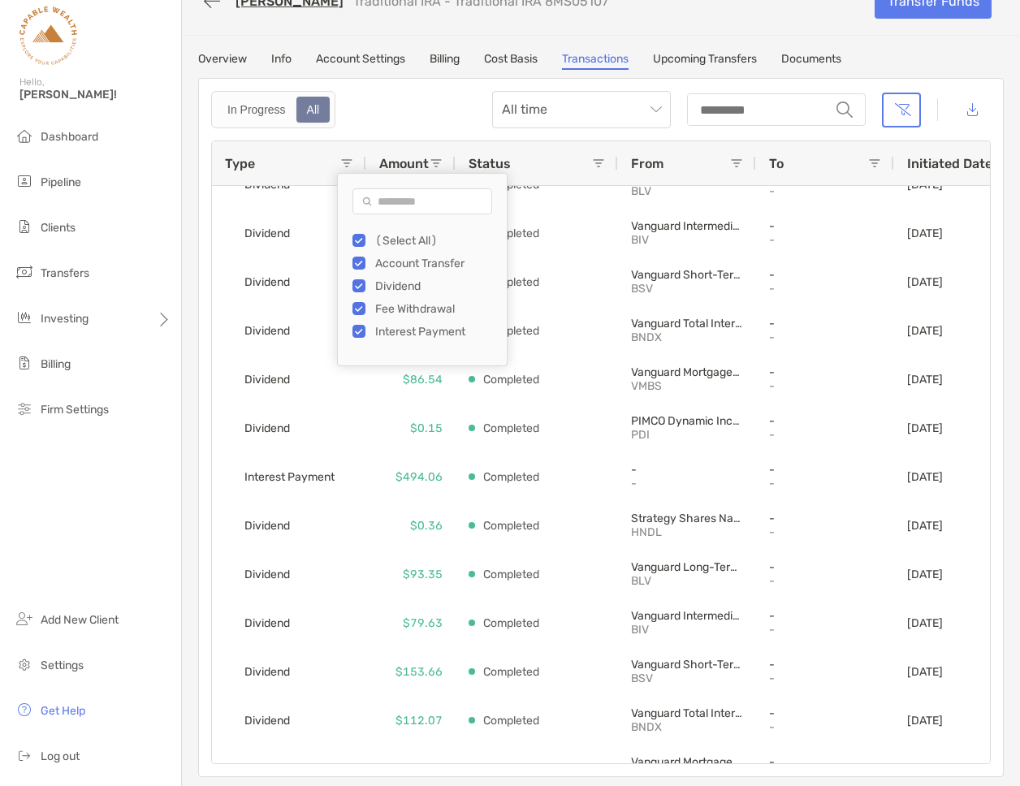
click at [420, 94] on div "In Progress All All time string" at bounding box center [601, 109] width 780 height 37
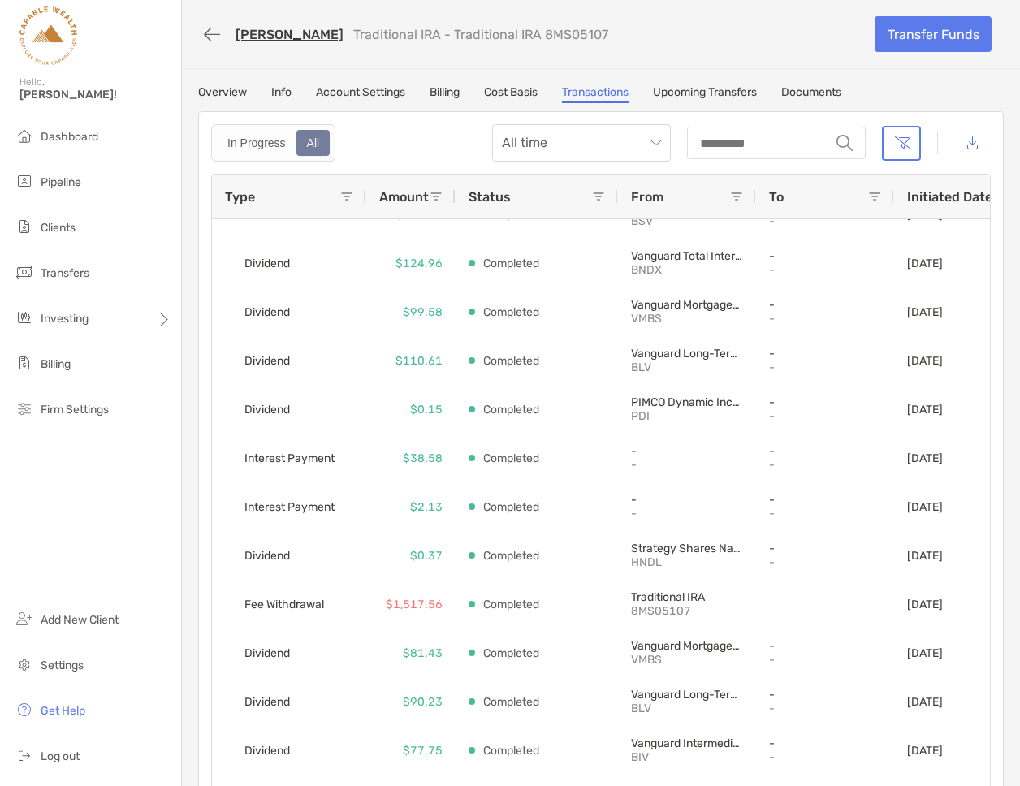
click at [271, 33] on link "[PERSON_NAME]" at bounding box center [290, 34] width 108 height 15
click at [344, 199] on span at bounding box center [346, 196] width 13 height 13
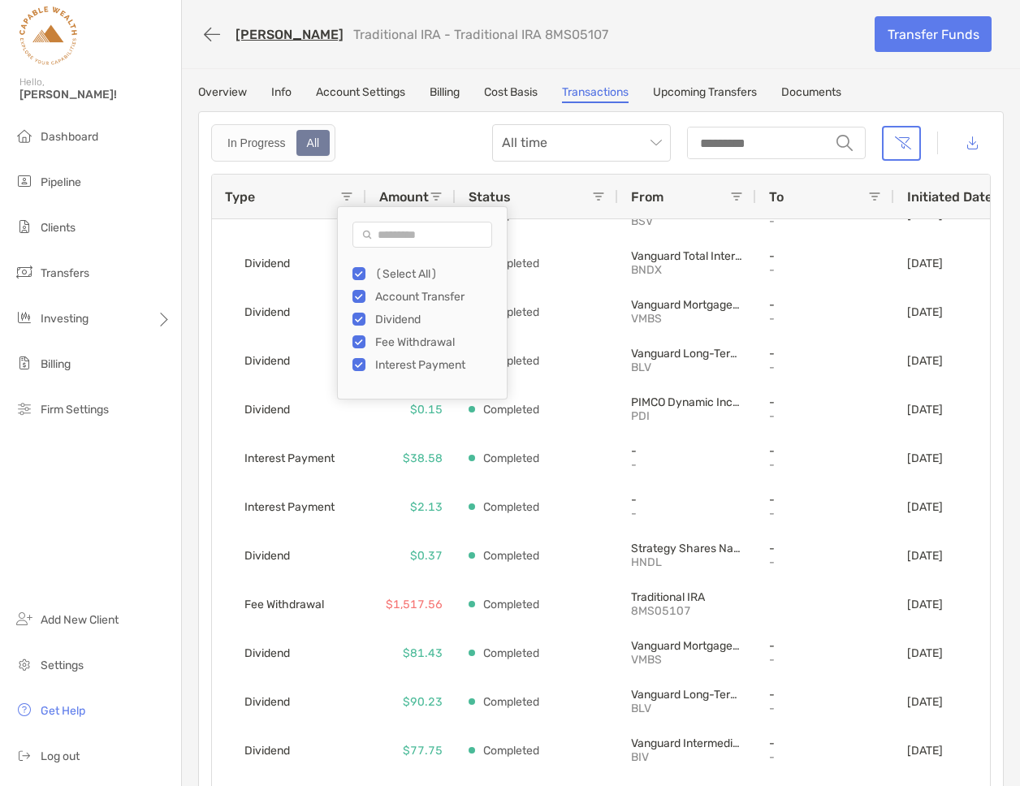
click at [421, 138] on div "In Progress All All time string" at bounding box center [601, 142] width 780 height 37
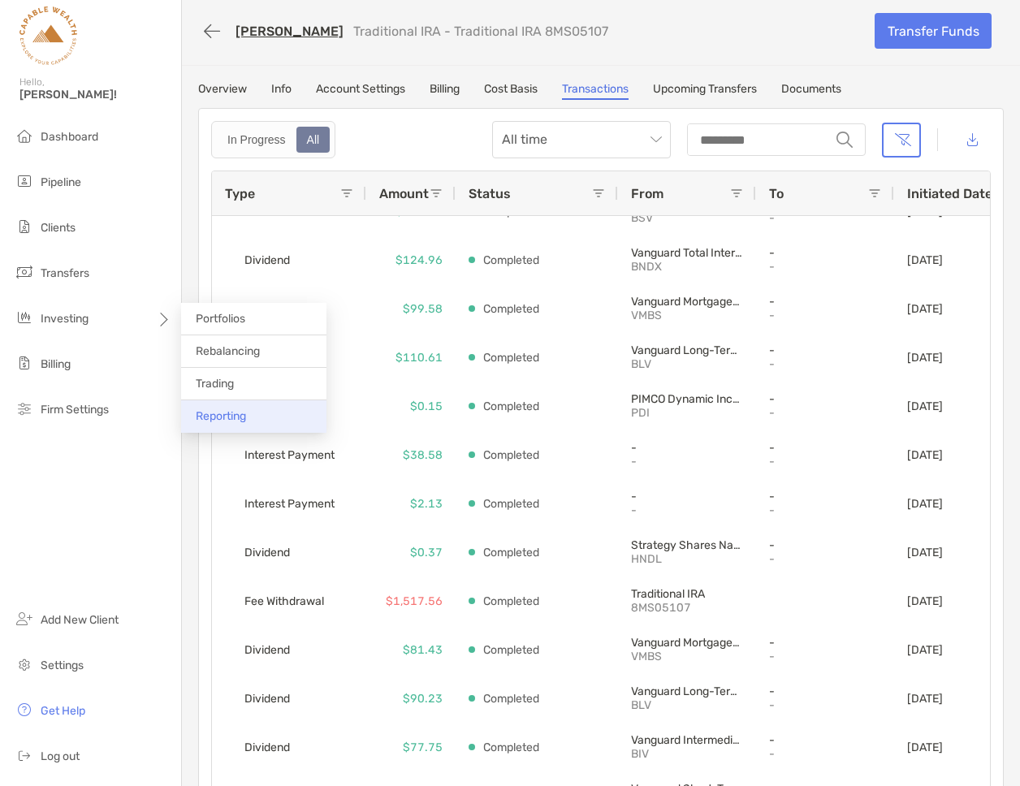
click at [220, 417] on span "Reporting" at bounding box center [221, 416] width 50 height 14
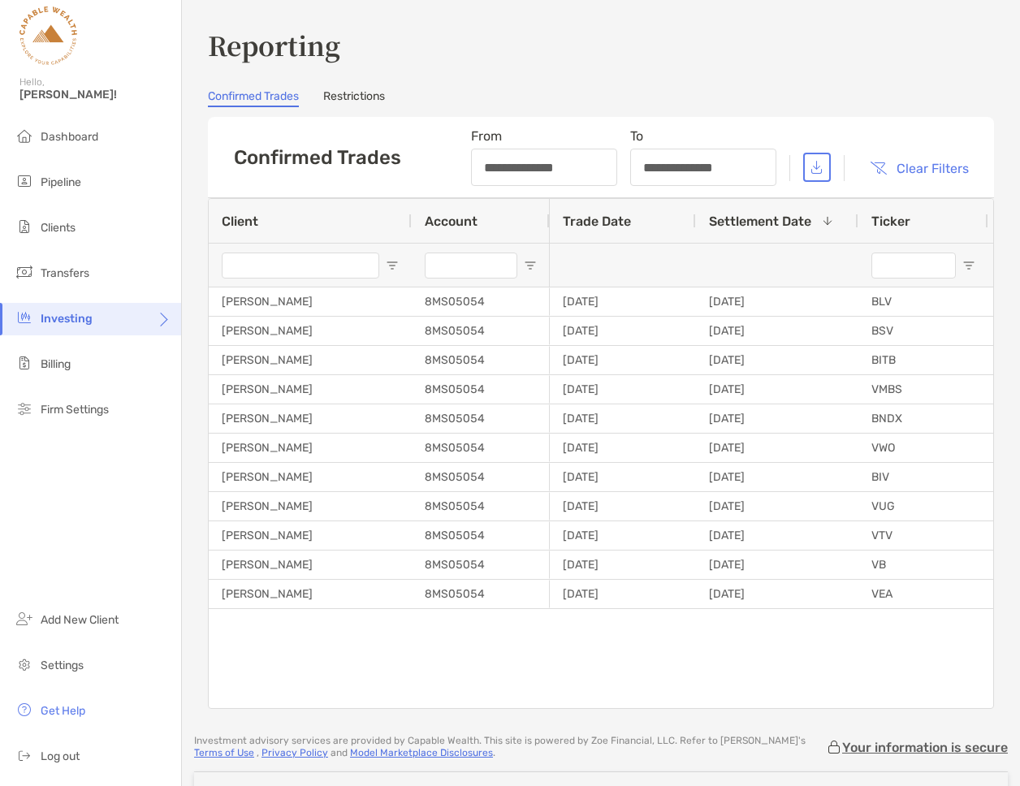
click at [297, 267] on input "Client Filter Input" at bounding box center [301, 266] width 158 height 26
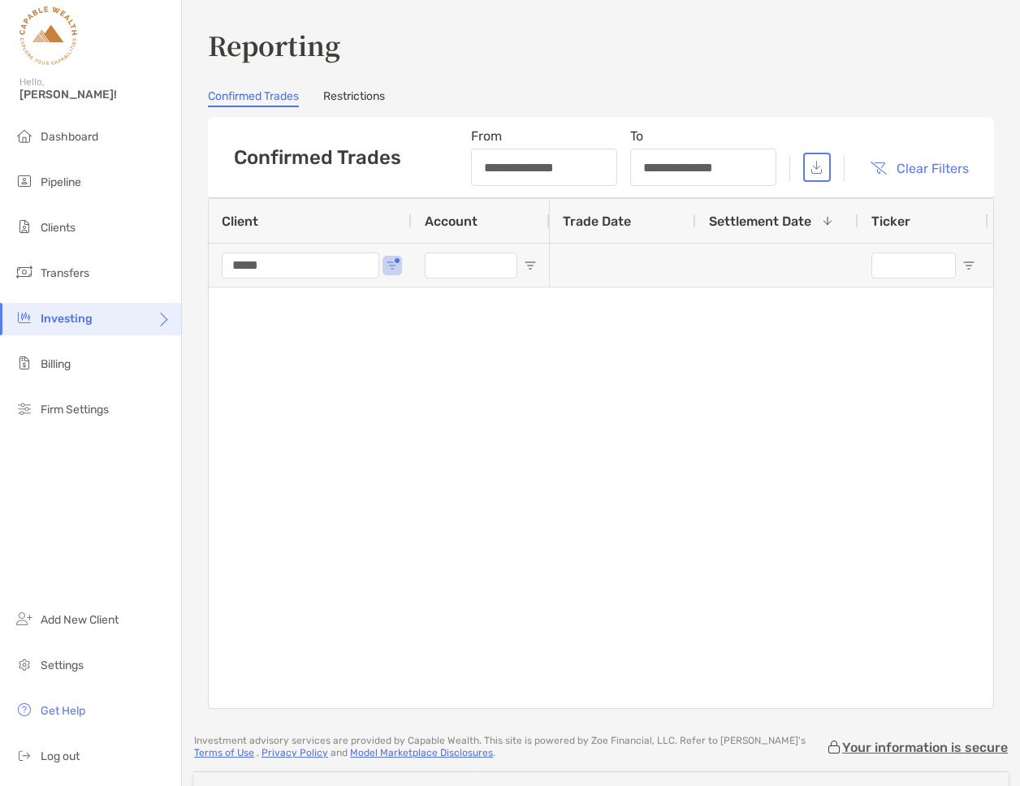
type input "*****"
click at [78, 229] on li "Clients" at bounding box center [90, 228] width 181 height 32
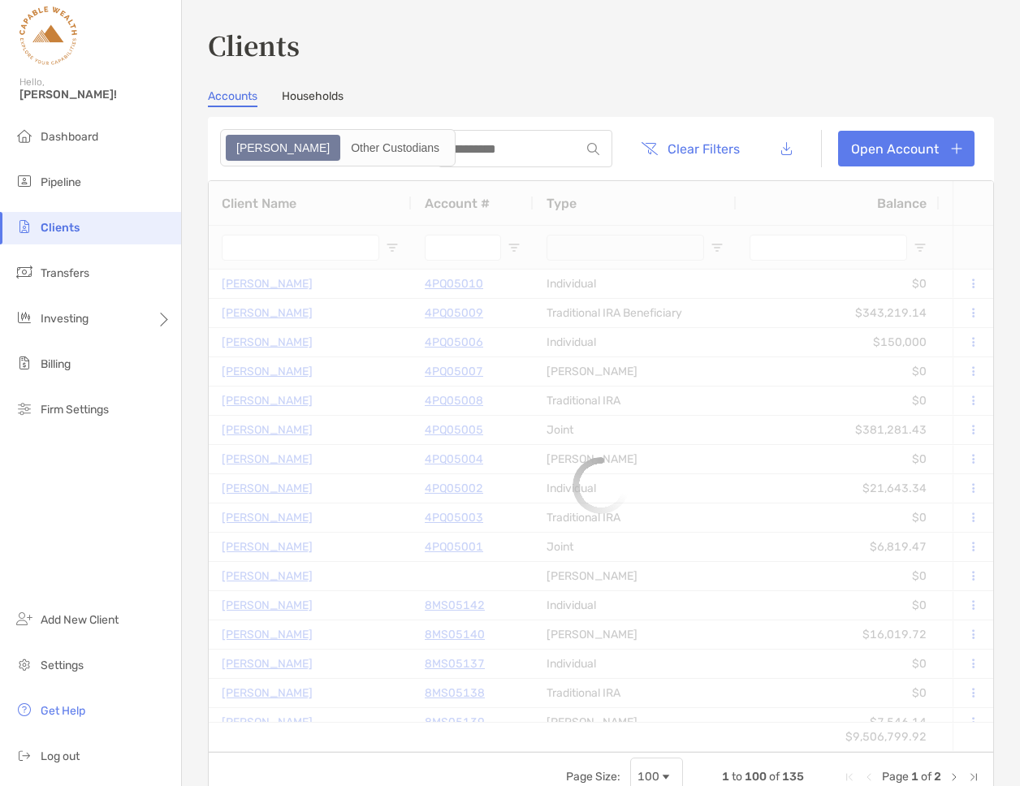
type input "****"
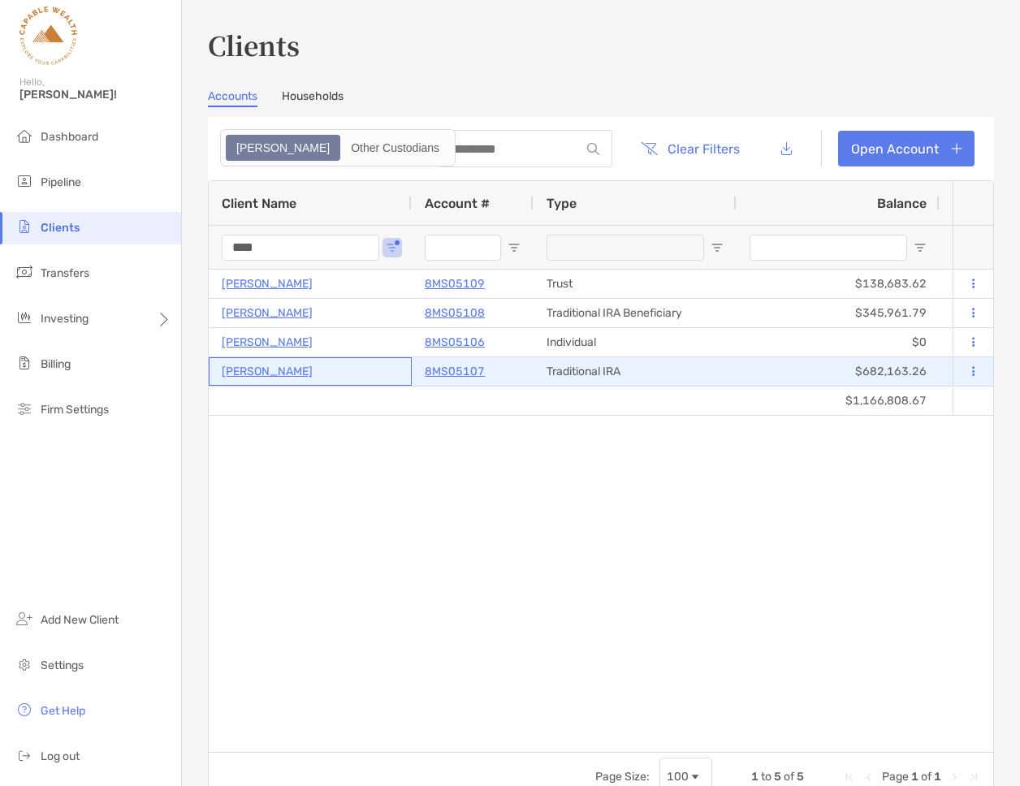
click at [281, 375] on p "[PERSON_NAME]" at bounding box center [267, 372] width 91 height 20
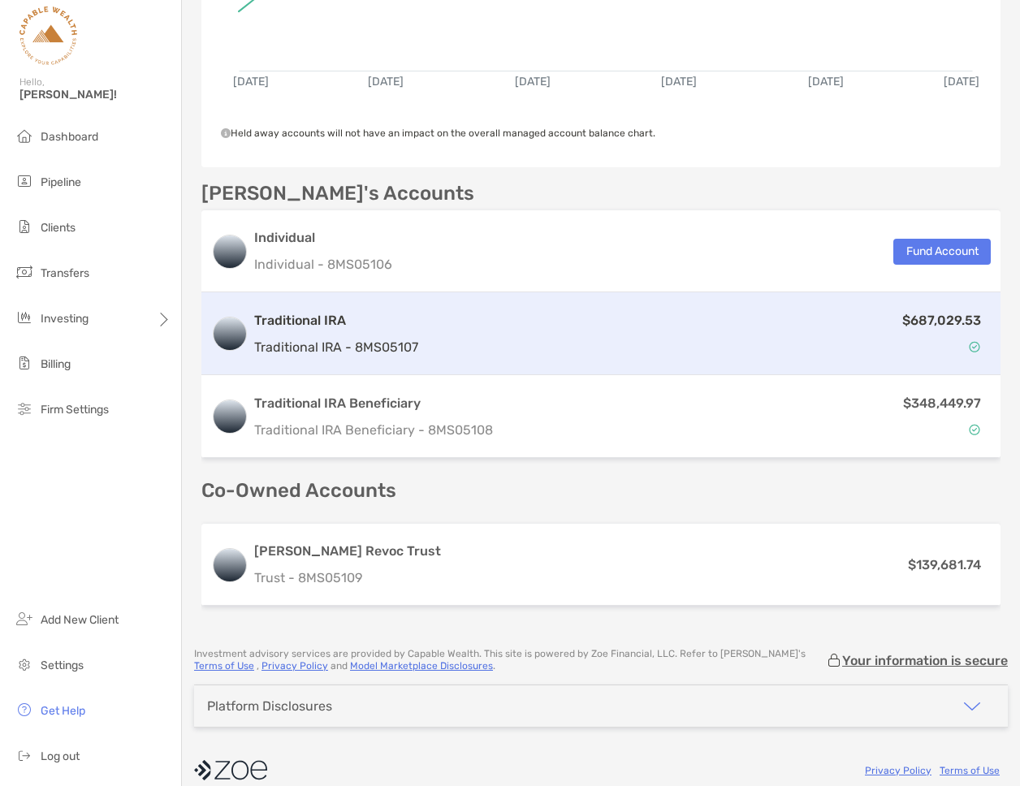
scroll to position [432, 0]
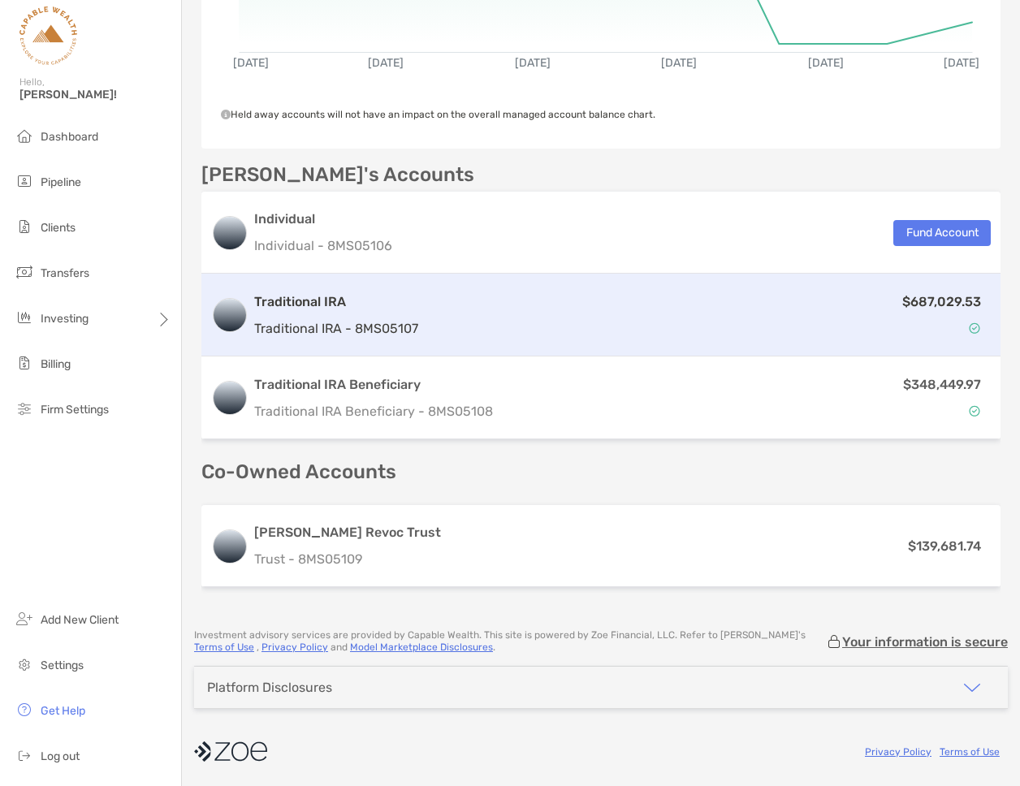
click at [425, 319] on div "$687,029.53" at bounding box center [708, 315] width 566 height 47
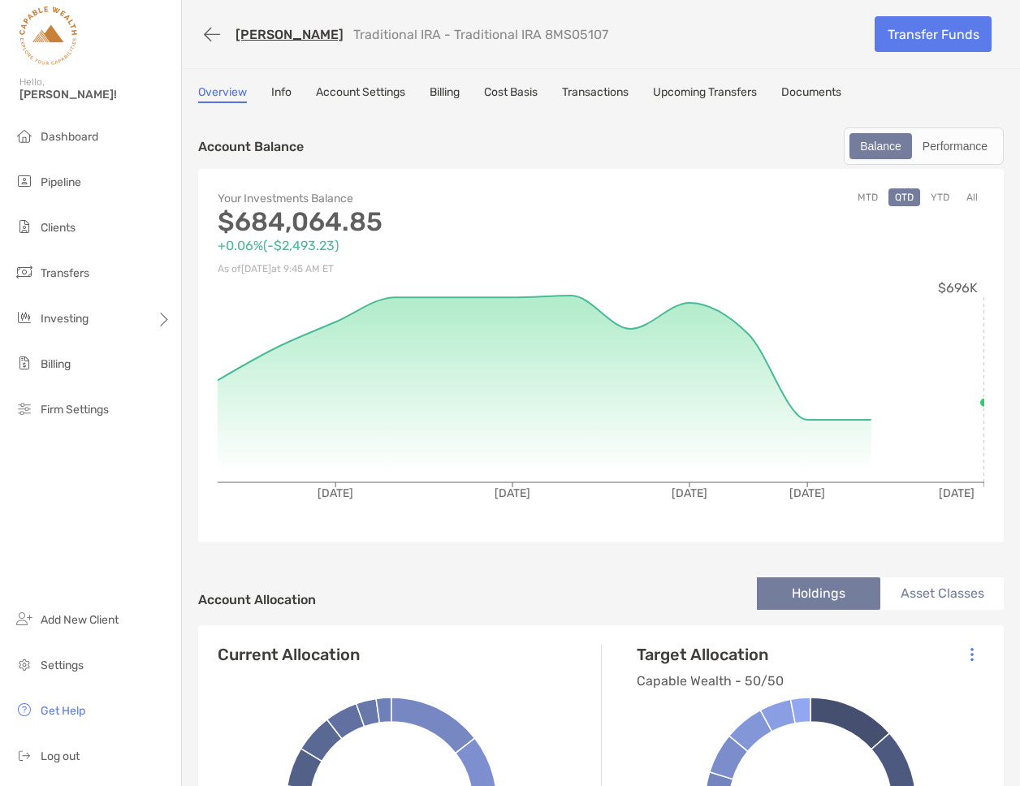
click at [812, 89] on link "Documents" at bounding box center [812, 94] width 60 height 18
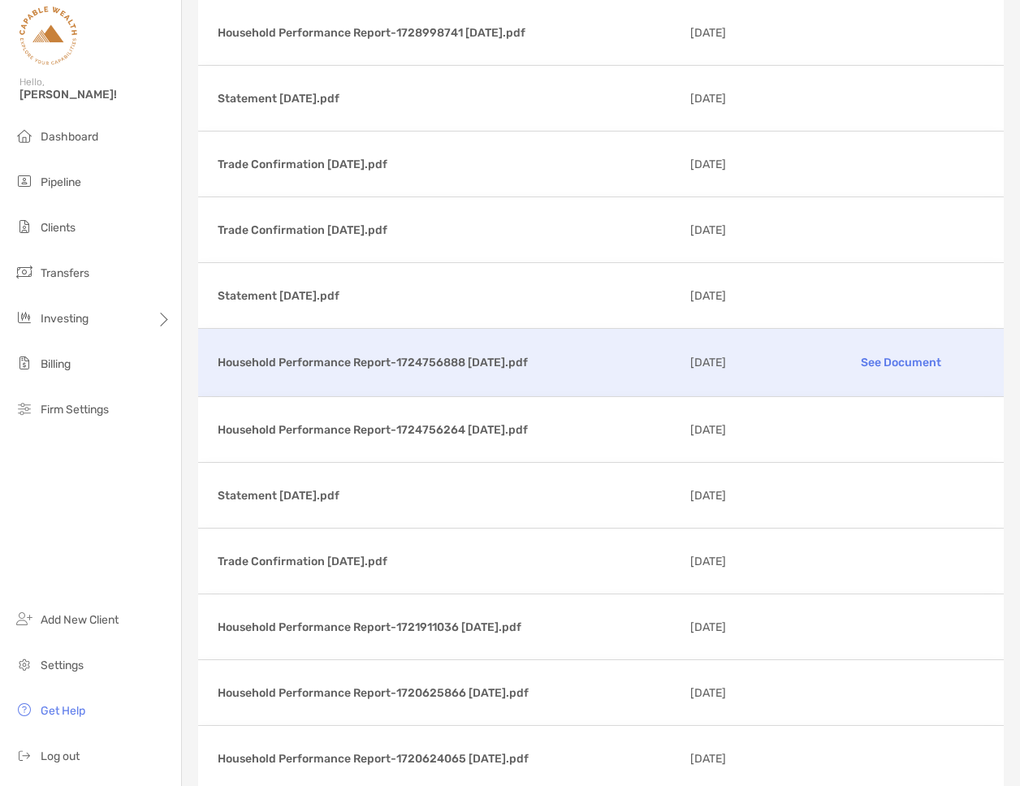
scroll to position [4664, 0]
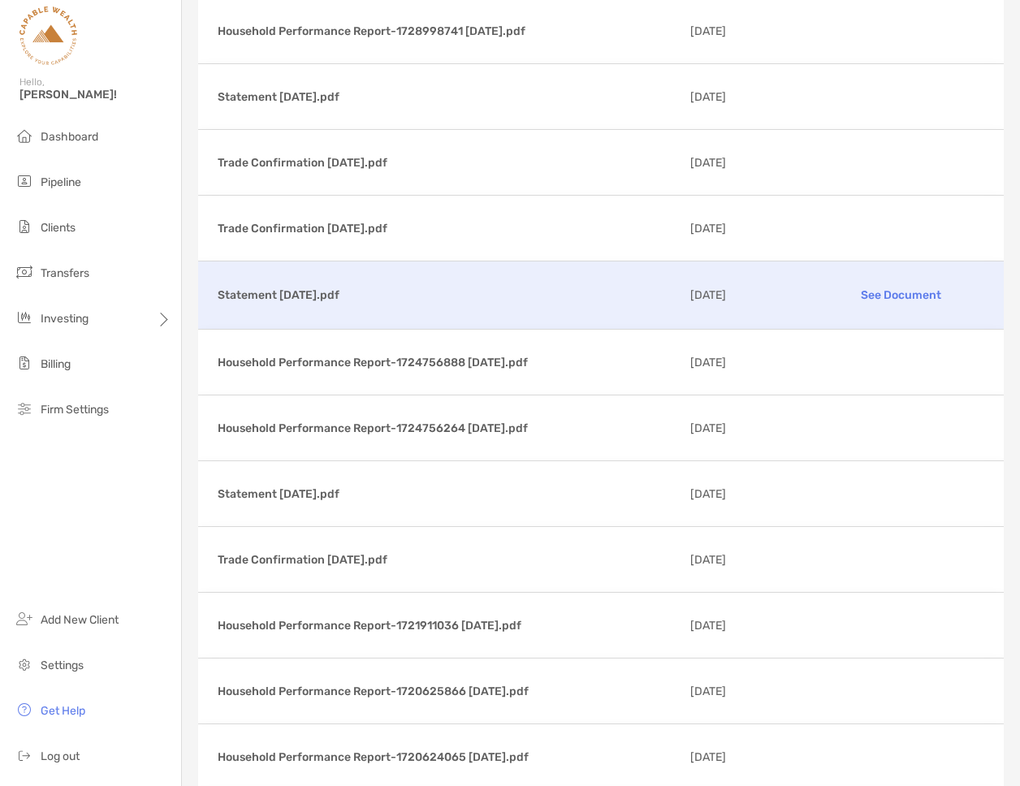
click at [886, 295] on p "See Document" at bounding box center [902, 295] width 166 height 28
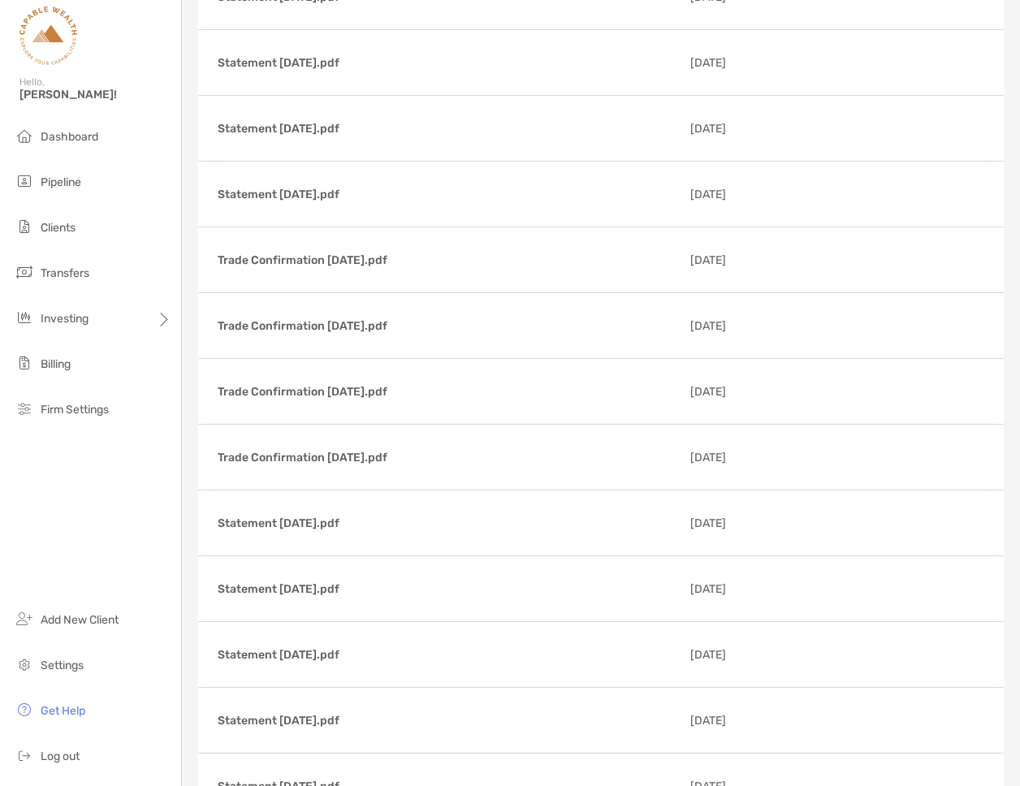
scroll to position [880, 0]
click at [58, 235] on li "Clients" at bounding box center [90, 228] width 181 height 32
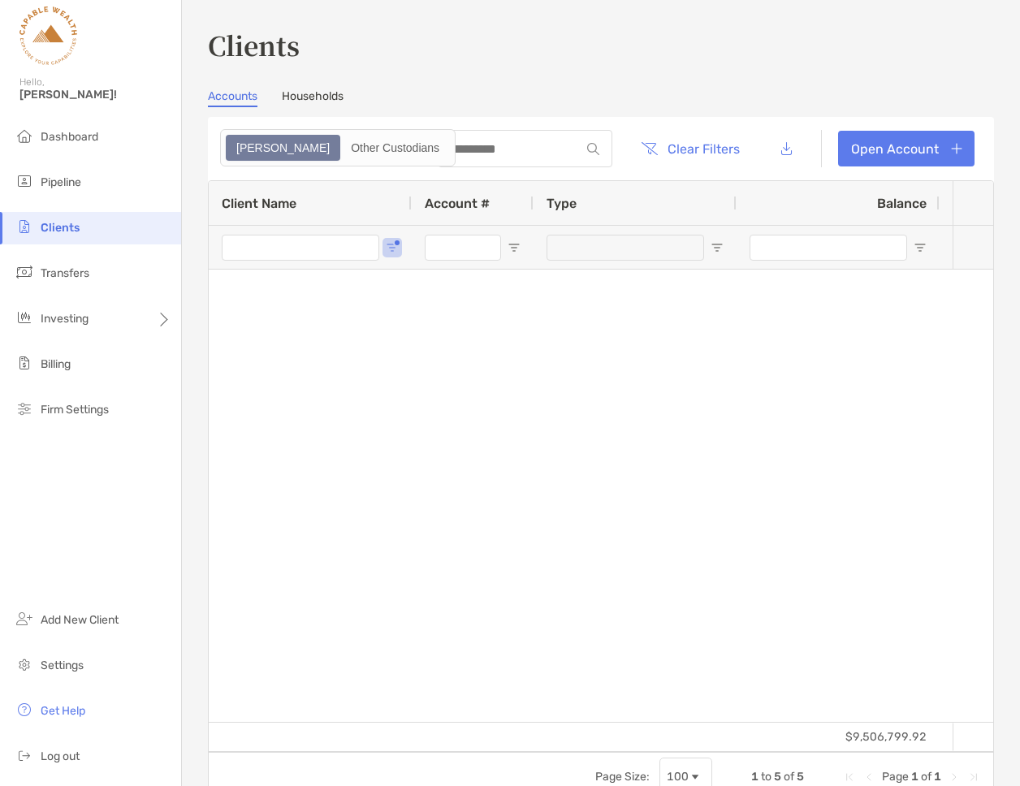
type input "****"
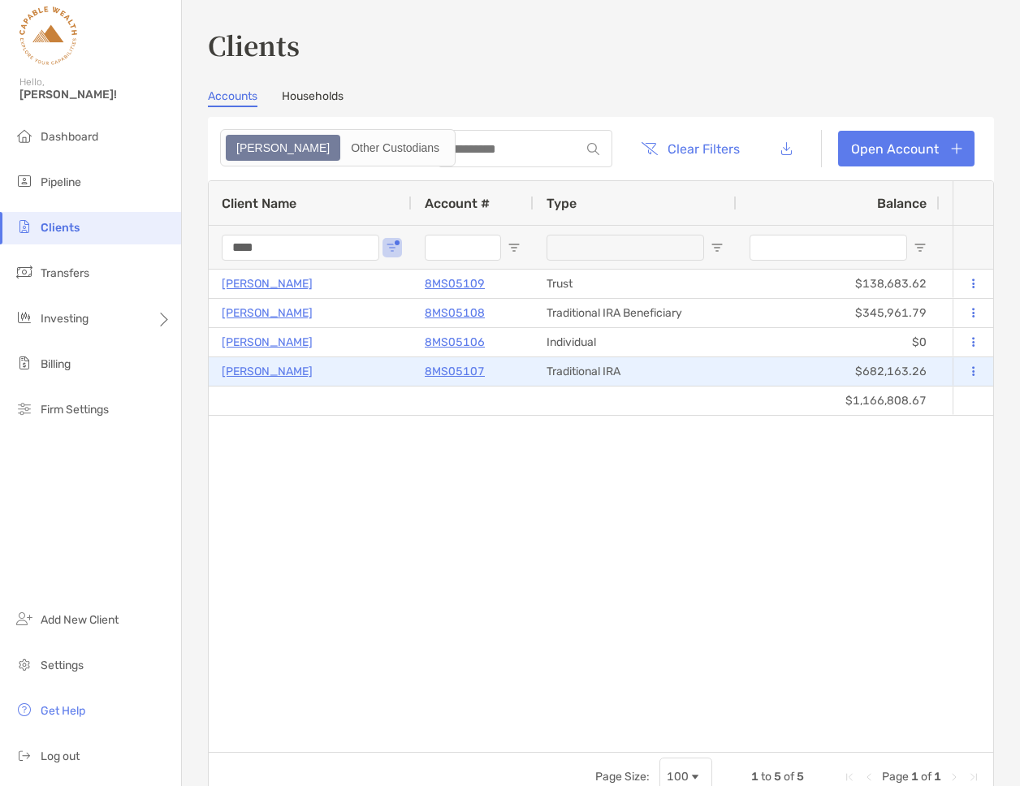
click at [973, 370] on icon at bounding box center [973, 371] width 2 height 11
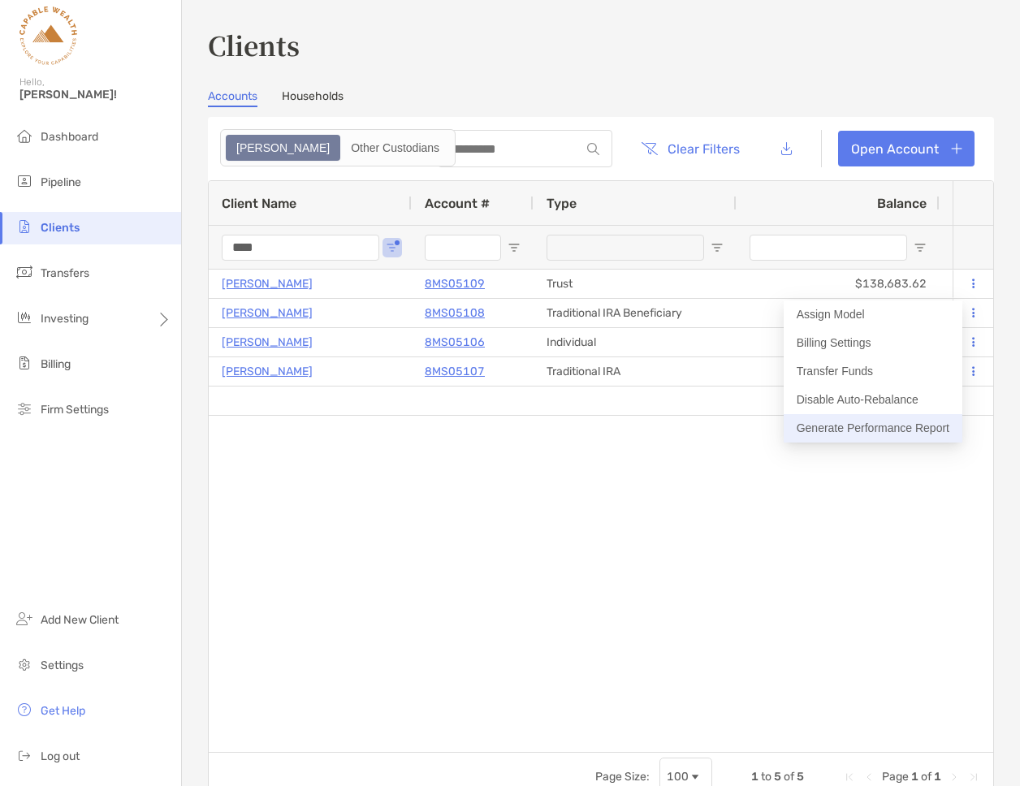
click at [842, 422] on button "Generate Performance Report" at bounding box center [873, 428] width 179 height 28
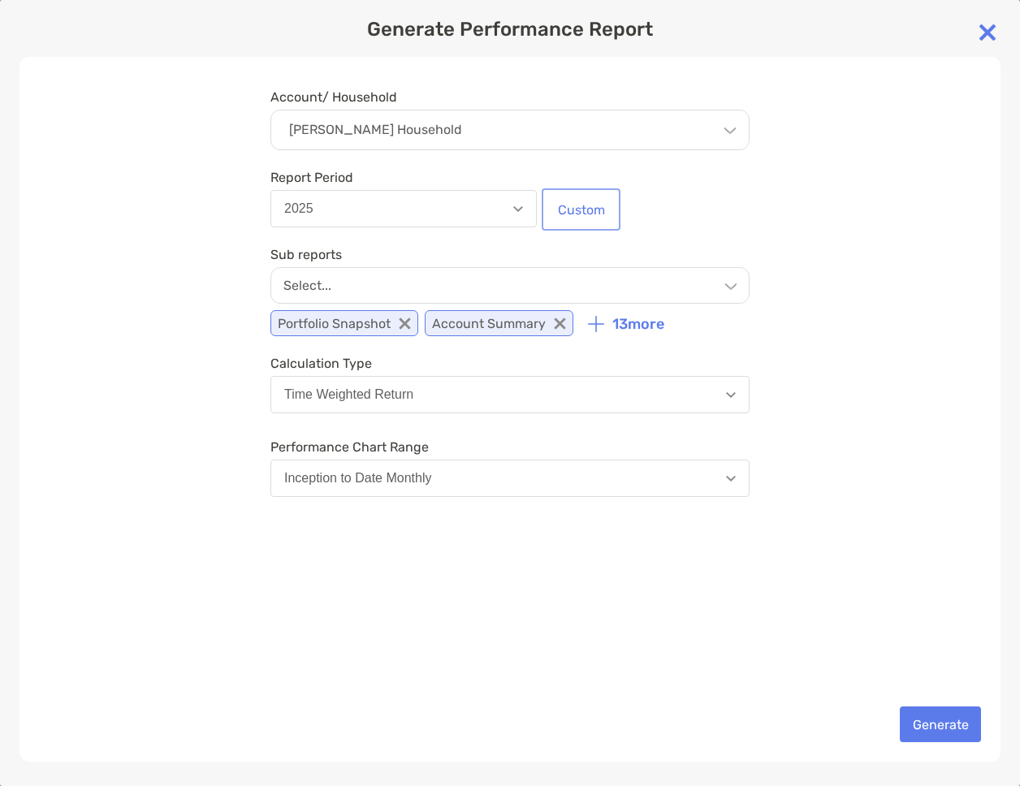
click at [590, 211] on button "Custom" at bounding box center [581, 210] width 72 height 36
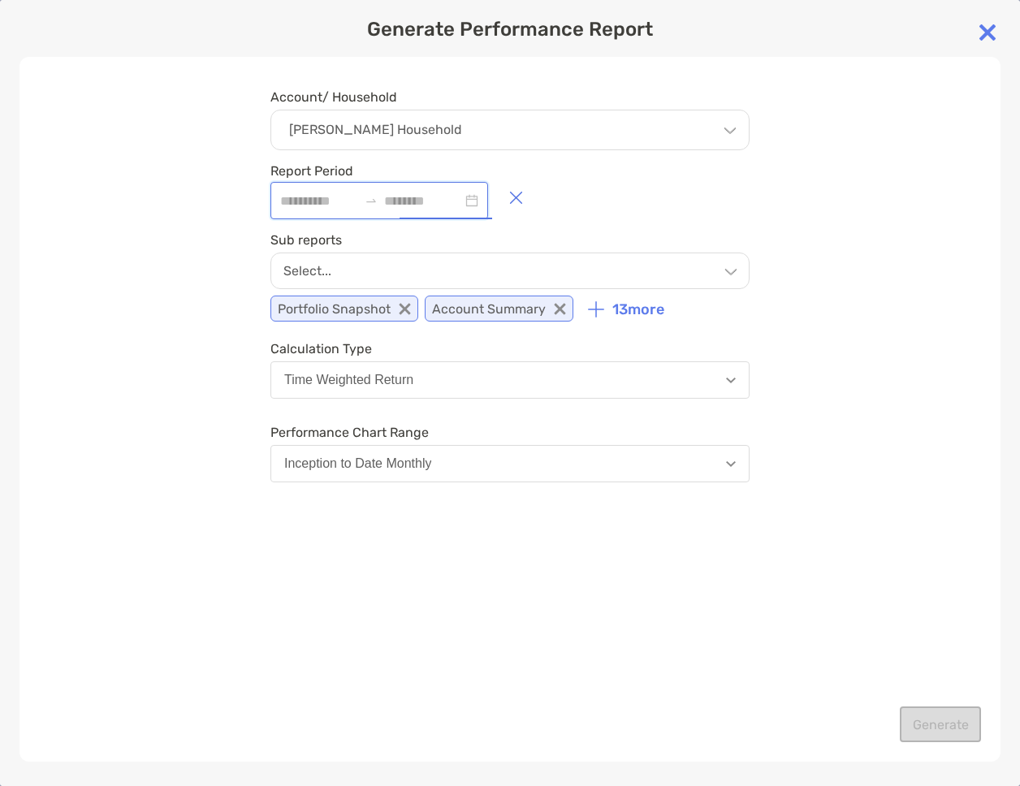
click at [457, 201] on input at bounding box center [423, 201] width 78 height 20
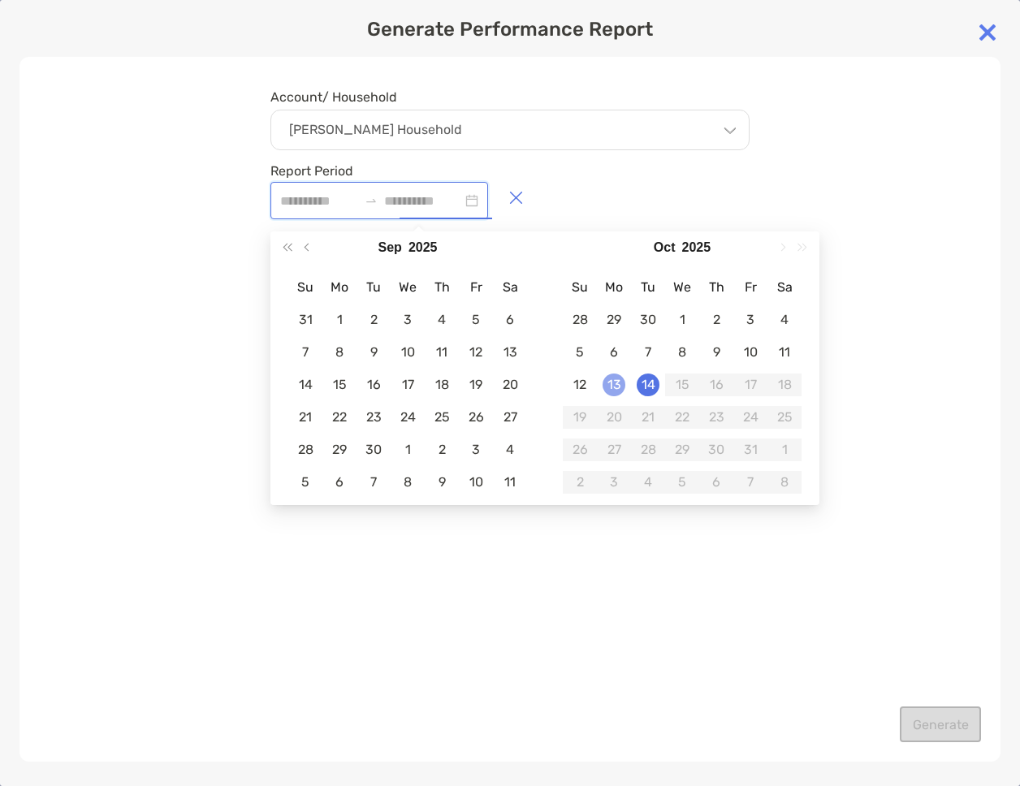
type input "**********"
click at [614, 388] on div "13" at bounding box center [614, 385] width 23 height 23
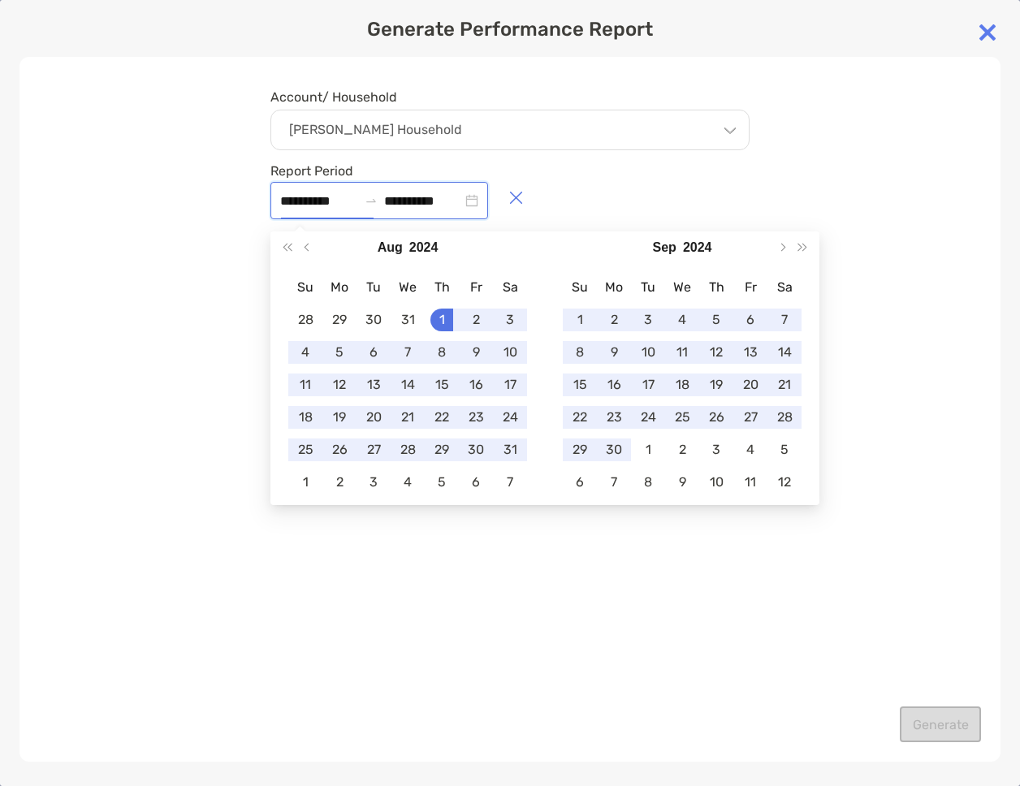
type input "**********"
click at [956, 523] on div "**********" at bounding box center [509, 409] width 981 height 705
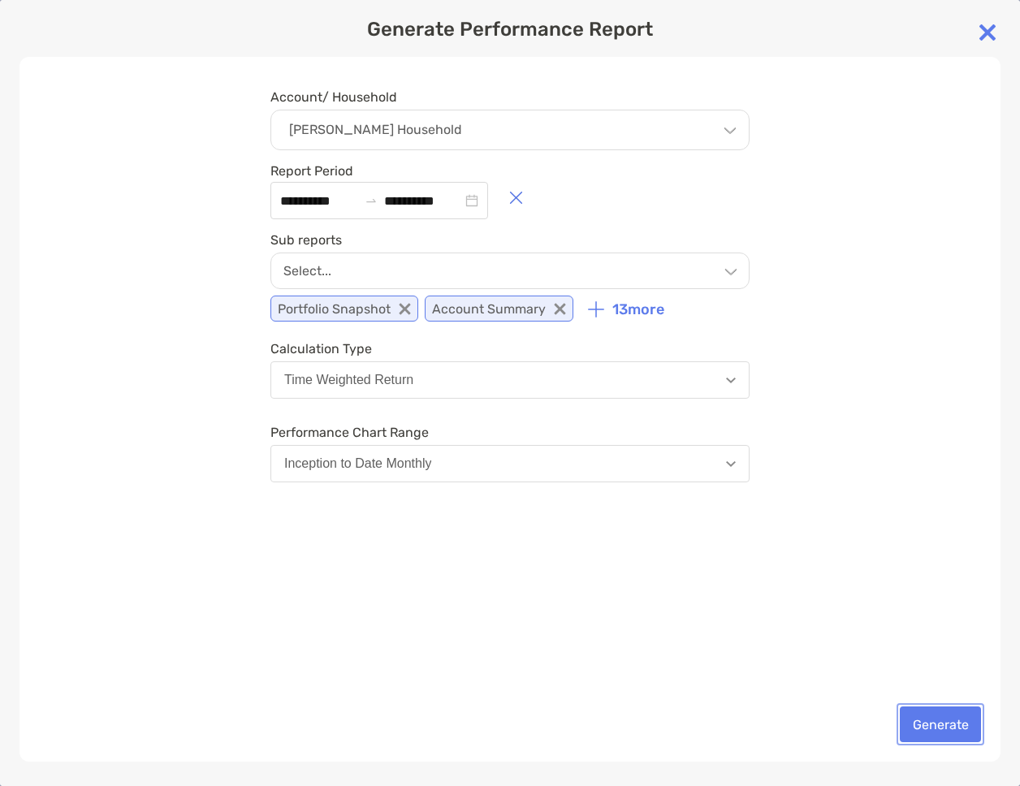
click at [939, 722] on button "Generate" at bounding box center [940, 725] width 81 height 36
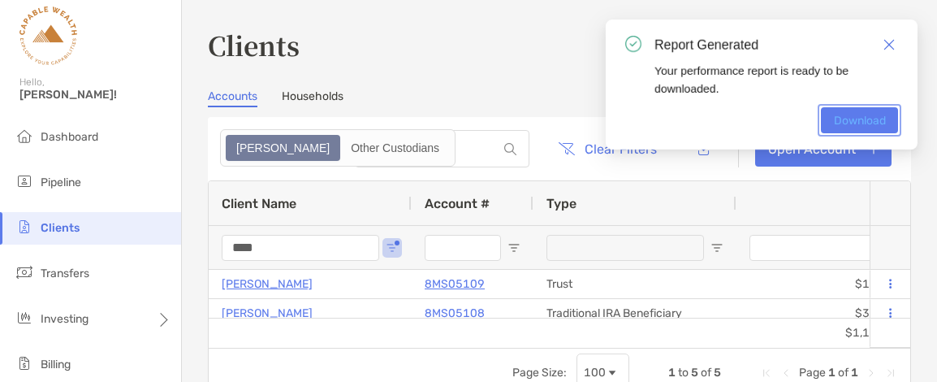
click at [856, 123] on link "Download" at bounding box center [859, 120] width 77 height 26
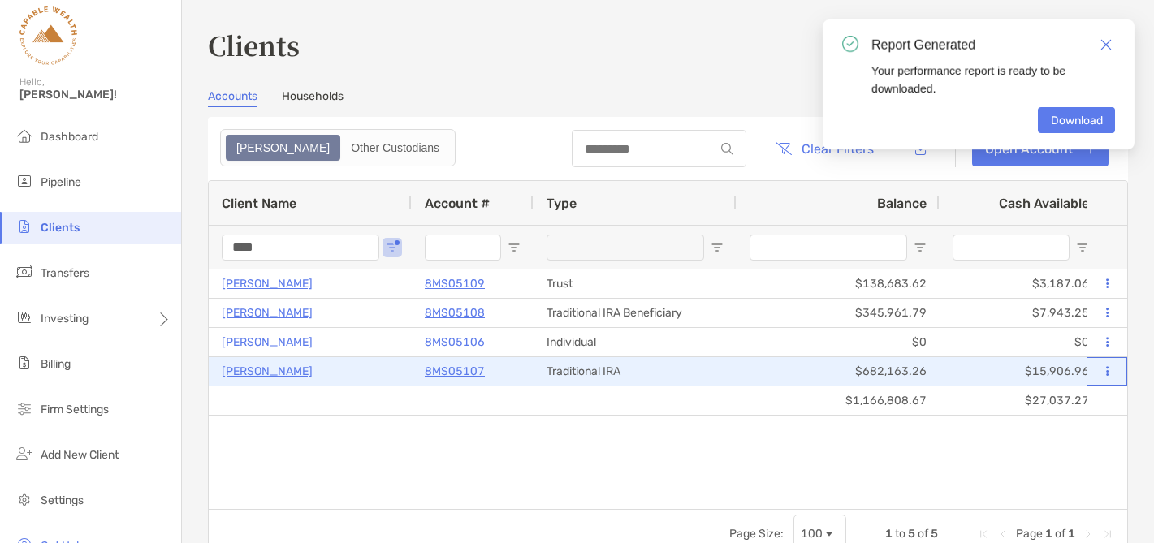
click at [1011, 376] on button at bounding box center [1107, 372] width 15 height 16
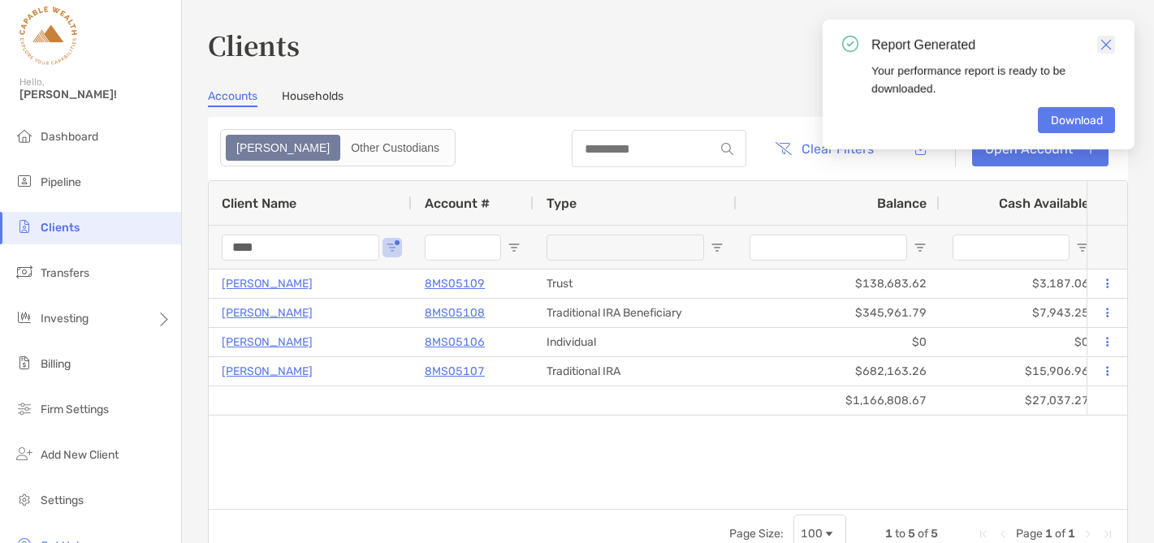
click at [1011, 41] on img "Close" at bounding box center [1106, 44] width 11 height 11
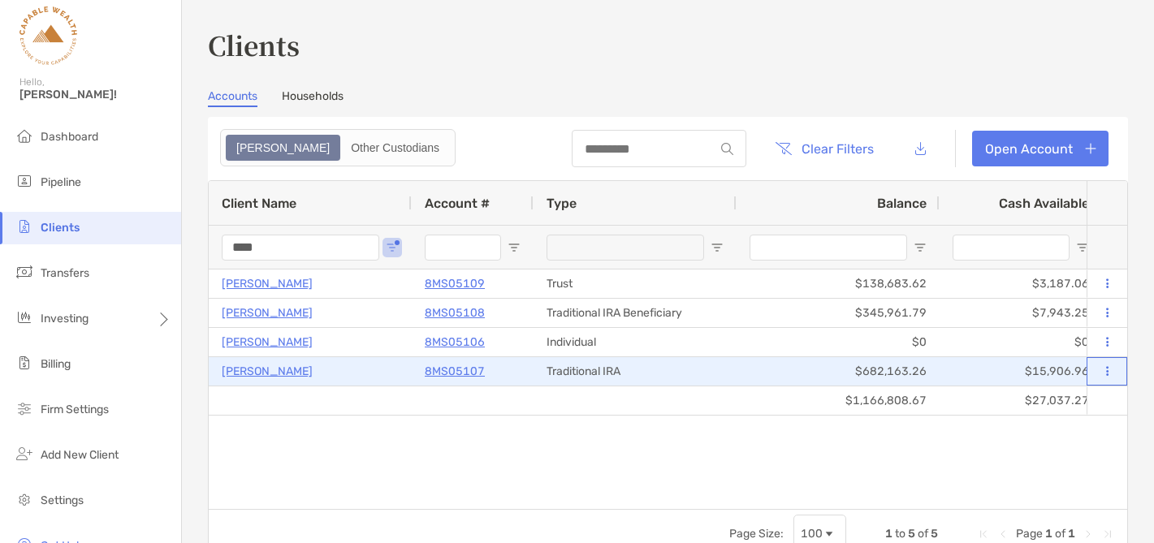
click at [1011, 377] on button at bounding box center [1107, 372] width 15 height 16
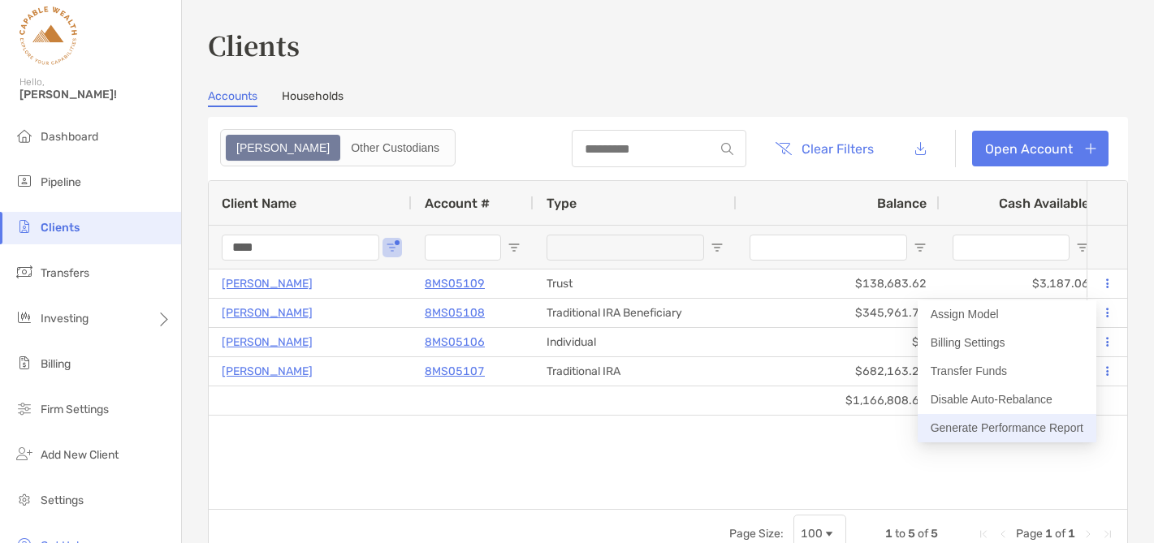
click at [971, 431] on button "Generate Performance Report" at bounding box center [1007, 428] width 179 height 28
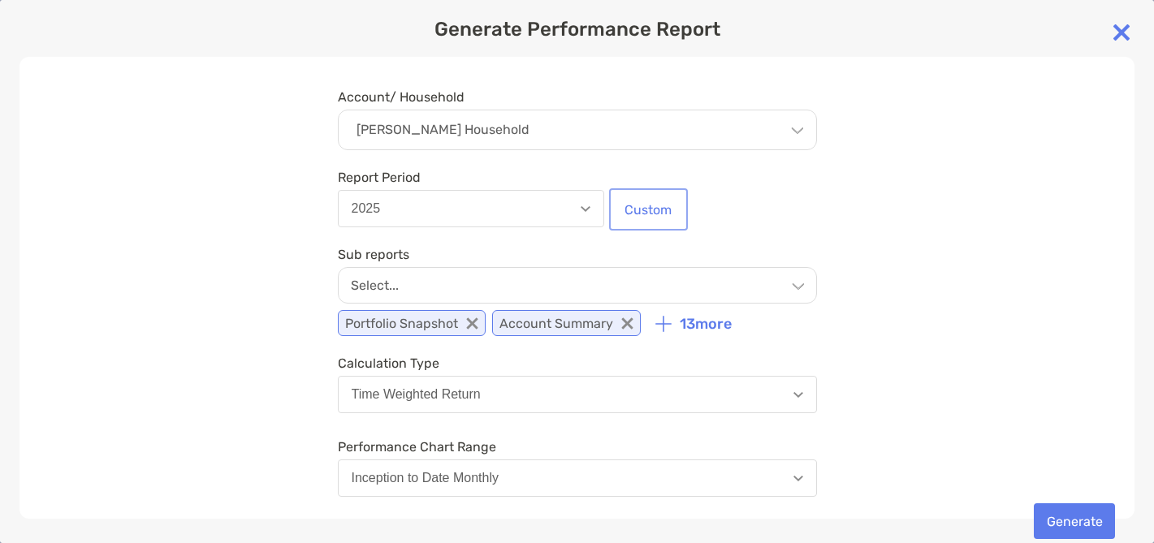
click at [630, 209] on button "Custom" at bounding box center [649, 210] width 72 height 36
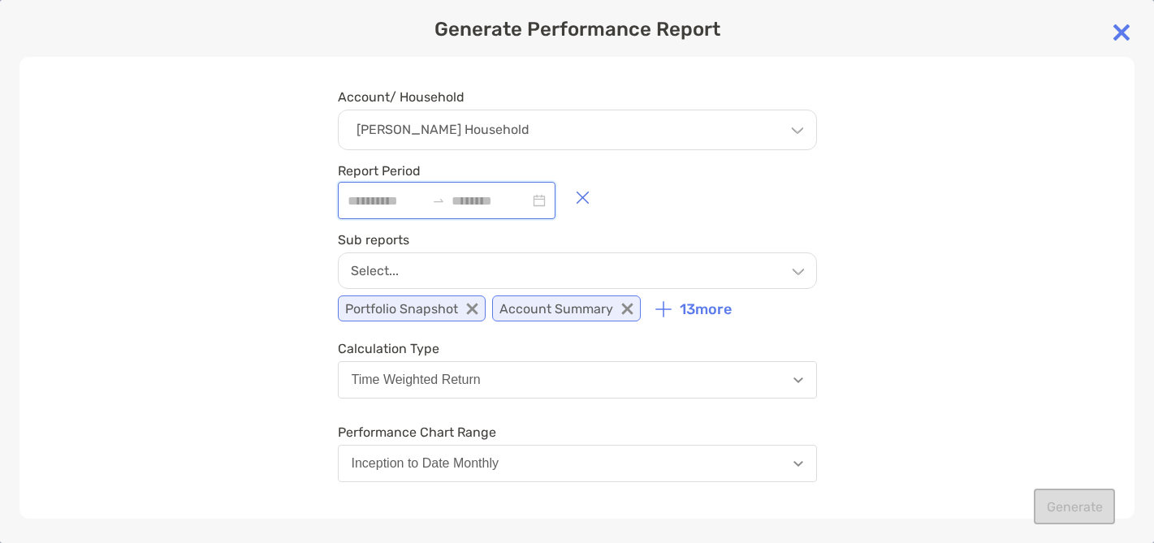
click at [486, 194] on input at bounding box center [491, 201] width 78 height 20
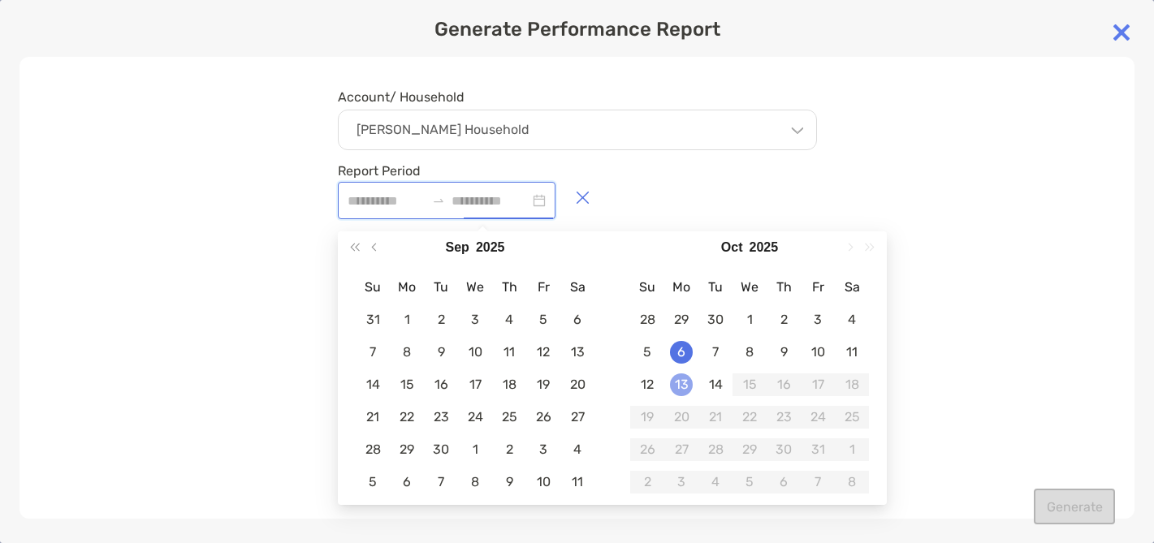
type input "**********"
click at [687, 387] on div "13" at bounding box center [681, 385] width 23 height 23
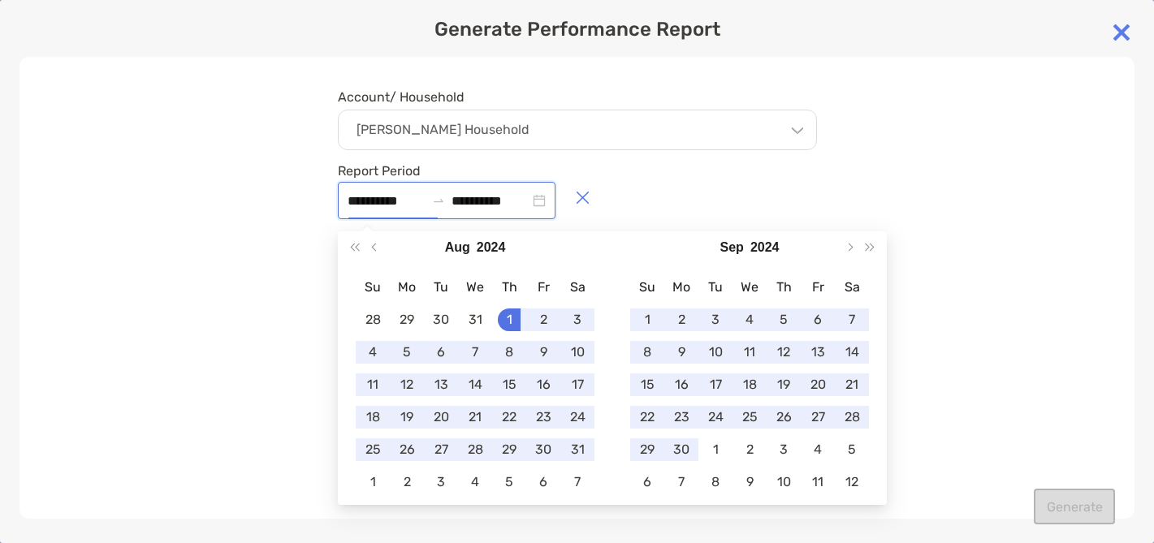
type input "**********"
click at [159, 201] on div "**********" at bounding box center [576, 288] width 1115 height 462
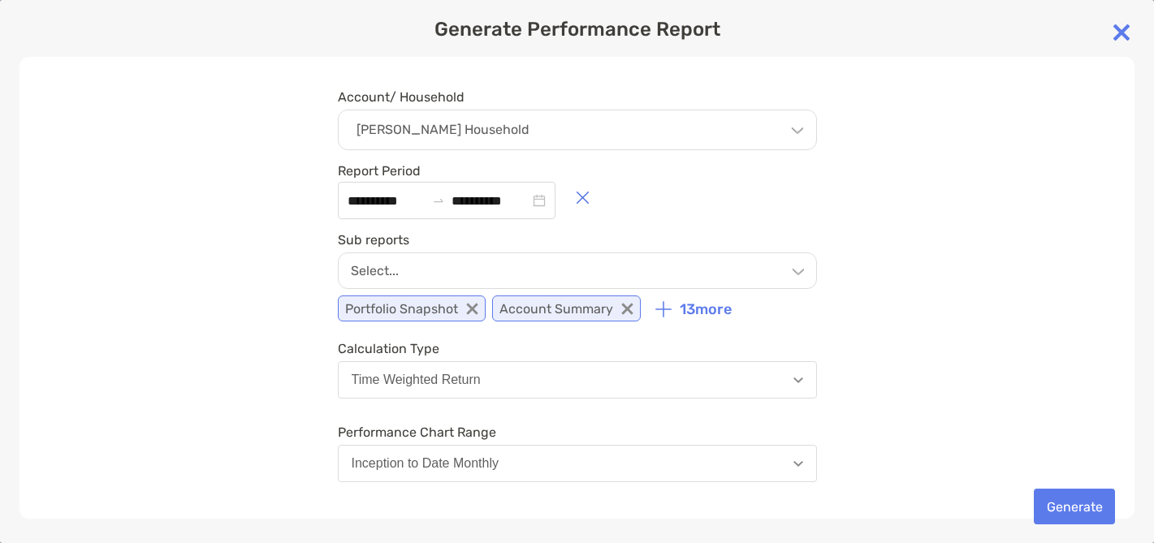
click at [801, 465] on img "button" at bounding box center [799, 464] width 10 height 6
click at [929, 362] on div "**********" at bounding box center [576, 288] width 1115 height 462
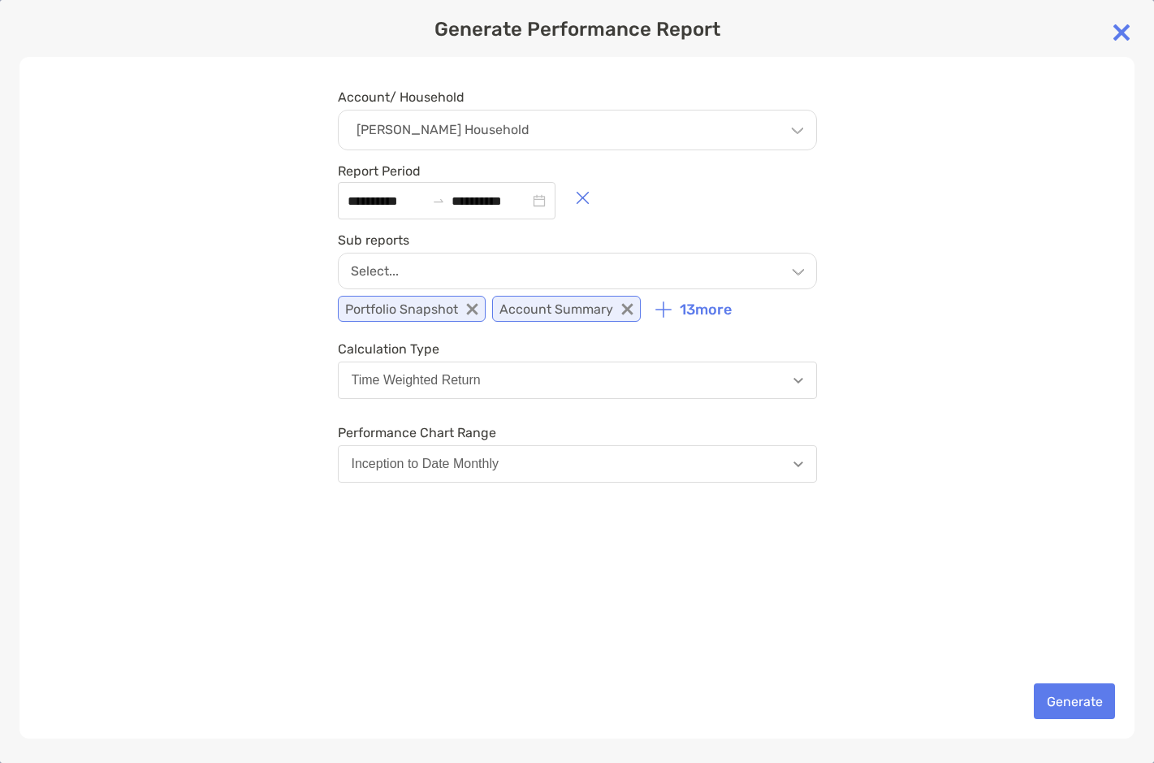
click at [804, 465] on button "Inception to Date Monthly" at bounding box center [577, 463] width 479 height 37
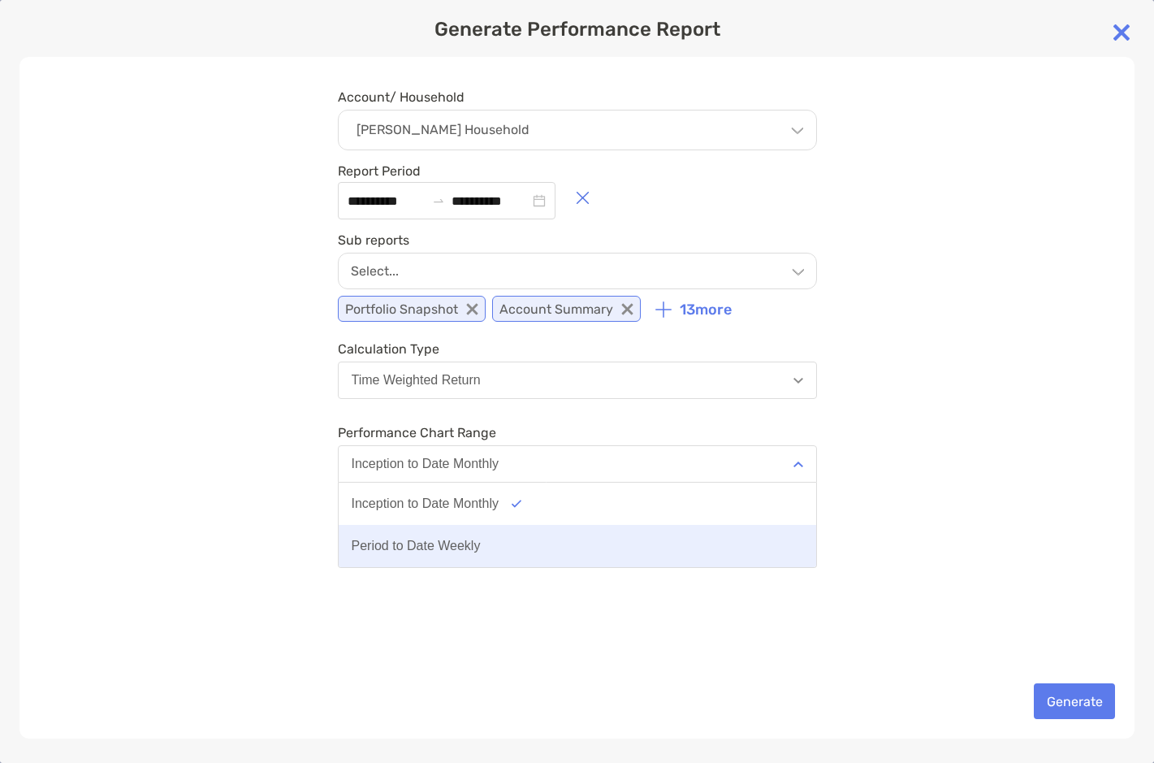
click at [461, 548] on div "Period to Date Weekly" at bounding box center [416, 546] width 129 height 15
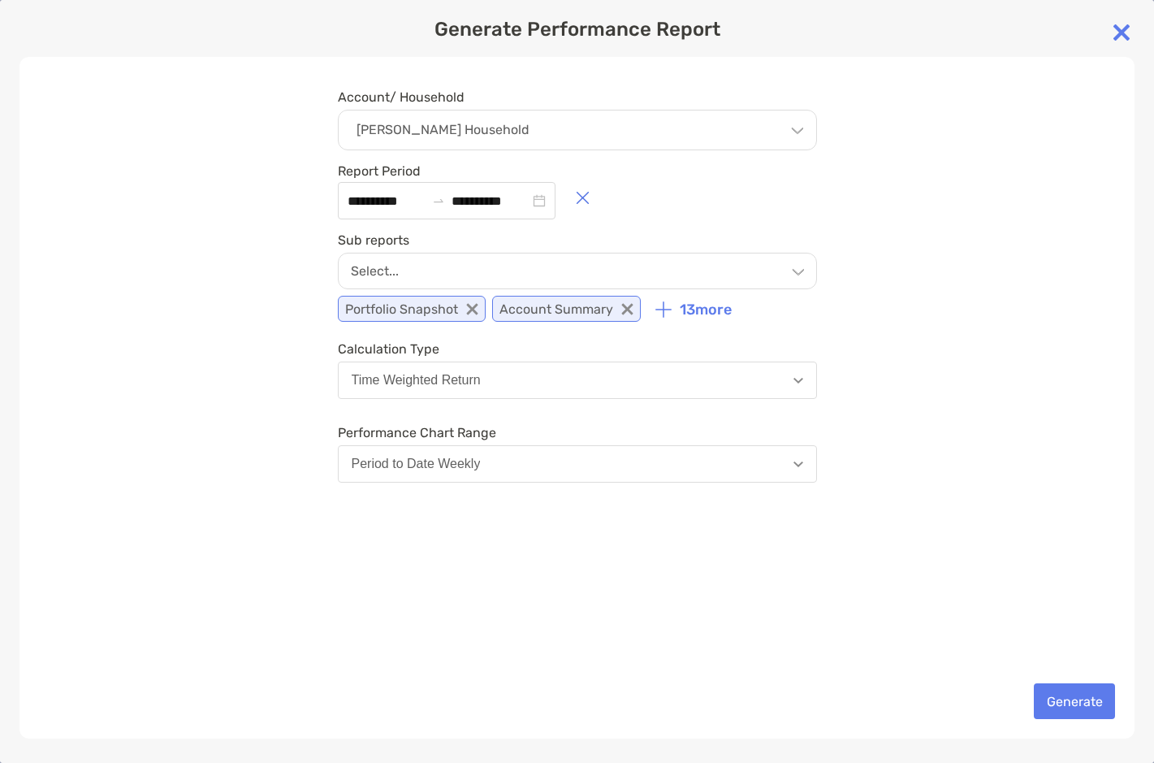
click at [546, 465] on button "Period to Date Weekly" at bounding box center [577, 463] width 479 height 37
click at [924, 598] on div "**********" at bounding box center [576, 398] width 1115 height 682
click at [1011, 699] on button "Generate" at bounding box center [1074, 701] width 81 height 36
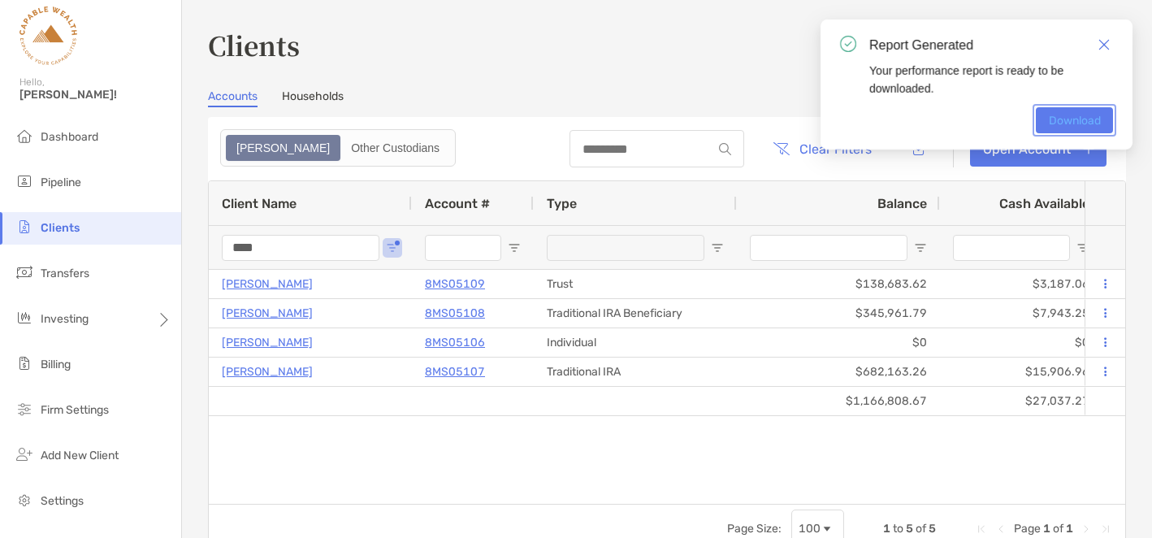
click at [1011, 123] on link "Download" at bounding box center [1074, 120] width 77 height 26
click at [604, 66] on div "Clients Accounts Households Zoe Other Custodians Clear Filters Open Account 1 t…" at bounding box center [667, 289] width 918 height 527
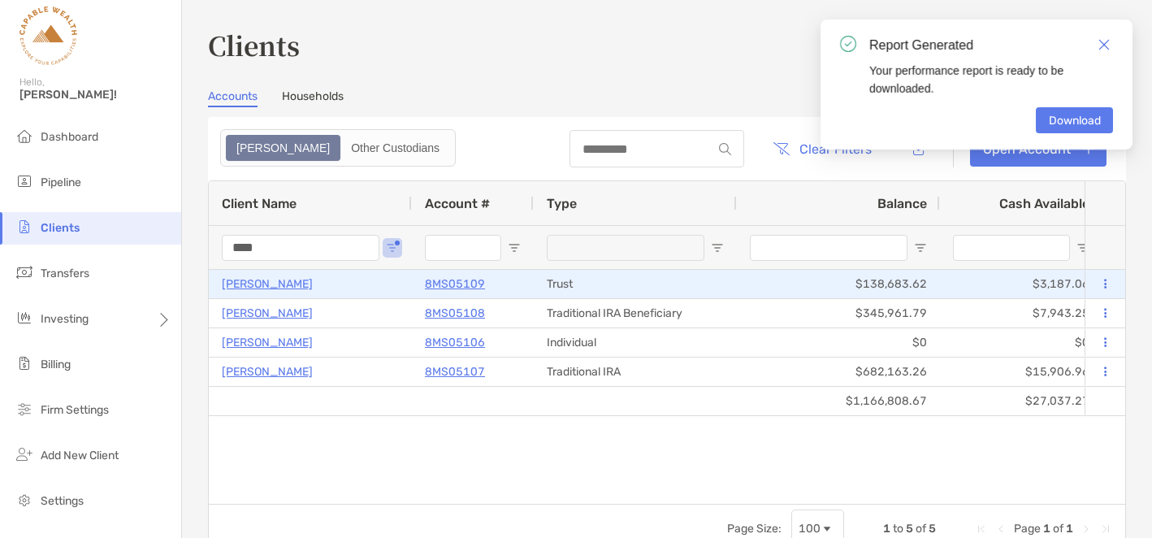
click at [276, 283] on p "[PERSON_NAME]" at bounding box center [267, 284] width 91 height 20
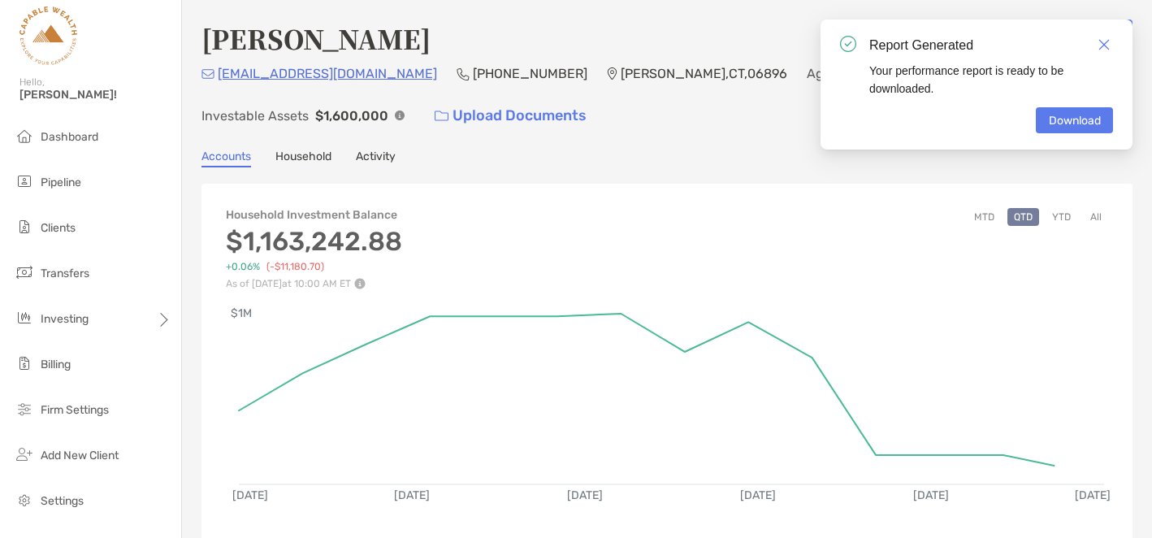
click at [1011, 219] on button "YTD" at bounding box center [1062, 217] width 32 height 18
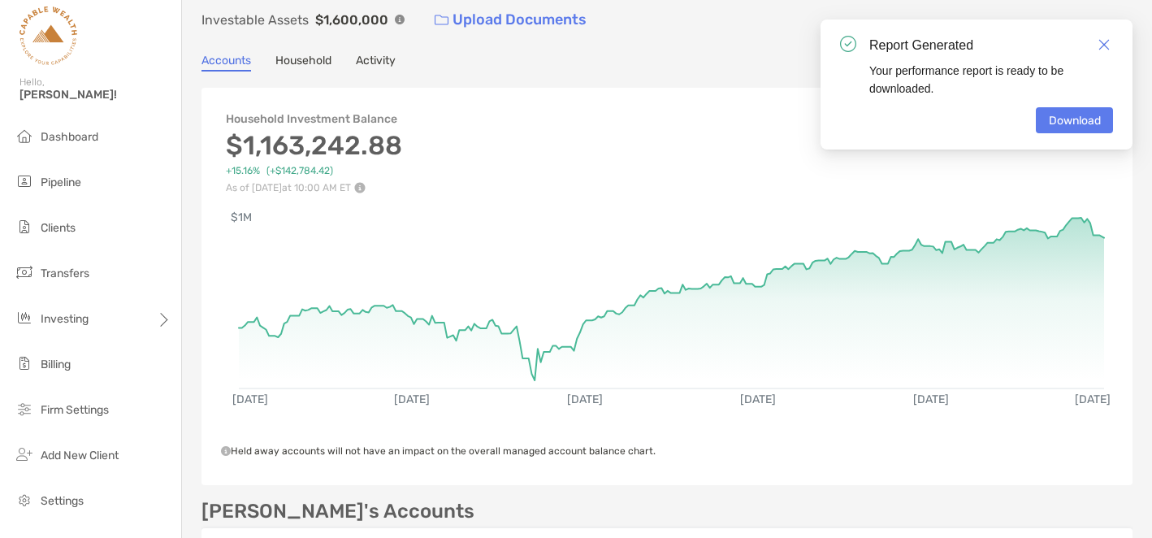
scroll to position [101, 0]
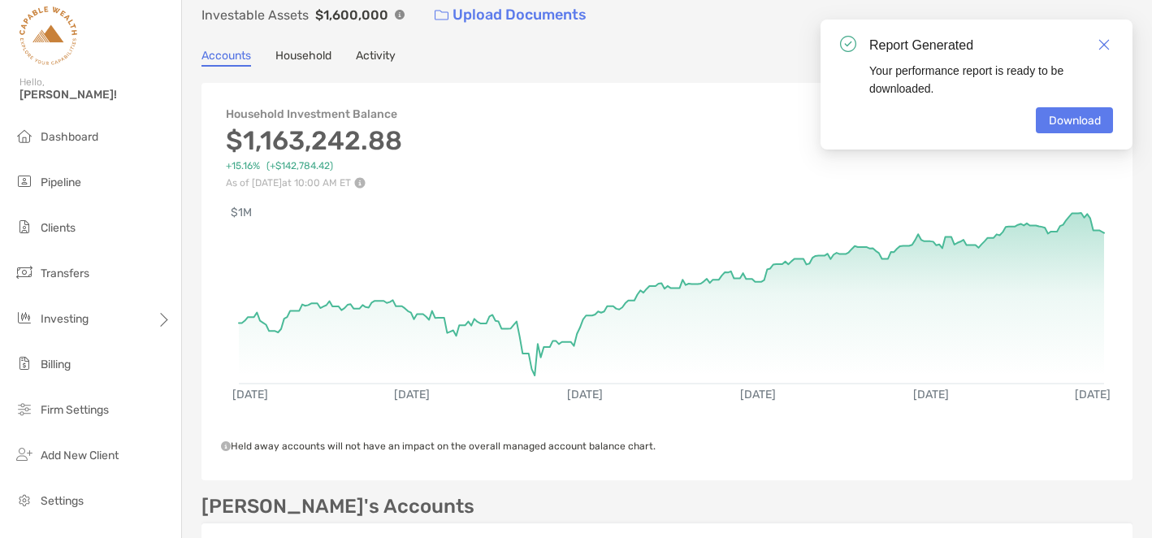
click at [642, 41] on div "Darrell Bradford Open Account Transfer Funds dprpb2@yahoo.com (203) 648-7148 Re…" at bounding box center [667, 422] width 970 height 1046
click at [1011, 44] on img "Close" at bounding box center [1103, 44] width 11 height 11
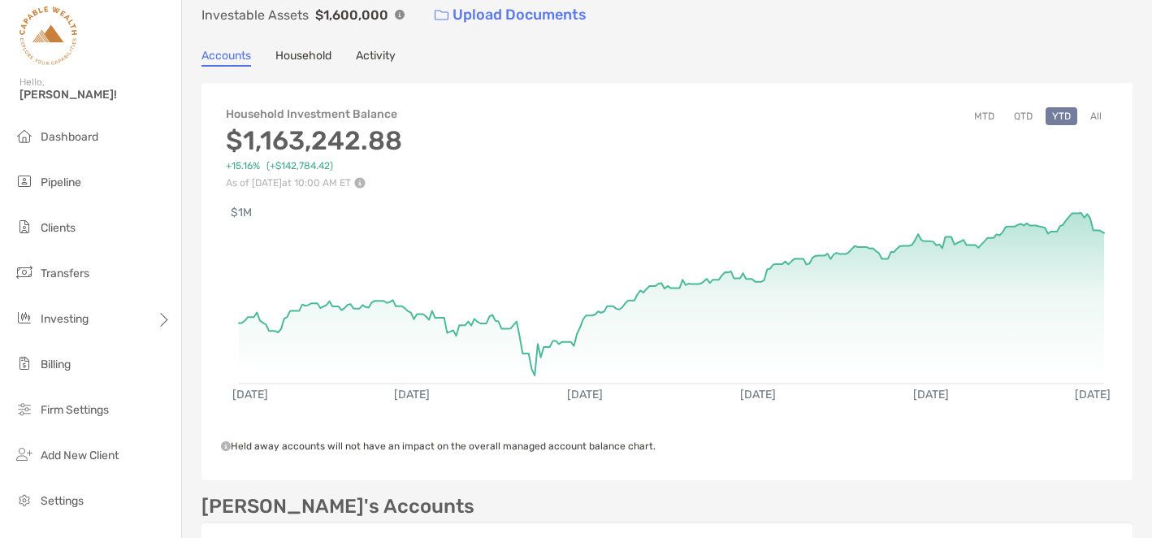
click at [1011, 115] on button "All" at bounding box center [1096, 116] width 24 height 18
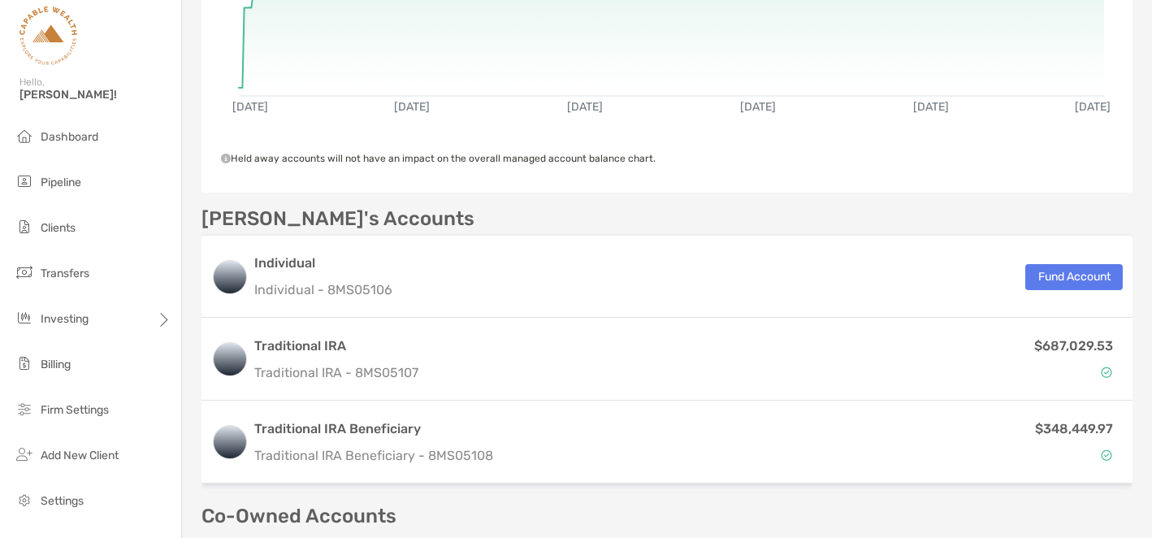
scroll to position [522, 0]
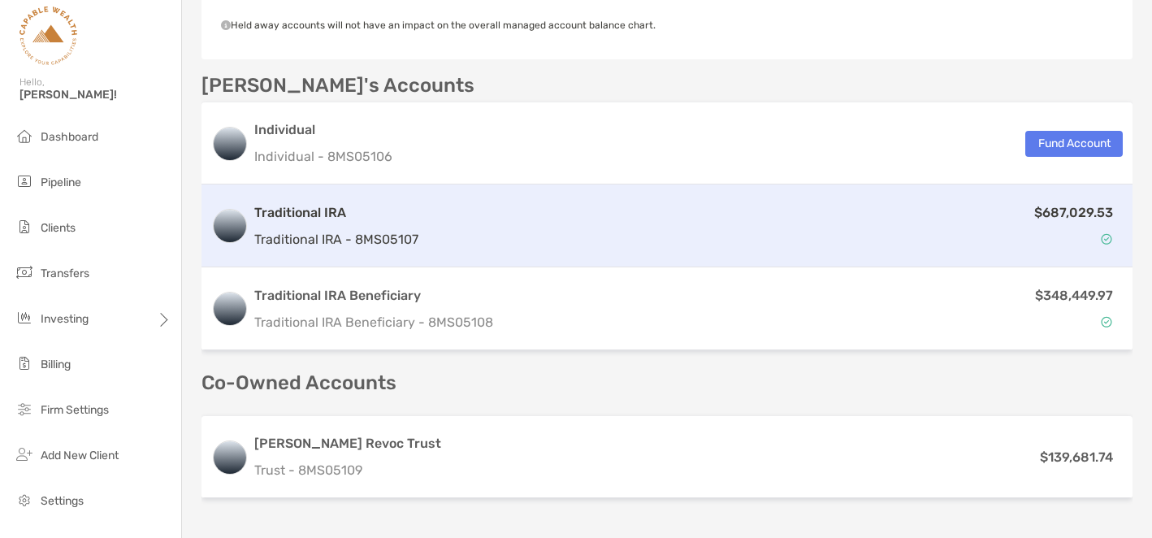
click at [340, 210] on h3 "Traditional IRA" at bounding box center [336, 212] width 164 height 19
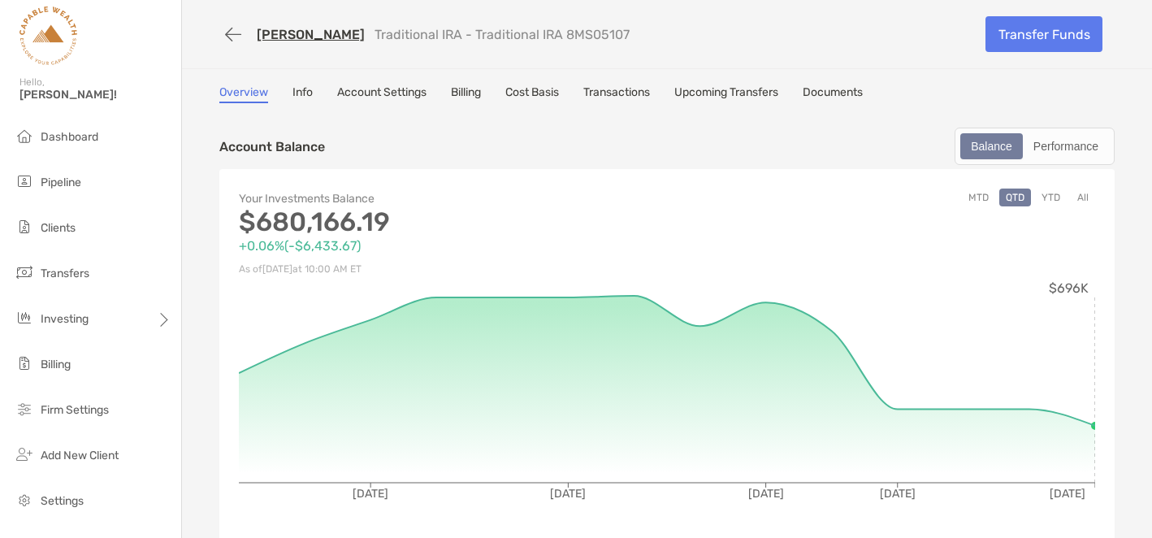
click at [626, 89] on link "Transactions" at bounding box center [616, 94] width 67 height 18
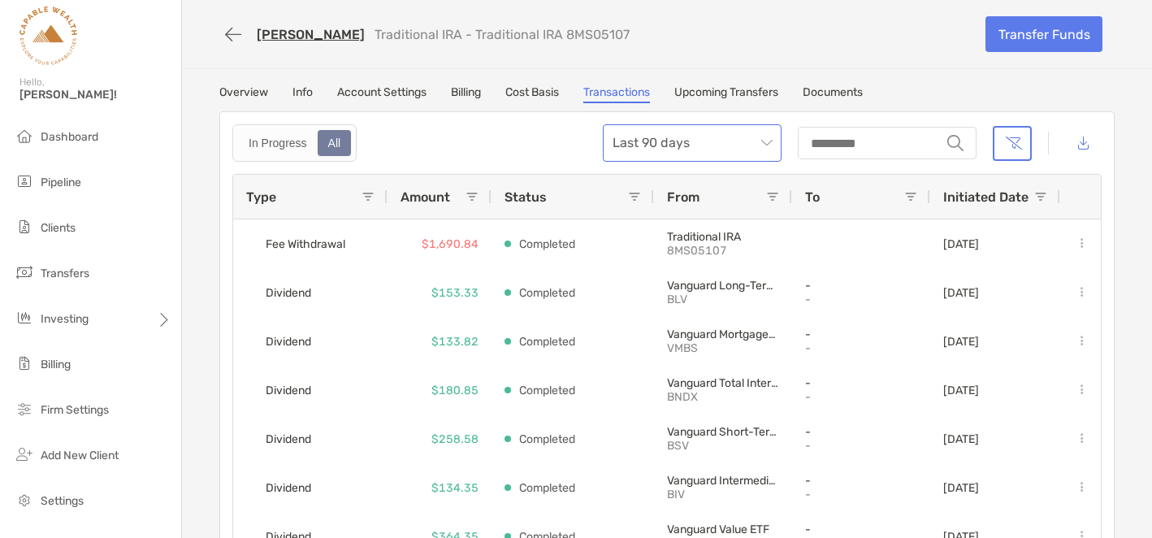
click at [736, 144] on span "Last 90 days" at bounding box center [692, 143] width 159 height 36
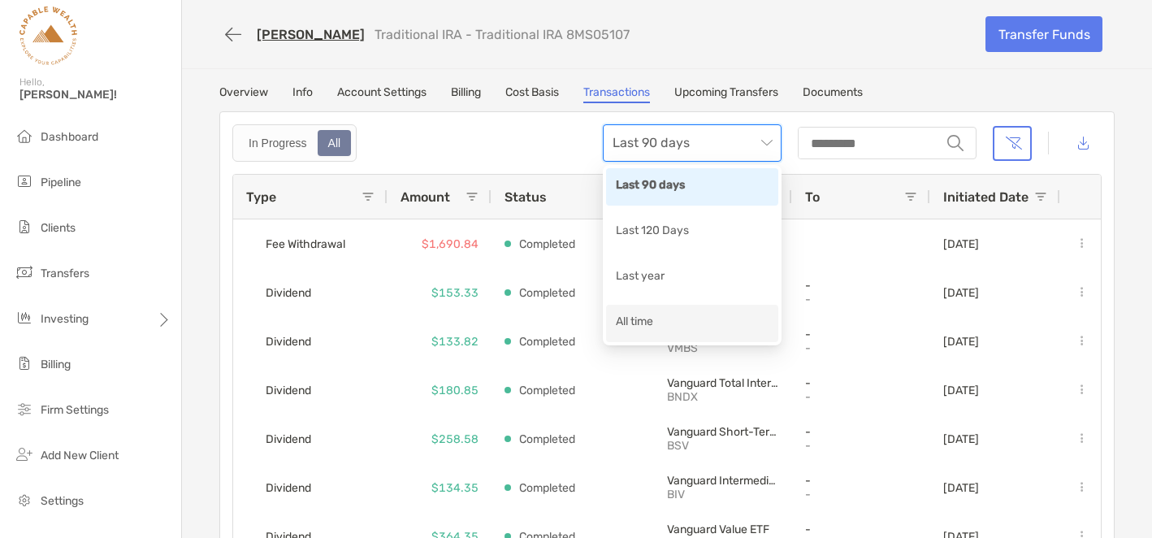
click at [656, 328] on div "All time" at bounding box center [692, 323] width 153 height 20
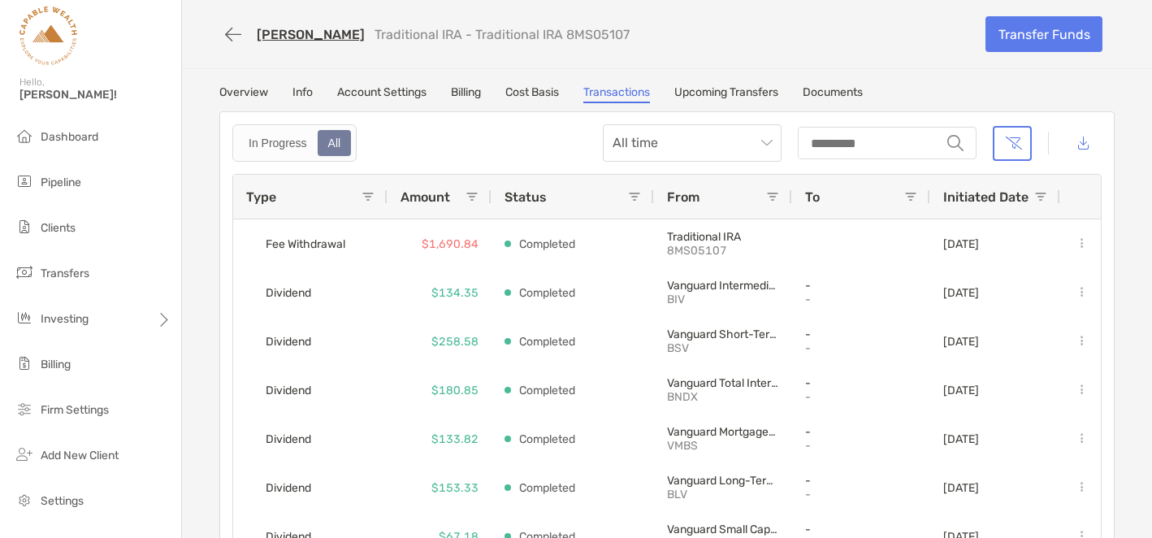
click at [364, 197] on span at bounding box center [368, 196] width 13 height 13
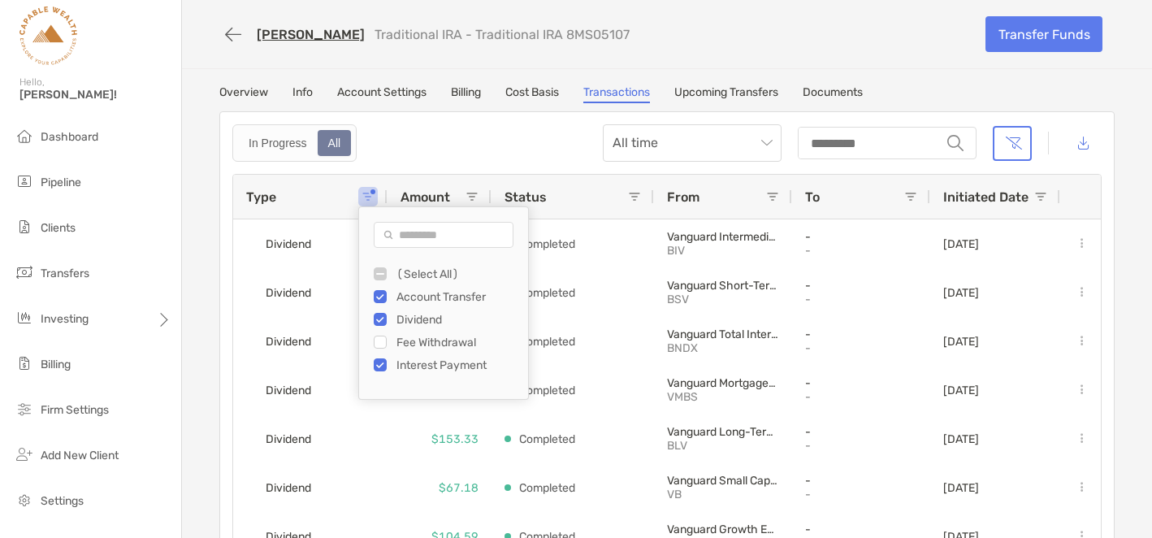
click at [492, 56] on div "Darrell Bradford Traditional IRA - Traditional IRA 8MS05107 Transfer Funds" at bounding box center [667, 34] width 928 height 68
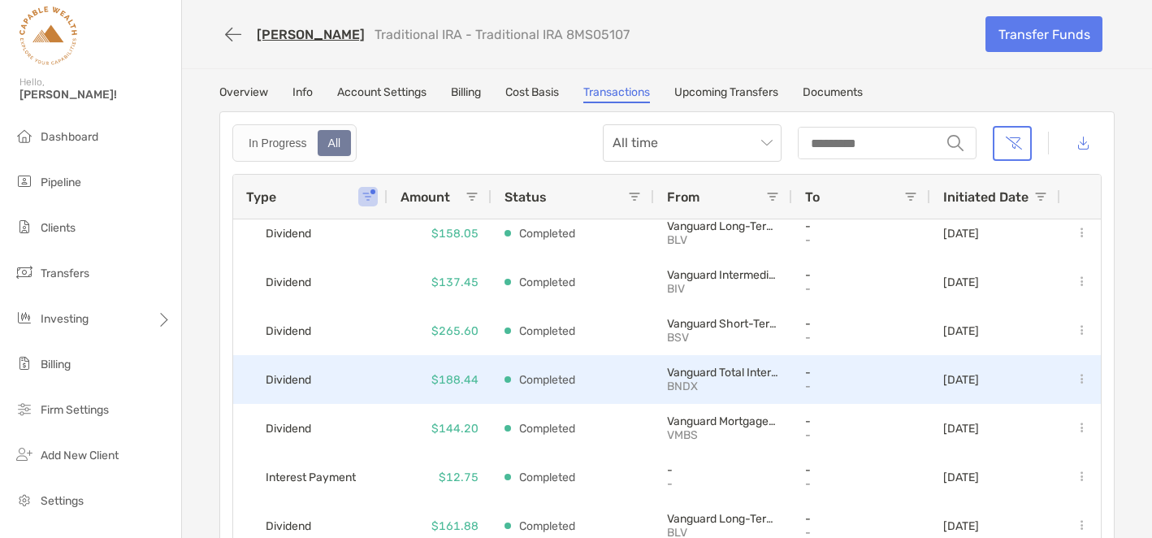
scroll to position [560, 0]
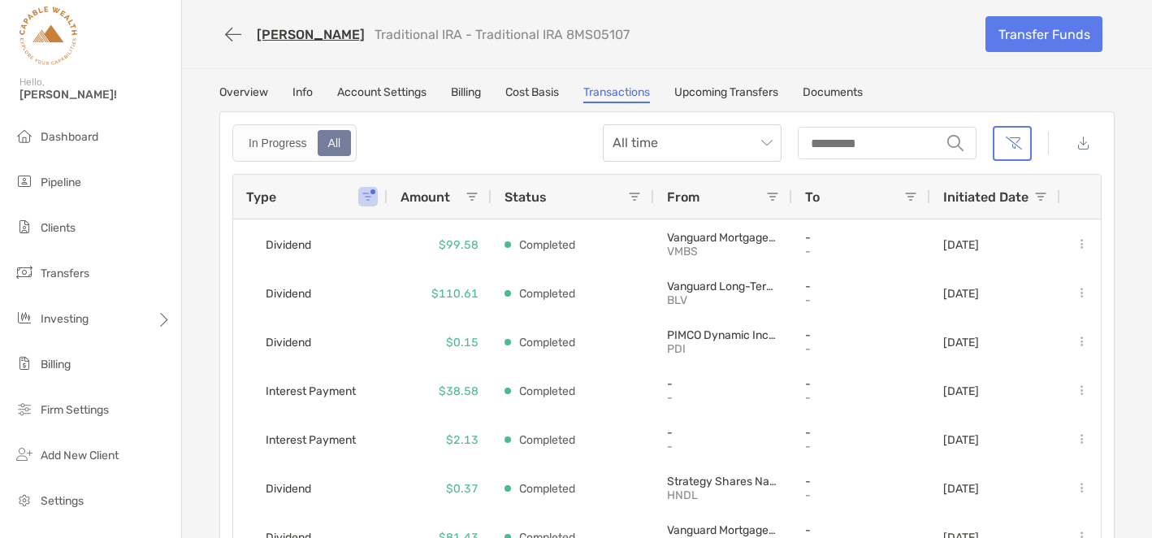
click at [367, 192] on span at bounding box center [368, 196] width 13 height 13
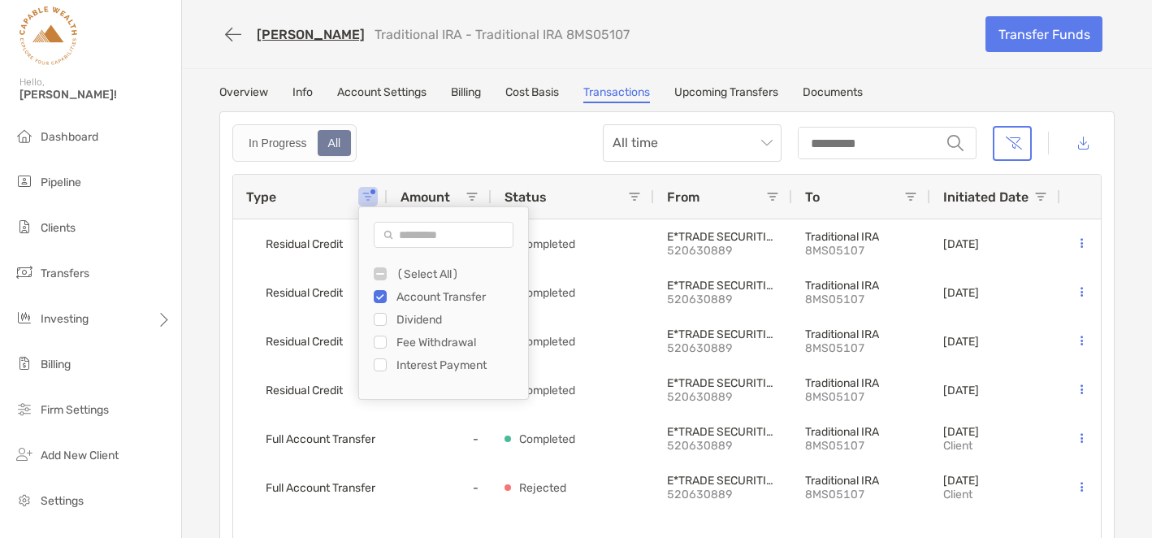
click at [445, 125] on div "In Progress All All time string" at bounding box center [666, 142] width 869 height 37
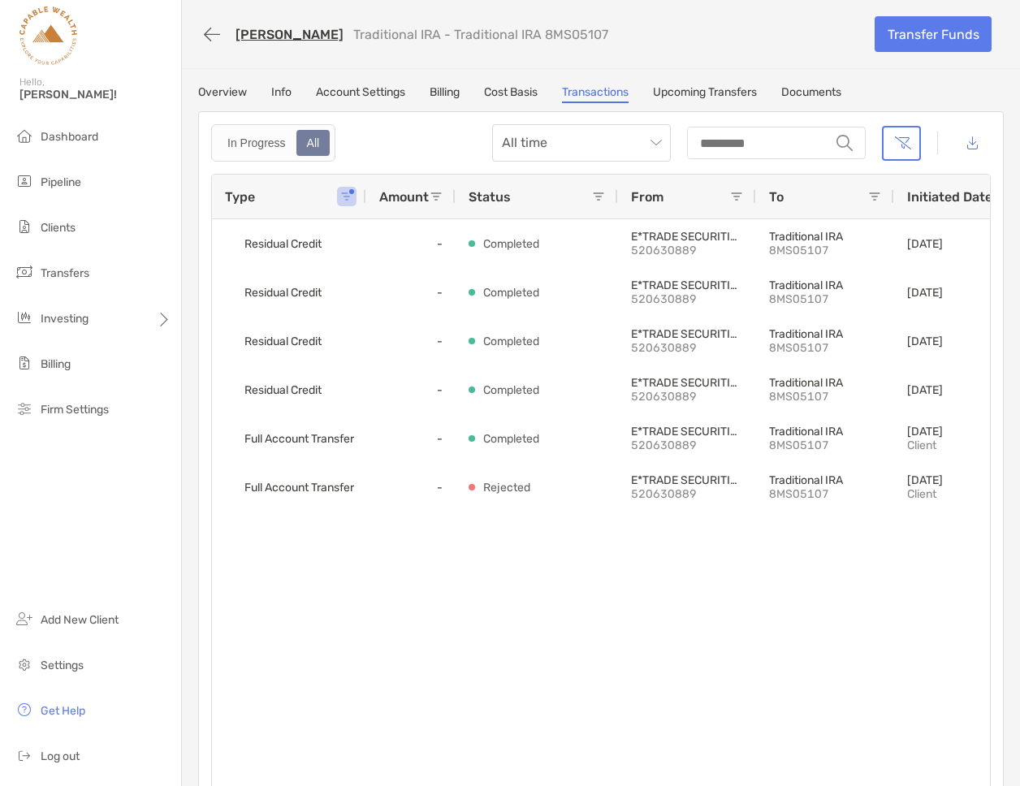
click at [294, 35] on link "[PERSON_NAME]" at bounding box center [290, 34] width 108 height 15
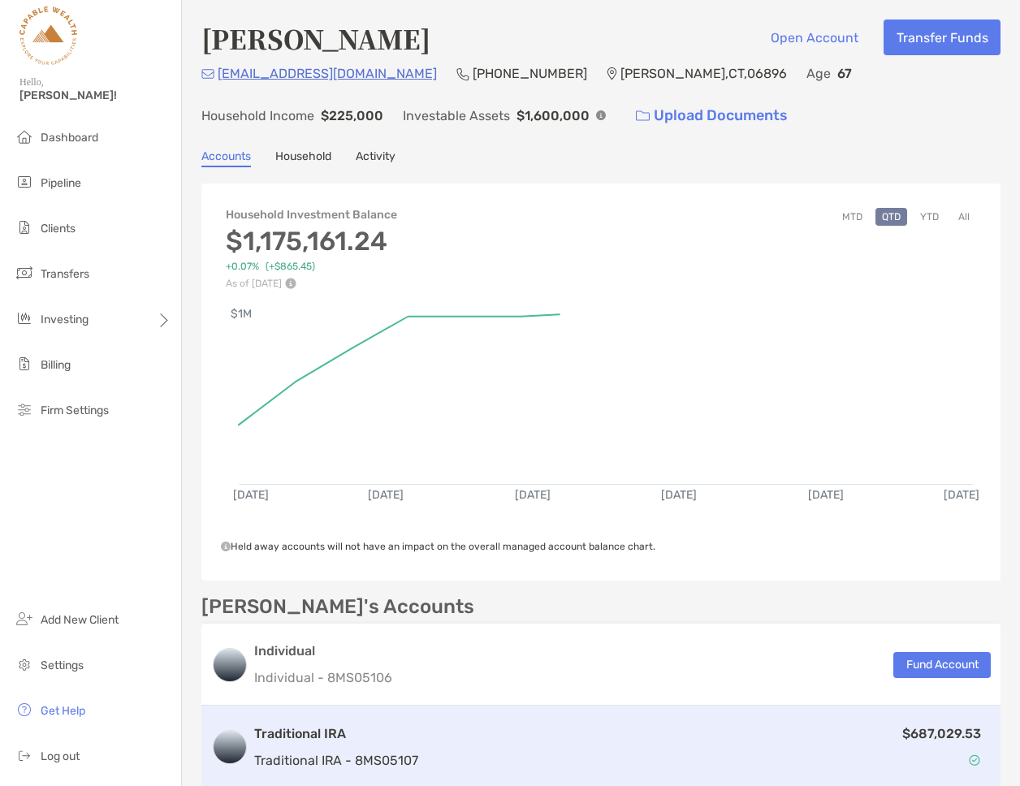
scroll to position [417, 0]
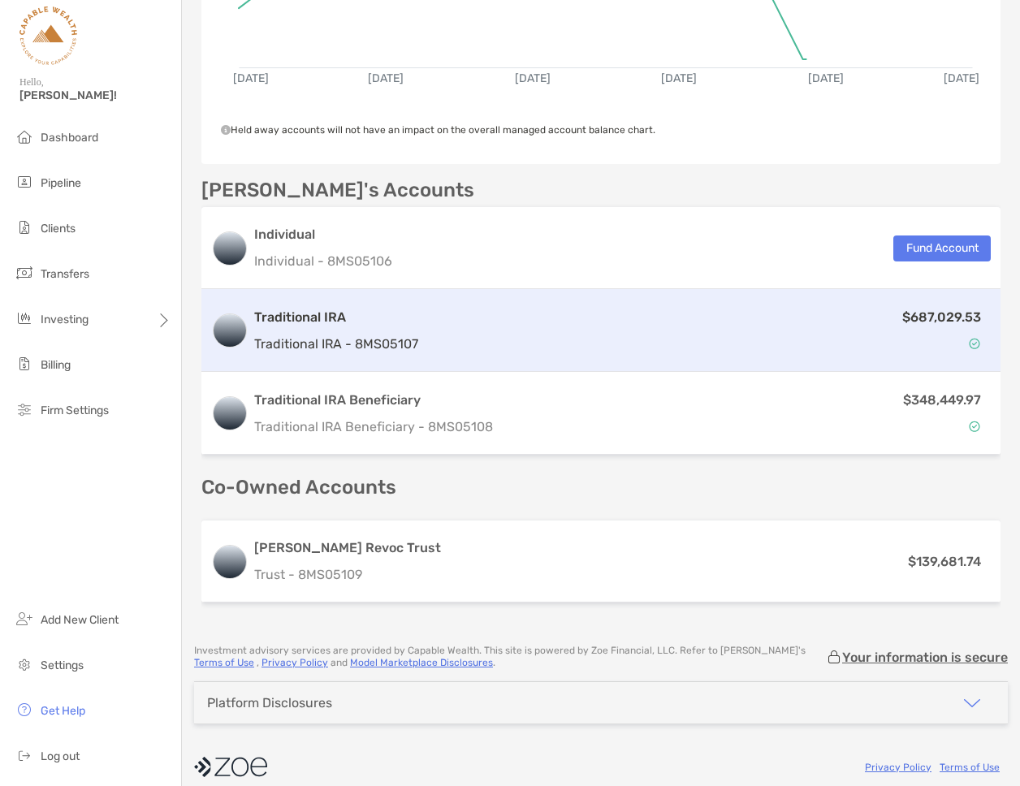
click at [358, 323] on h3 "Traditional IRA" at bounding box center [336, 317] width 164 height 19
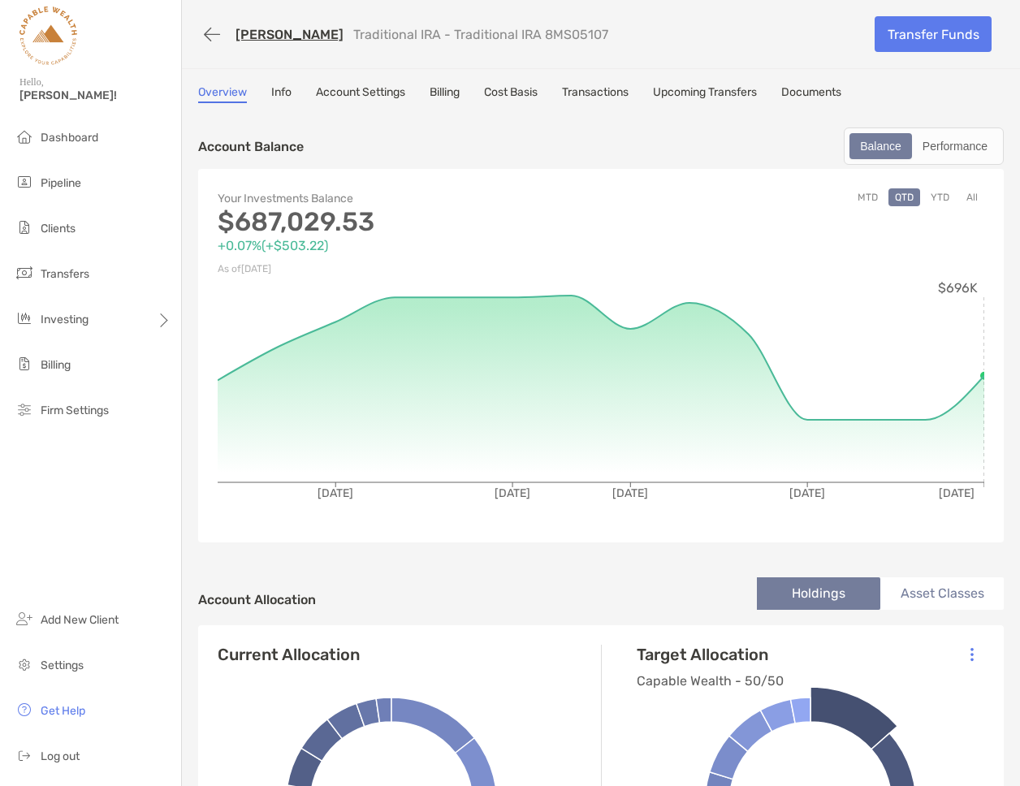
click at [604, 91] on link "Transactions" at bounding box center [595, 94] width 67 height 18
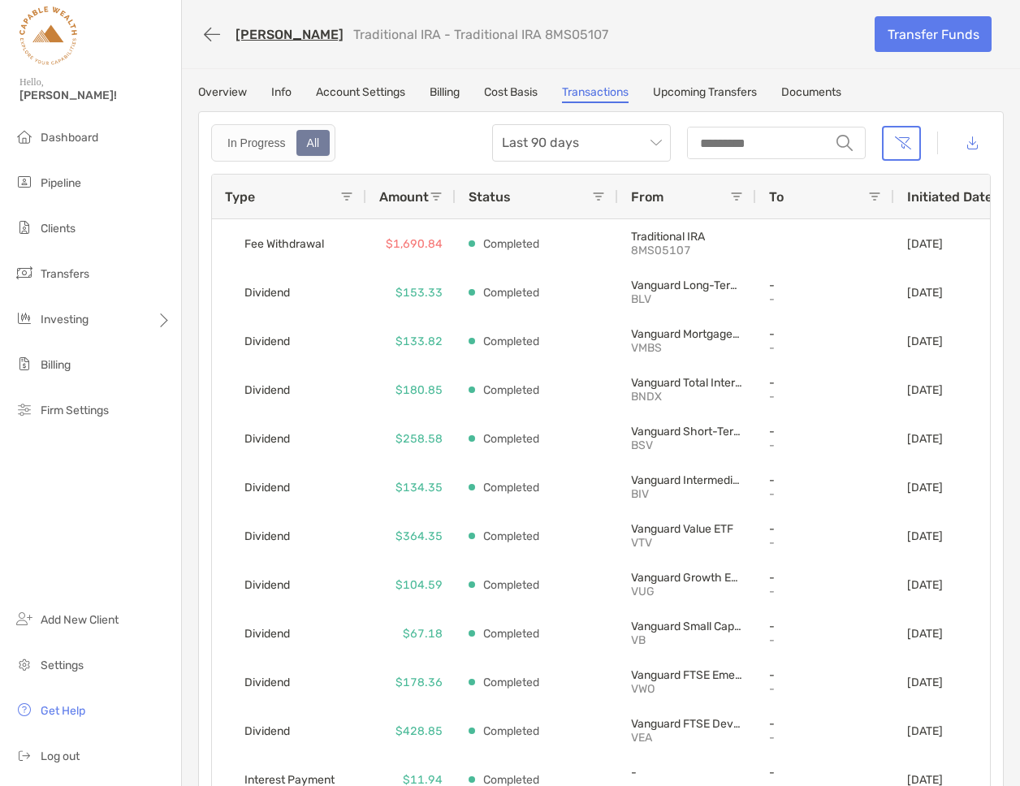
click at [346, 196] on span at bounding box center [346, 196] width 13 height 13
click at [66, 138] on span "Dashboard" at bounding box center [70, 138] width 58 height 14
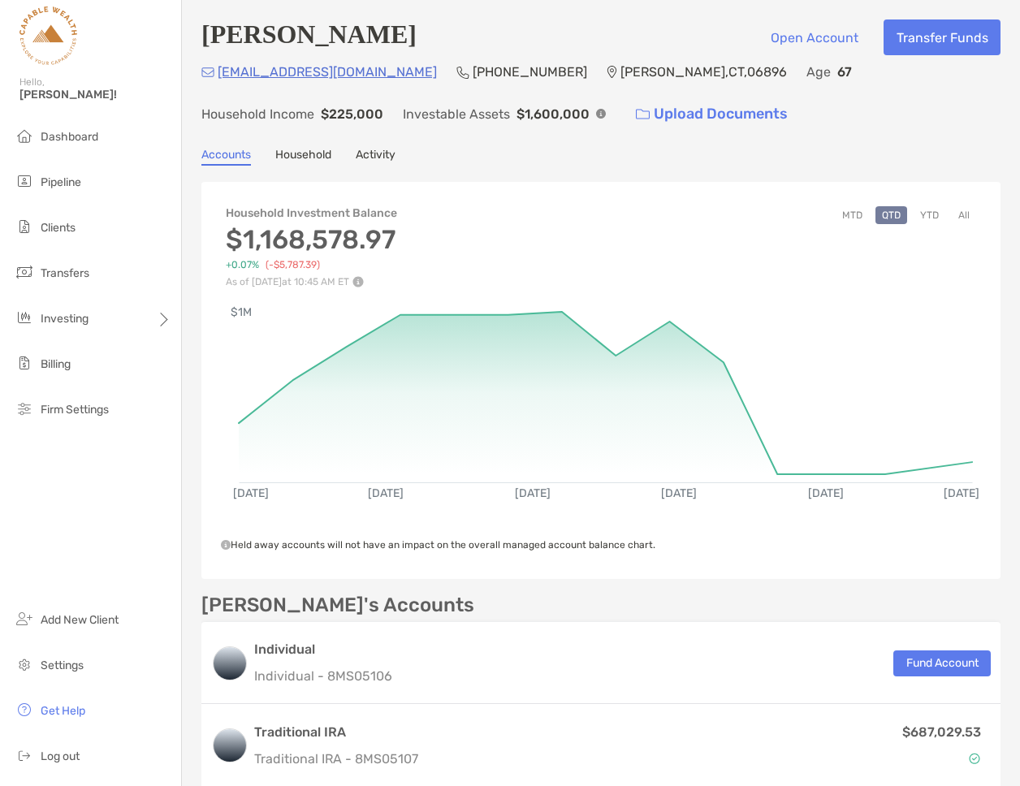
click at [963, 214] on button "All" at bounding box center [964, 215] width 24 height 18
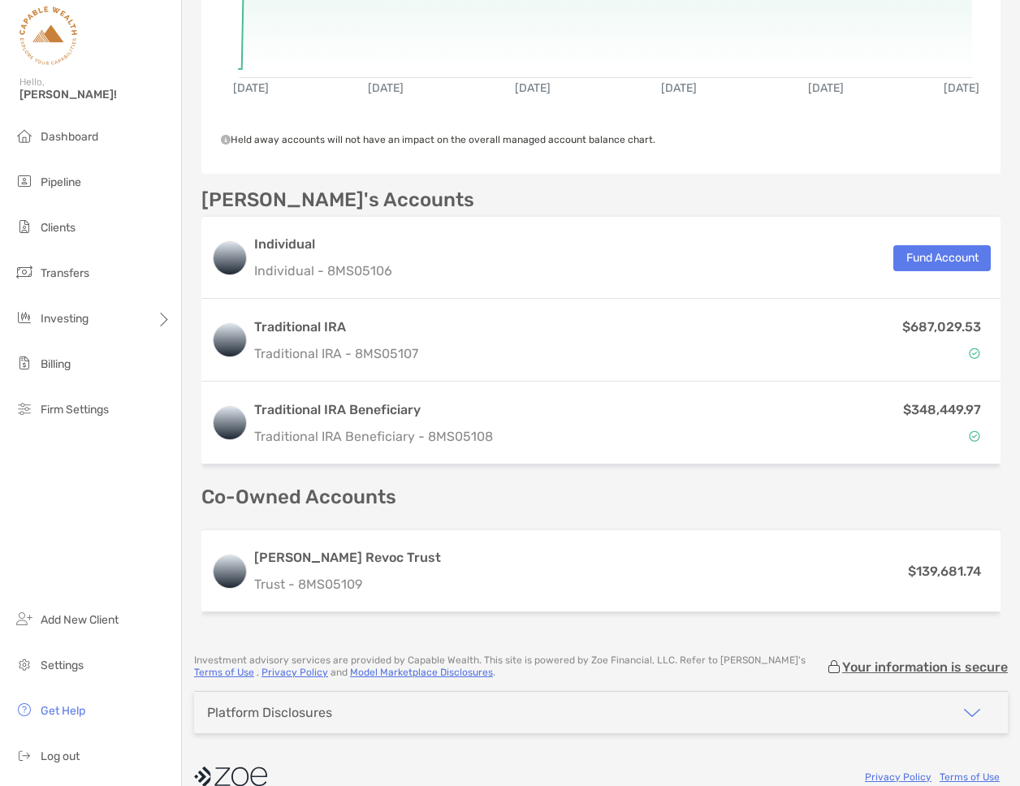
scroll to position [432, 0]
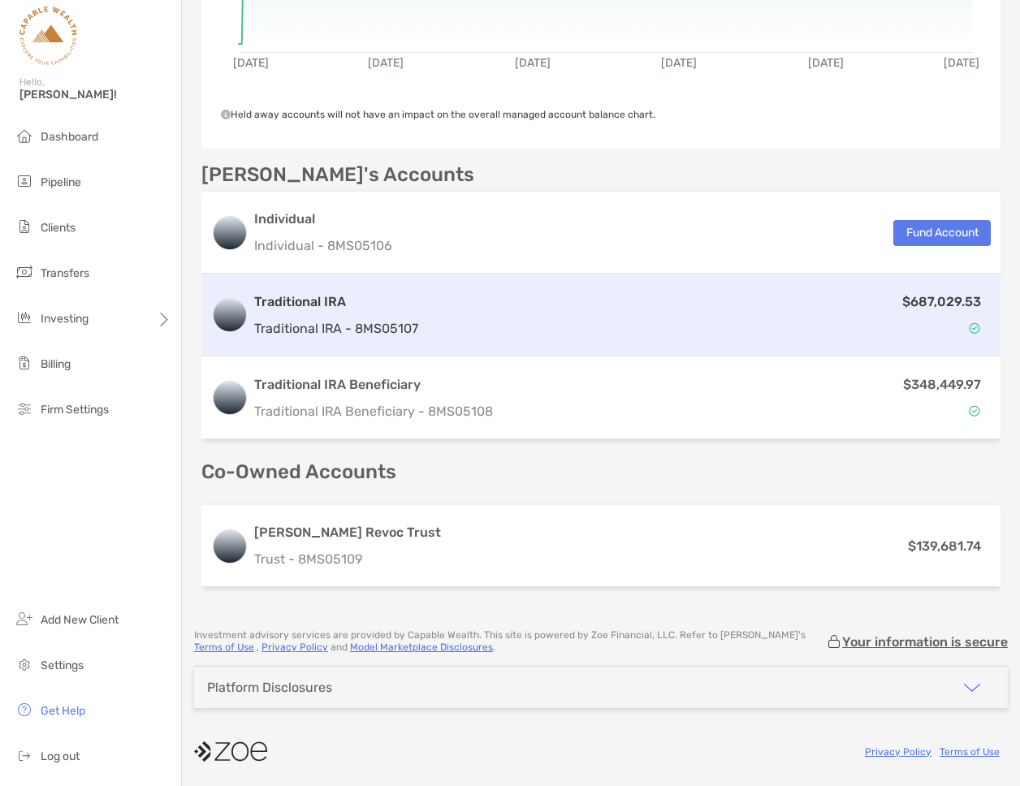
click at [425, 315] on div "$687,029.53" at bounding box center [708, 315] width 566 height 47
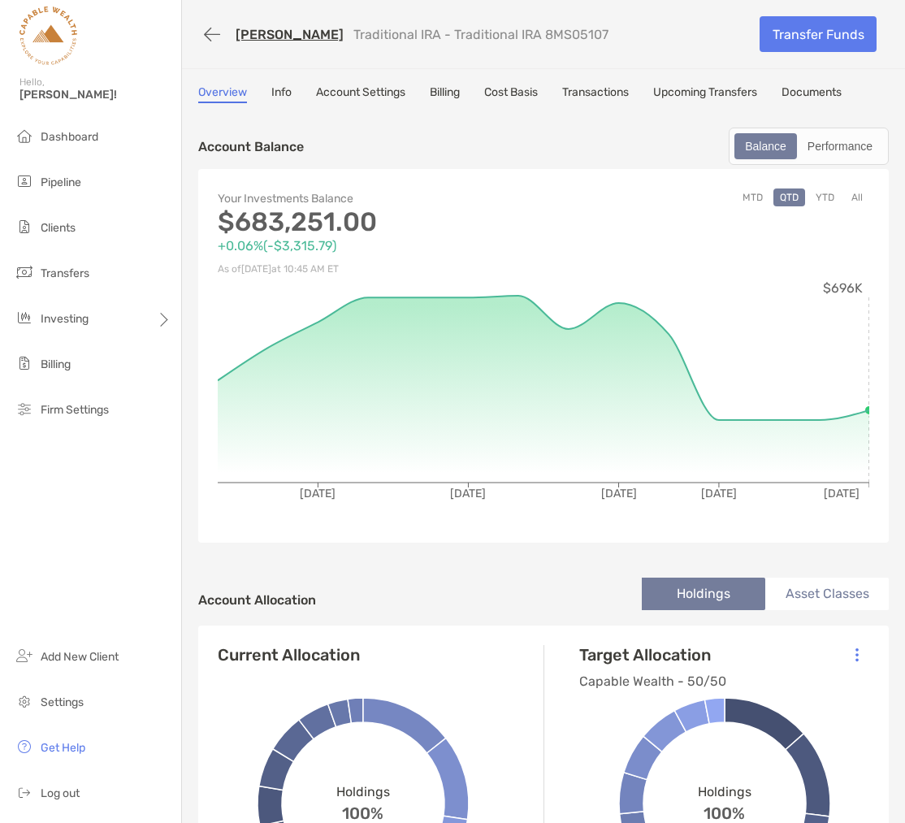
click at [578, 128] on div "Account Balance Balance Performance" at bounding box center [543, 146] width 691 height 37
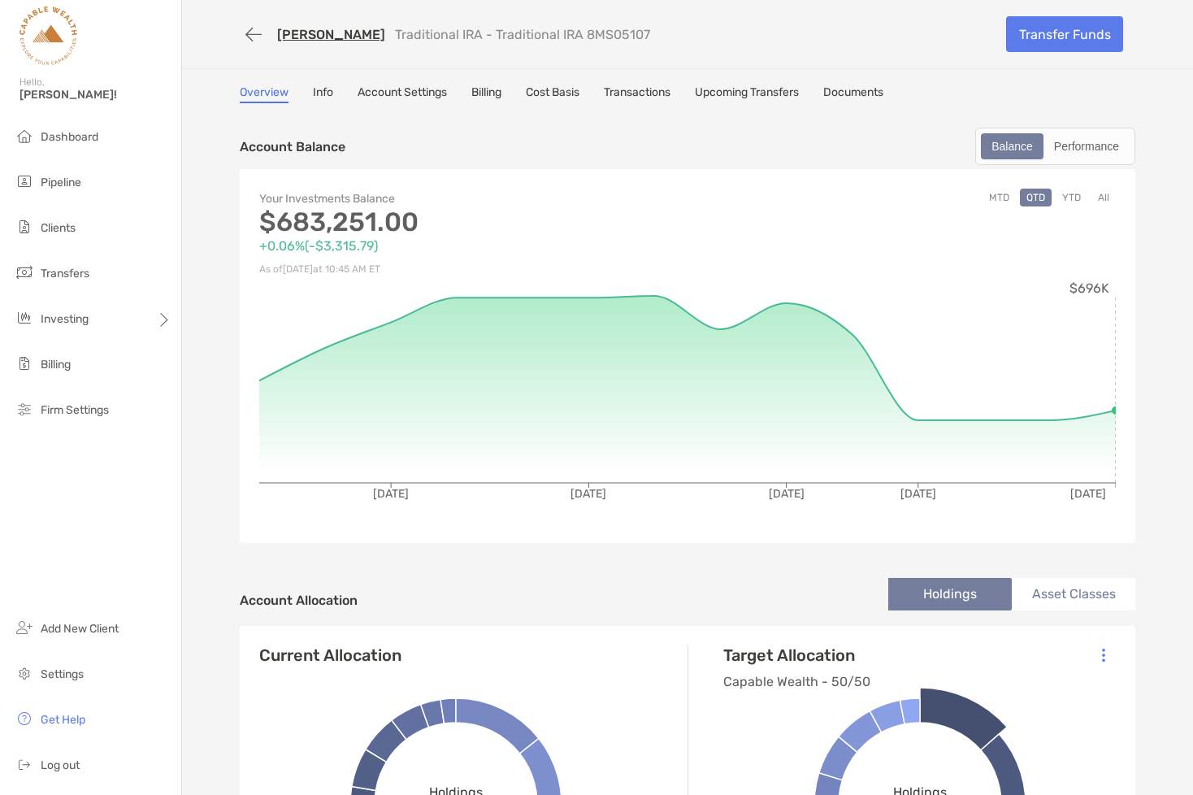
click at [325, 32] on link "[PERSON_NAME]" at bounding box center [331, 34] width 108 height 15
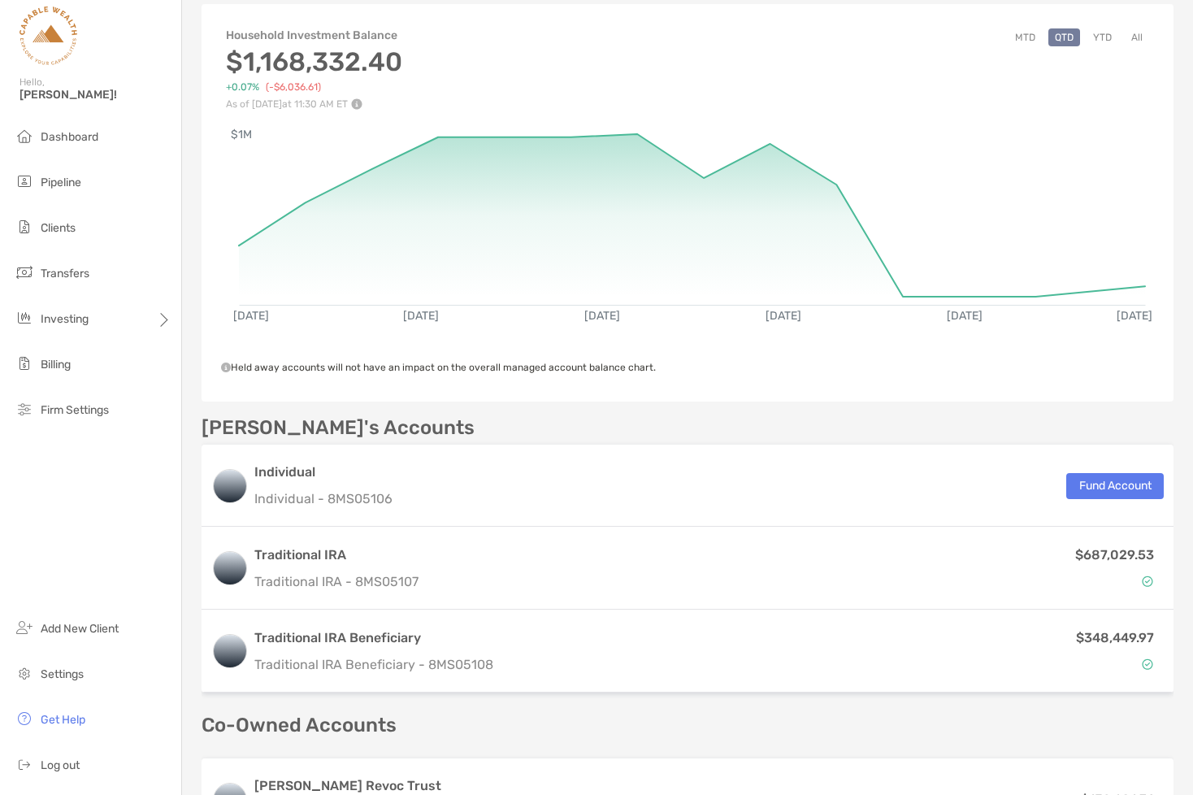
scroll to position [410, 0]
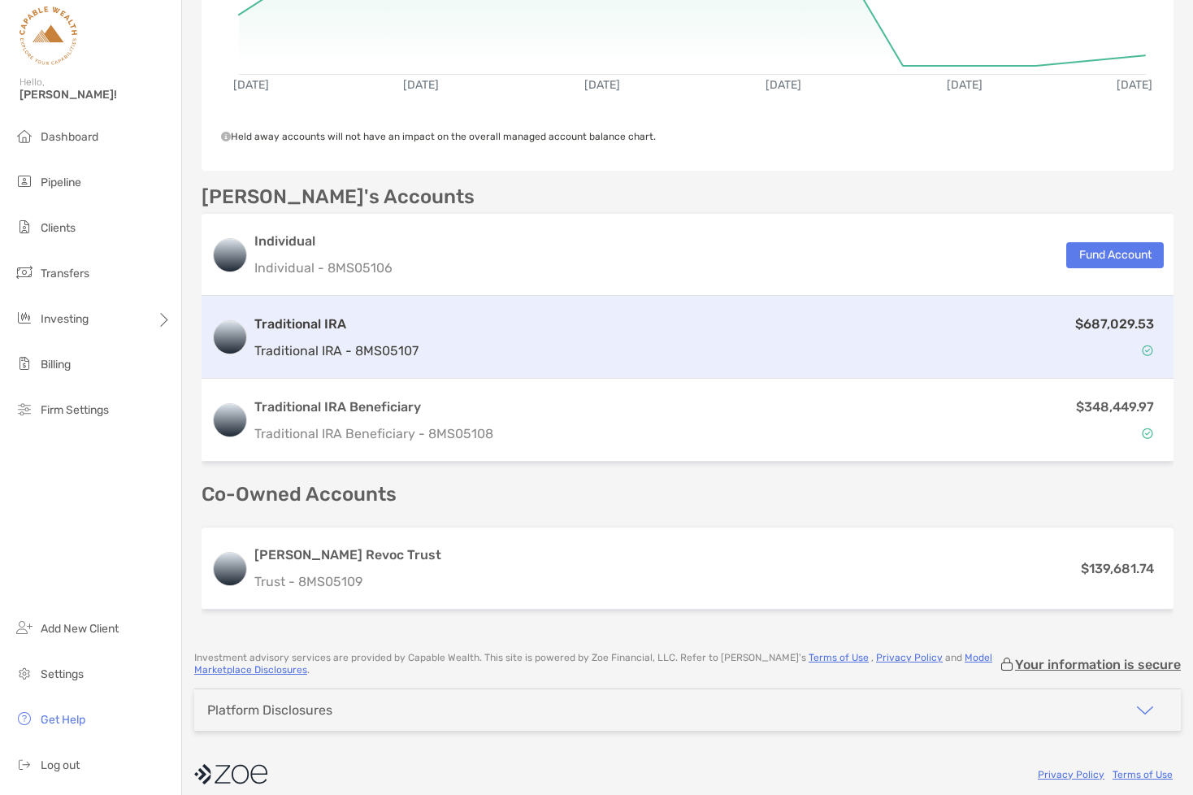
click at [356, 327] on h3 "Traditional IRA" at bounding box center [336, 323] width 164 height 19
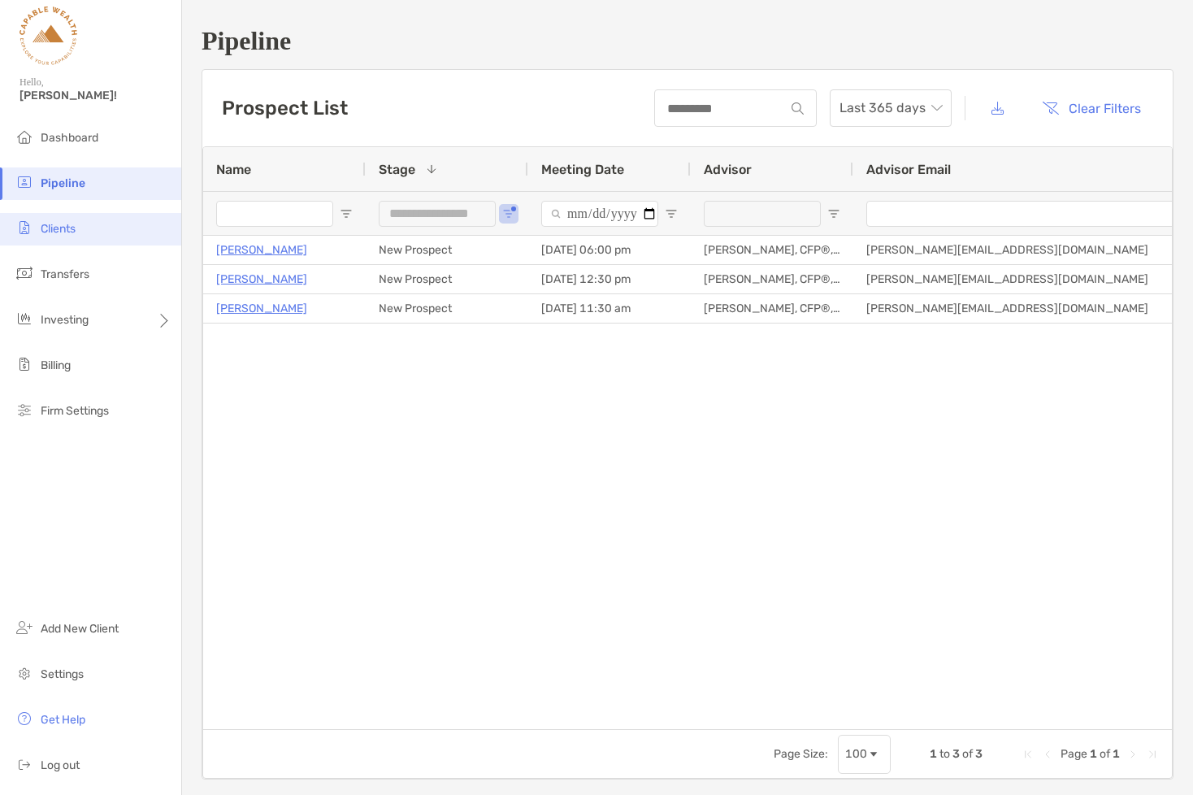
click at [60, 224] on span "Clients" at bounding box center [58, 229] width 35 height 14
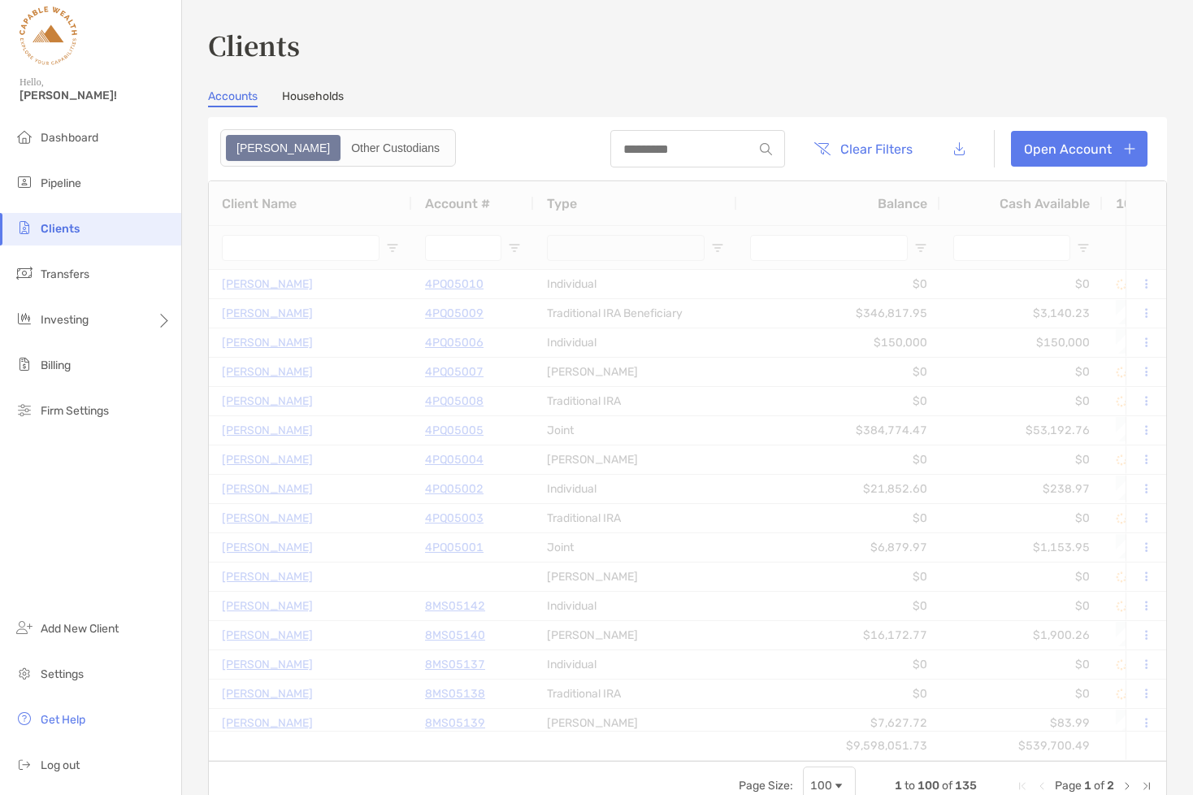
type input "****"
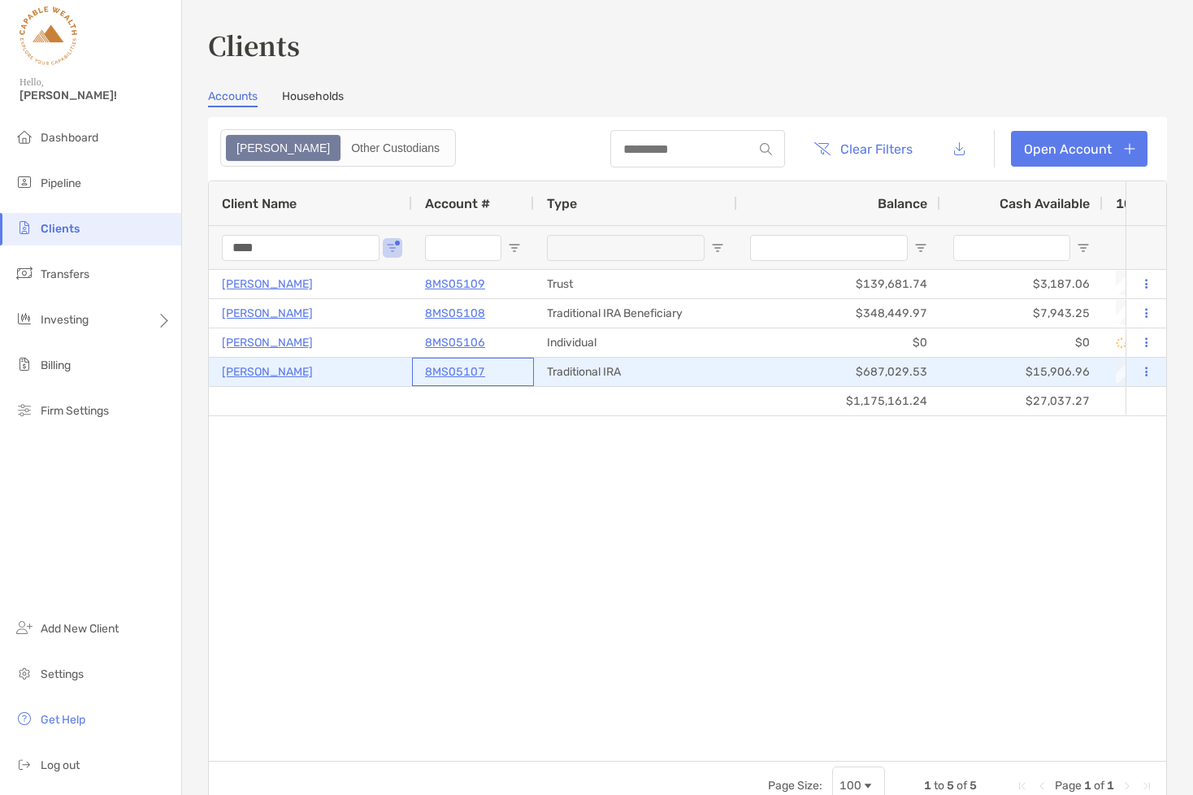
click at [435, 372] on p "8MS05107" at bounding box center [455, 372] width 60 height 20
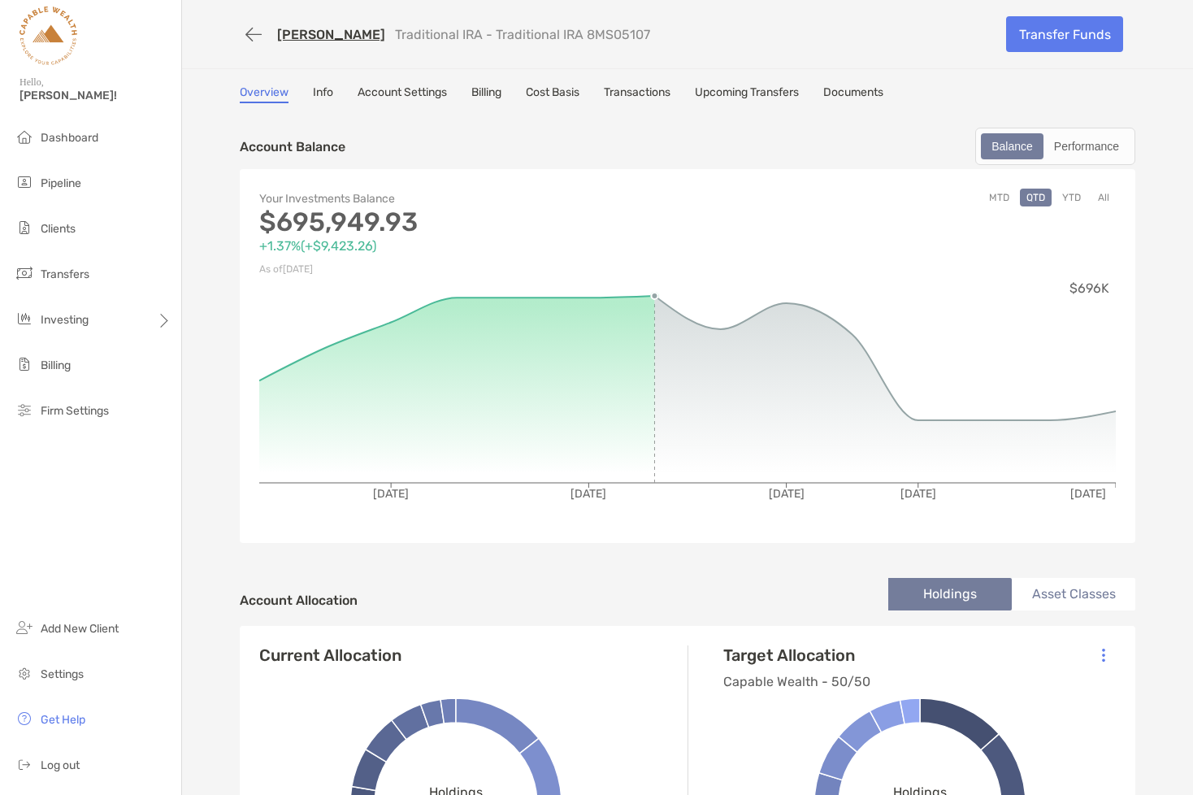
click at [652, 95] on link "Transactions" at bounding box center [637, 94] width 67 height 18
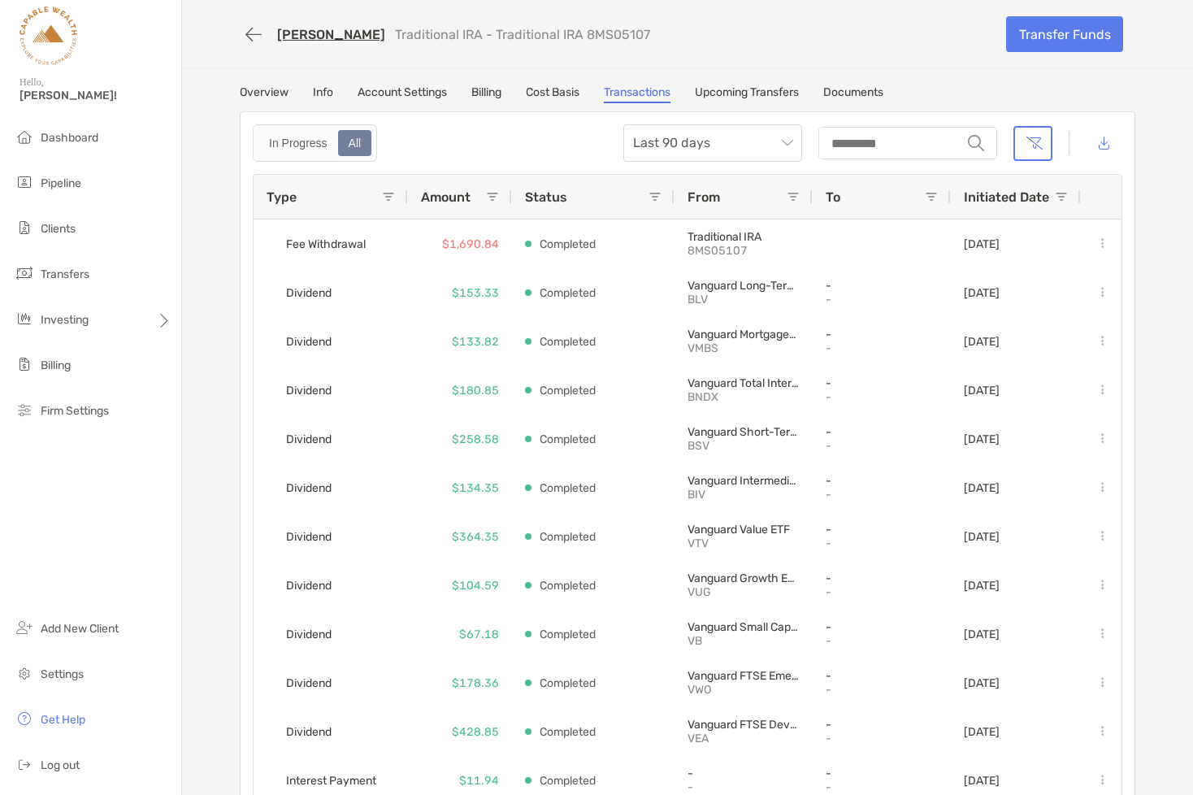
click at [388, 197] on span at bounding box center [388, 196] width 13 height 13
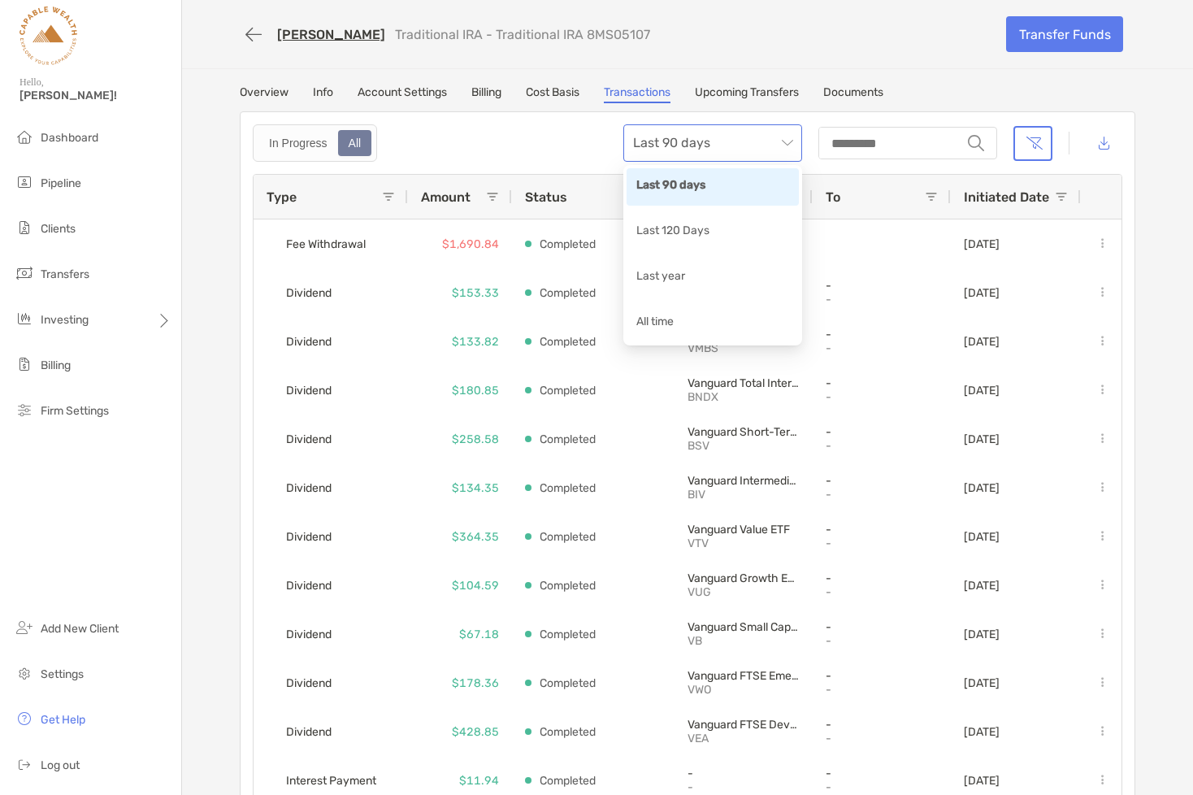
click at [788, 144] on span "Last 90 days" at bounding box center [712, 143] width 159 height 36
click at [694, 276] on div "Last year" at bounding box center [712, 277] width 153 height 20
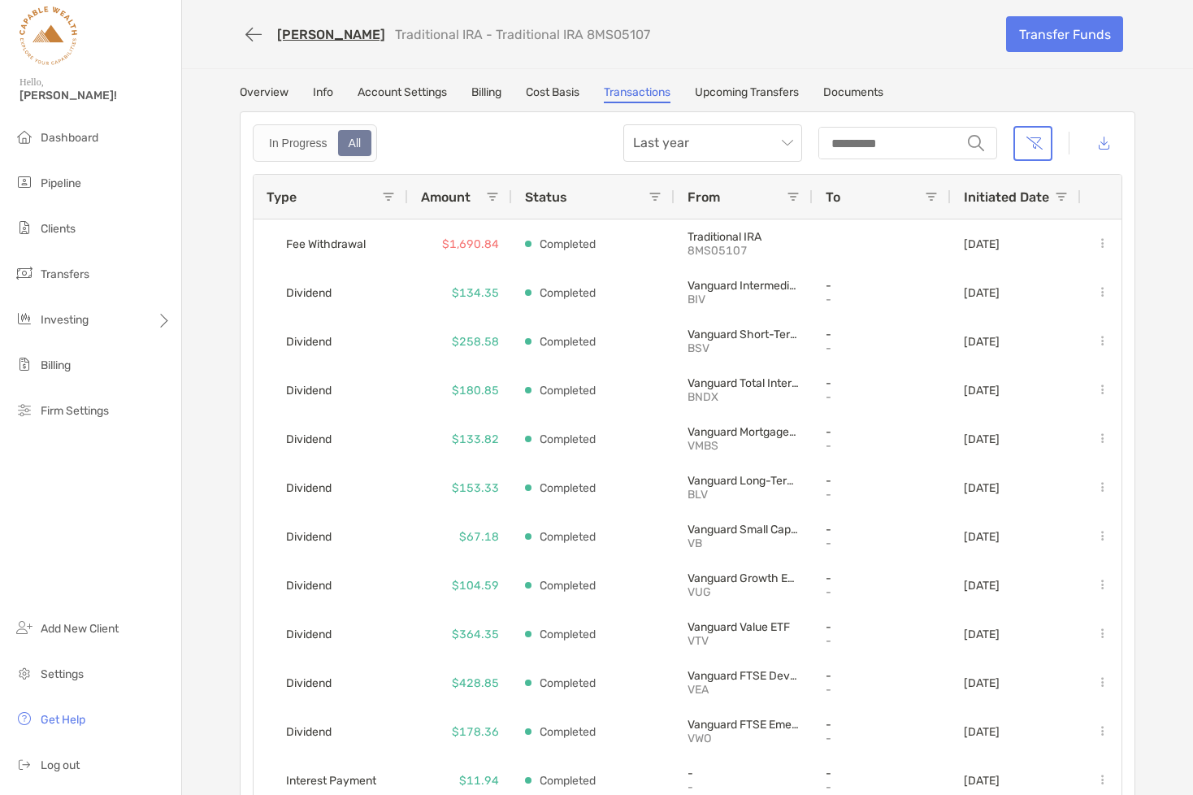
click at [381, 197] on div "Type" at bounding box center [323, 197] width 115 height 44
click at [392, 196] on span at bounding box center [388, 196] width 13 height 13
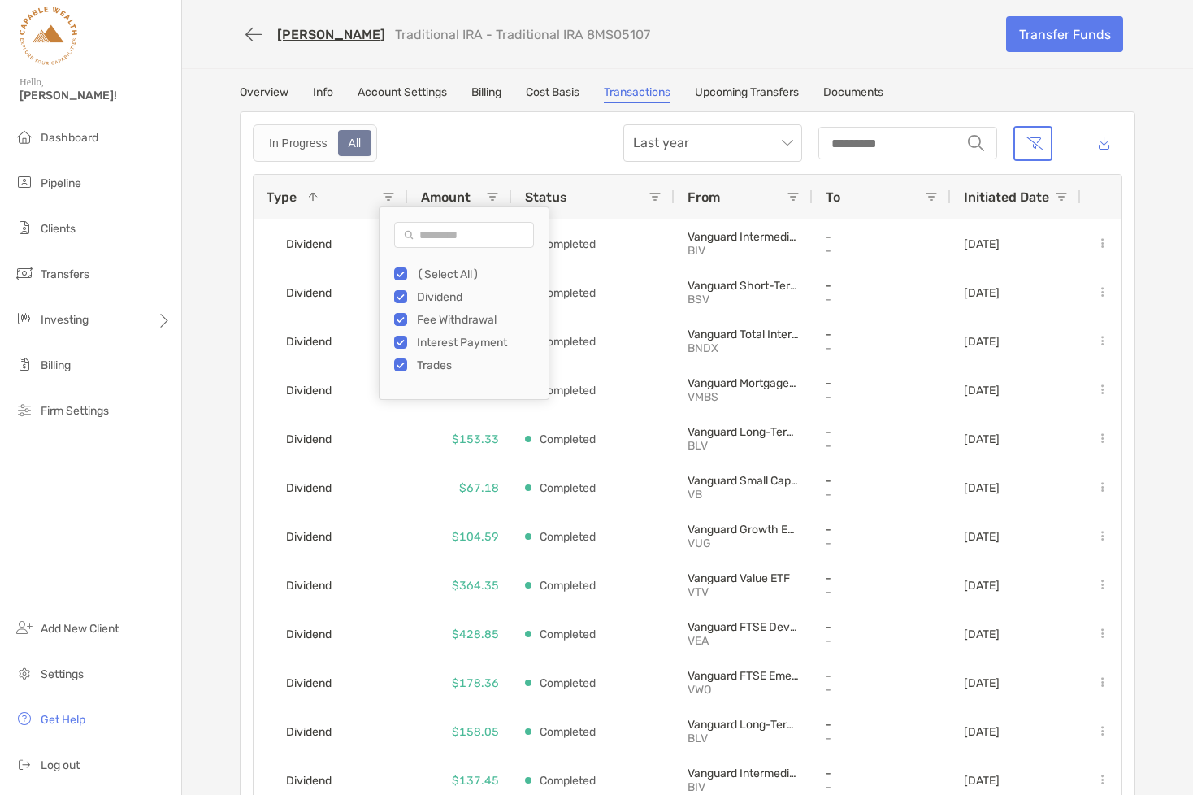
click at [545, 133] on div "In Progress All Last year string" at bounding box center [687, 142] width 869 height 37
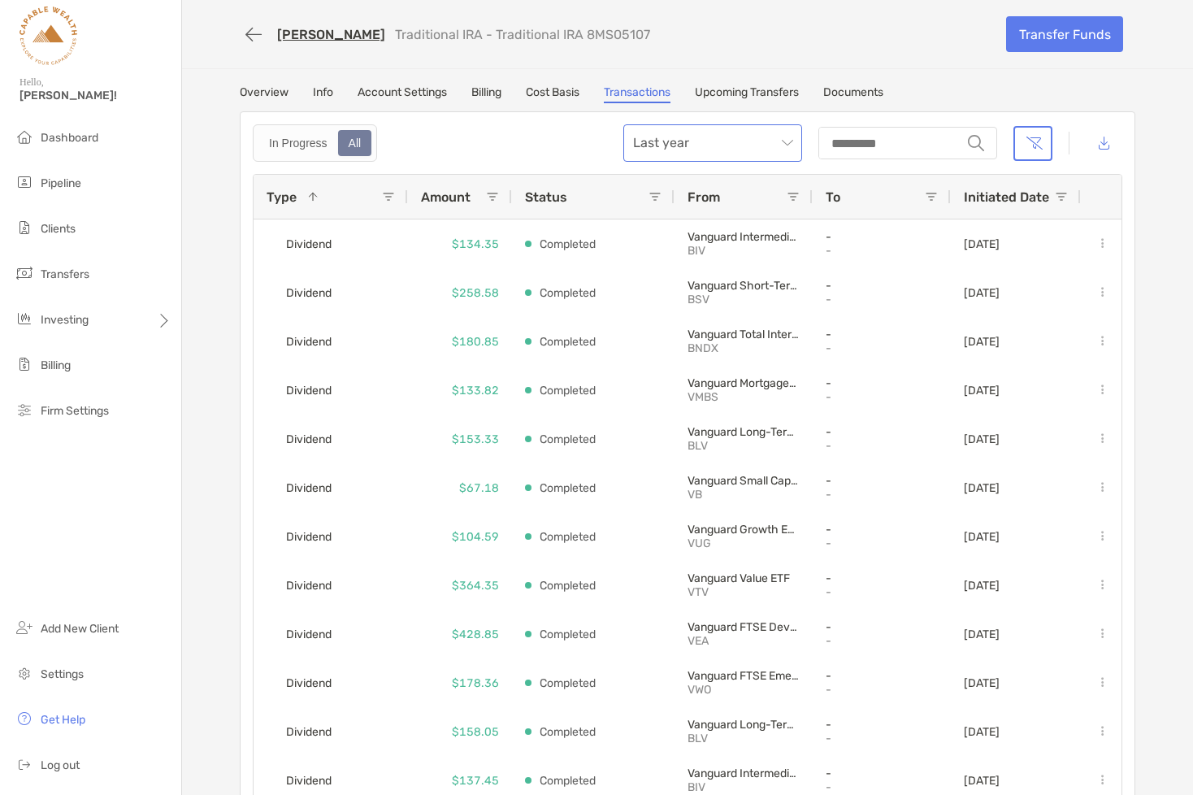
click at [776, 141] on span "Last year" at bounding box center [712, 143] width 159 height 36
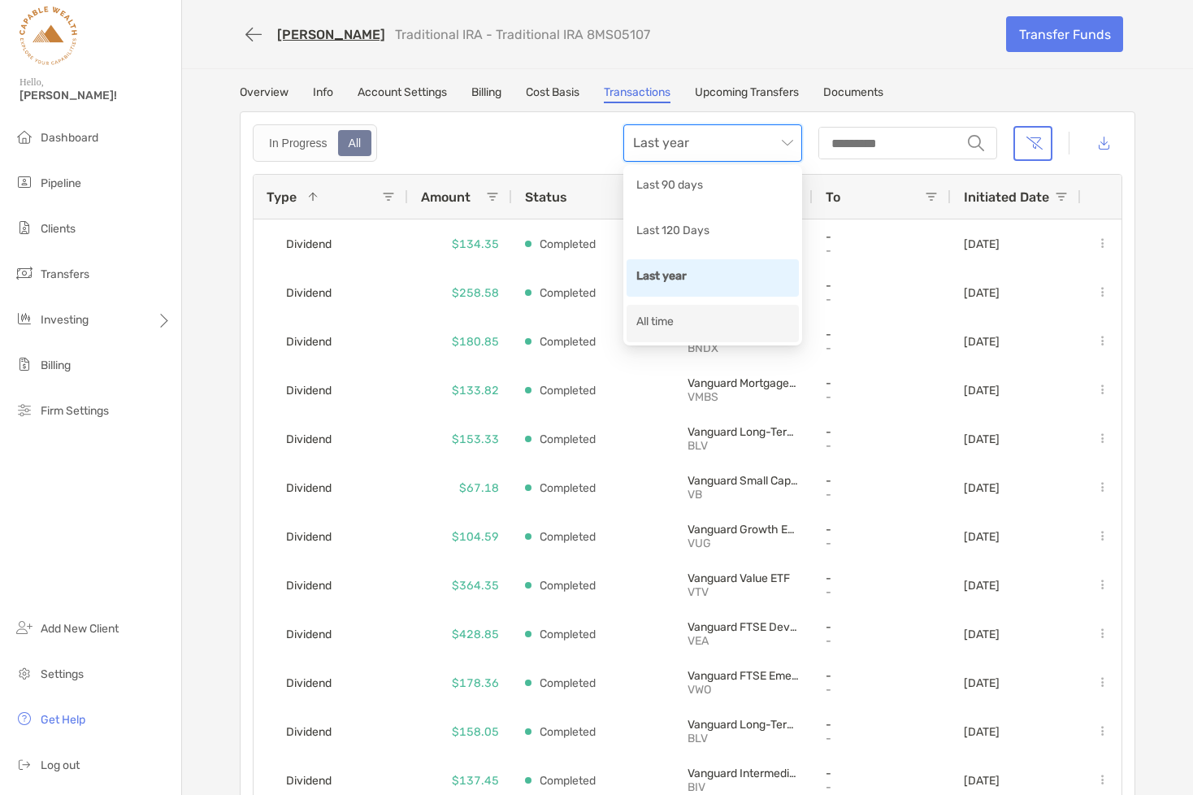
click at [653, 319] on div "All time" at bounding box center [712, 323] width 153 height 20
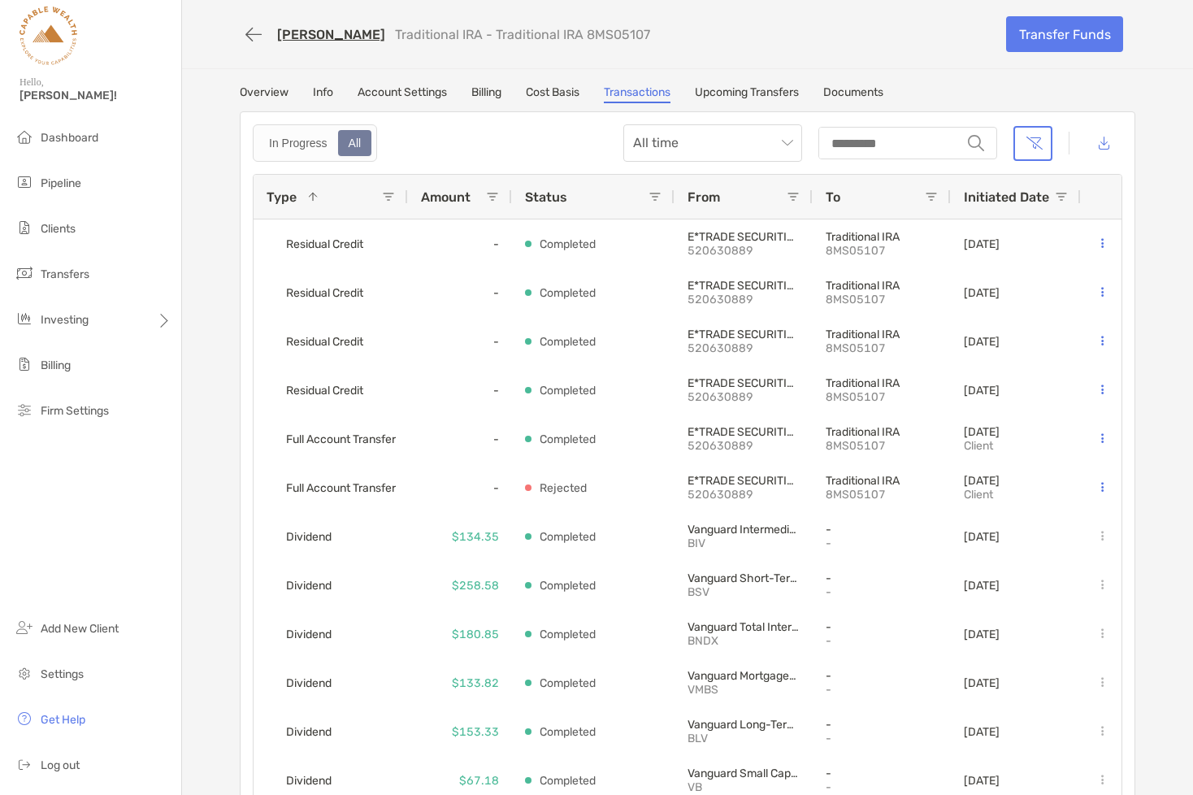
click at [391, 194] on span at bounding box center [388, 196] width 13 height 13
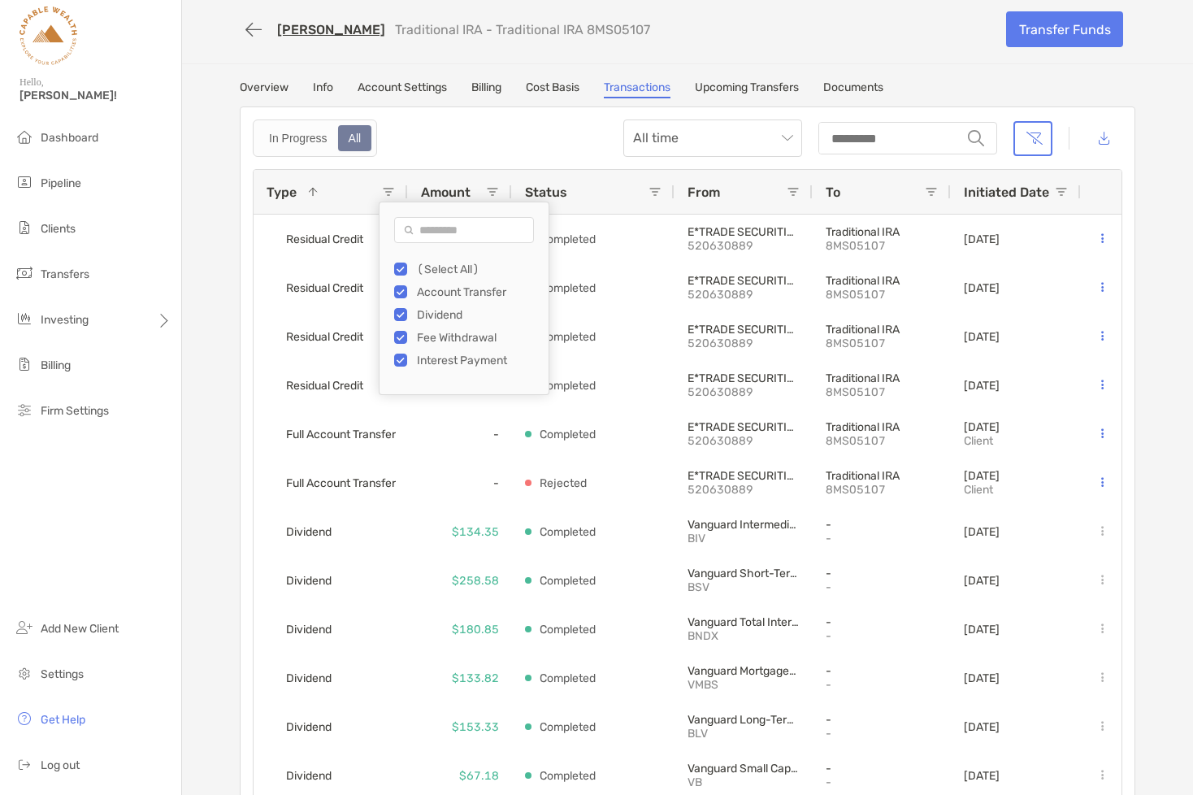
scroll to position [3, 0]
click at [552, 147] on div "In Progress All All time string" at bounding box center [687, 139] width 869 height 37
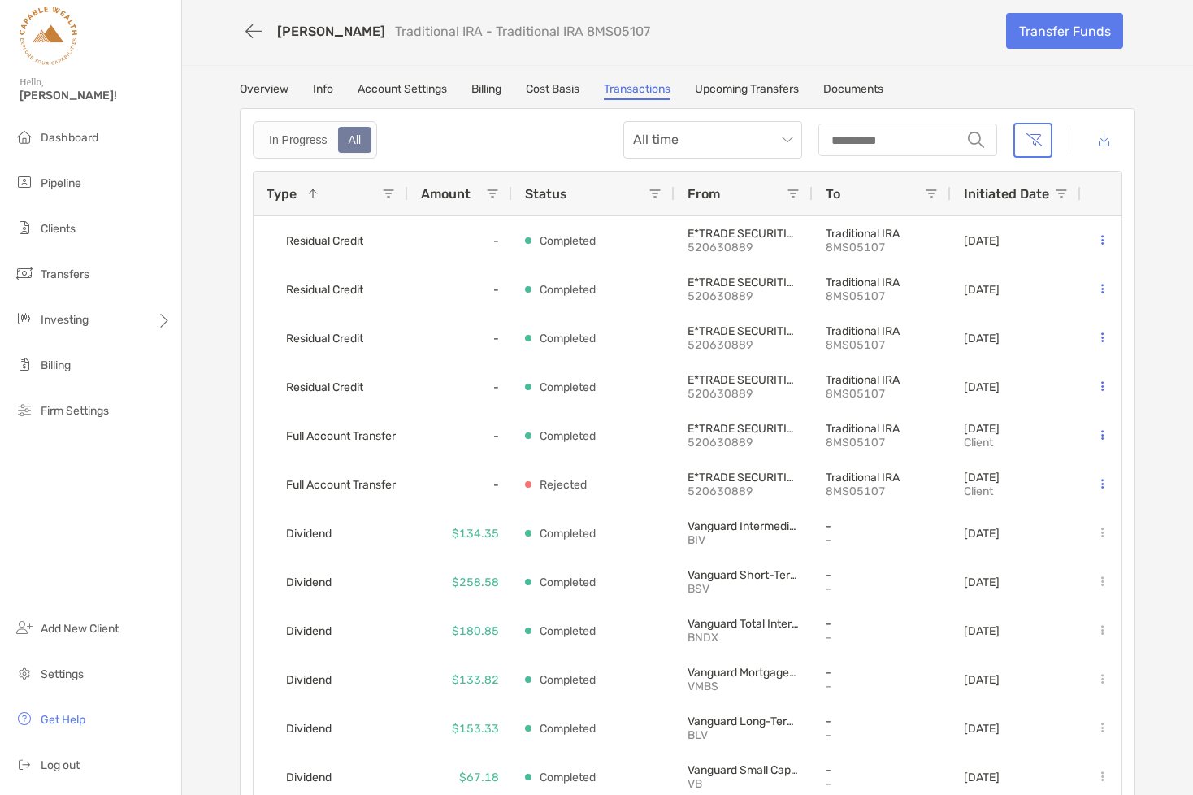
click at [1032, 194] on span "Initiated Date" at bounding box center [1005, 193] width 85 height 15
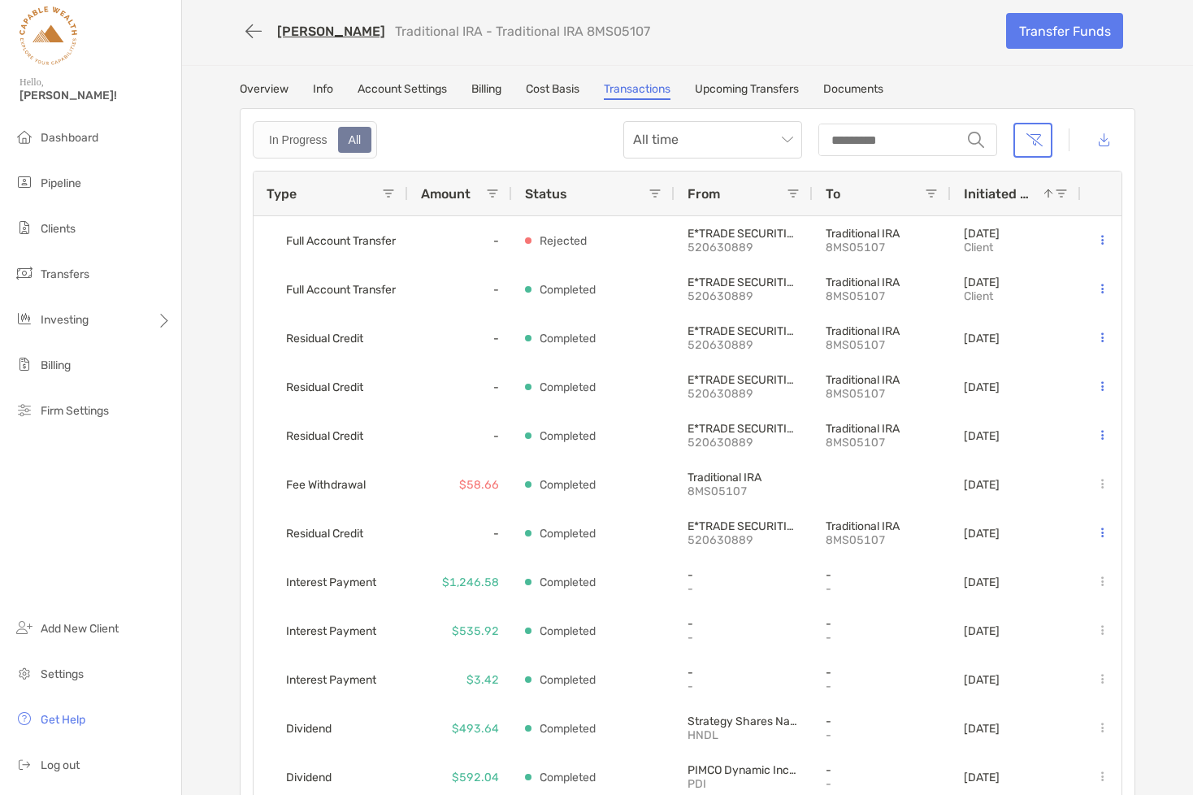
click at [390, 197] on span at bounding box center [388, 193] width 13 height 13
click at [471, 141] on div "In Progress All All time string" at bounding box center [687, 139] width 869 height 37
click at [1002, 192] on span "Initiated Date" at bounding box center [997, 193] width 68 height 15
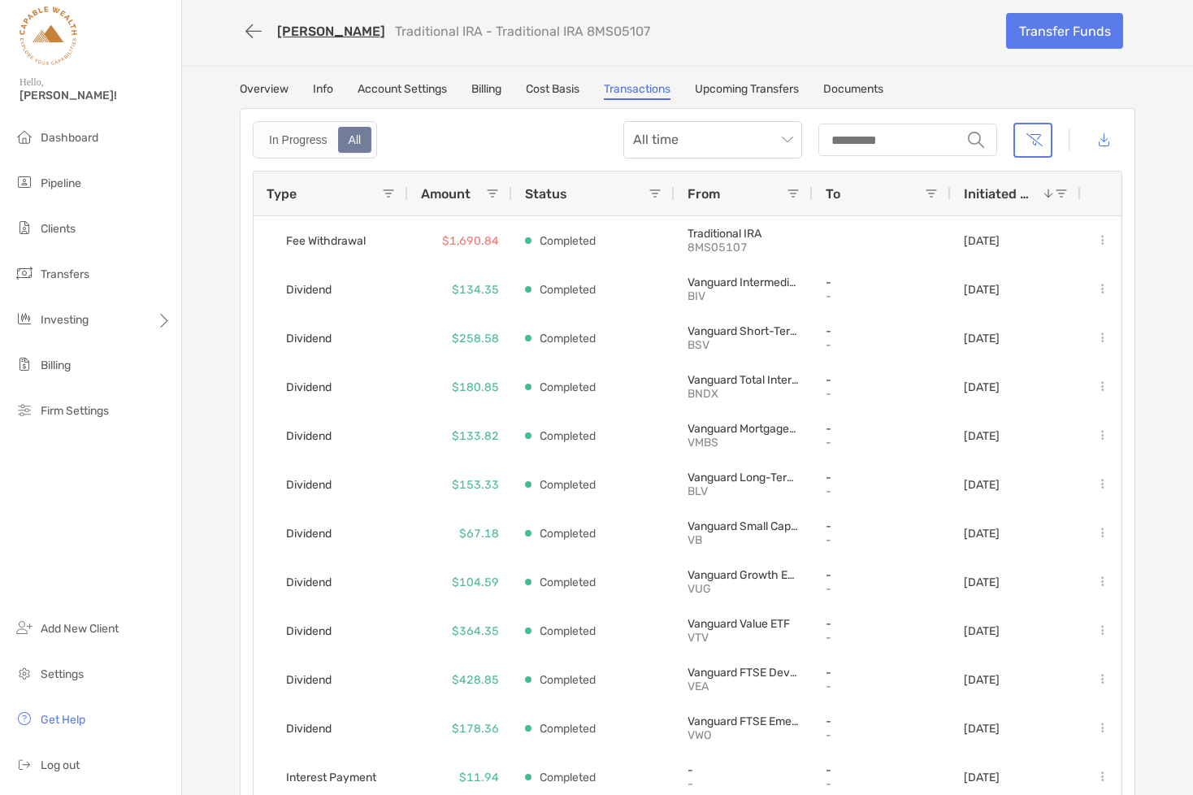
click at [392, 194] on span at bounding box center [388, 193] width 13 height 13
